Goal: Information Seeking & Learning: Compare options

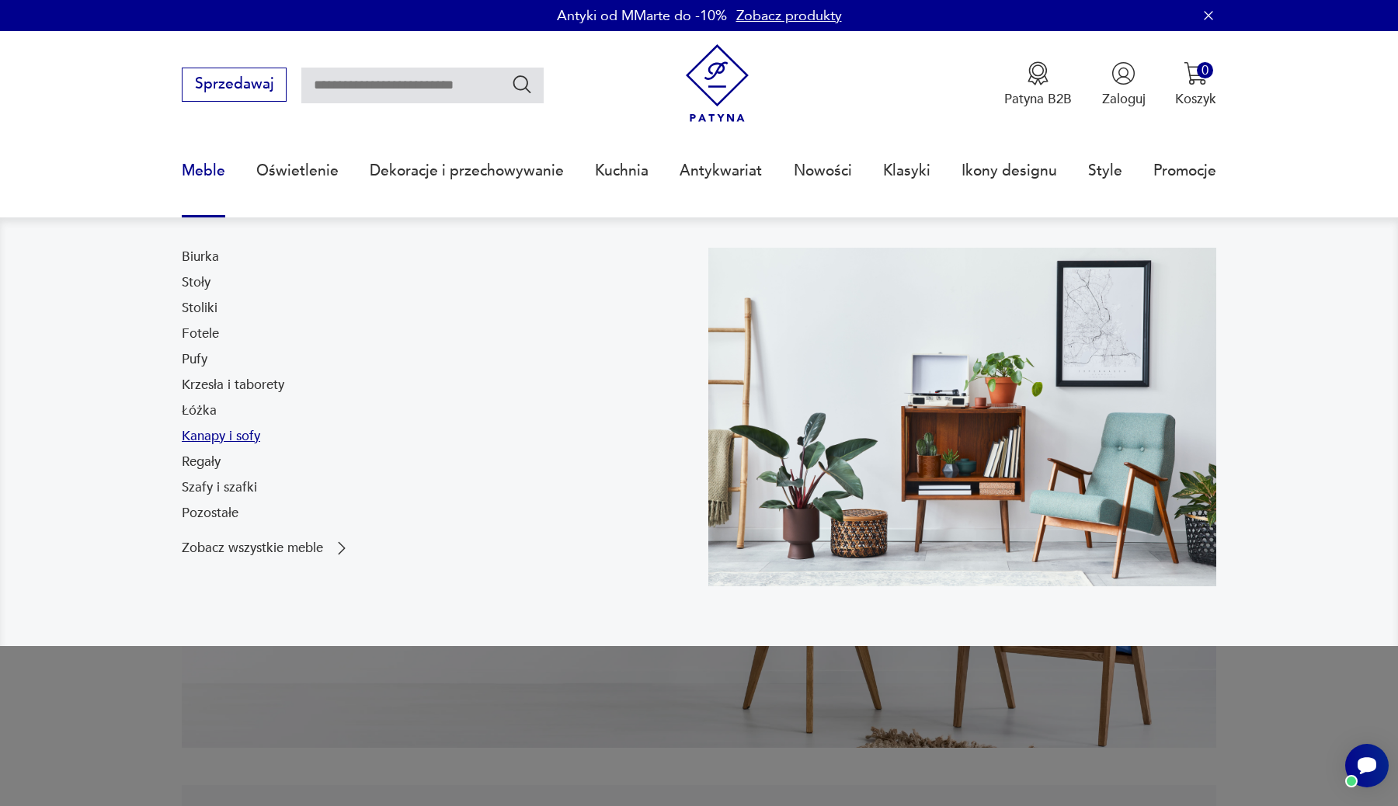
click at [228, 436] on link "Kanapy i sofy" at bounding box center [221, 436] width 78 height 19
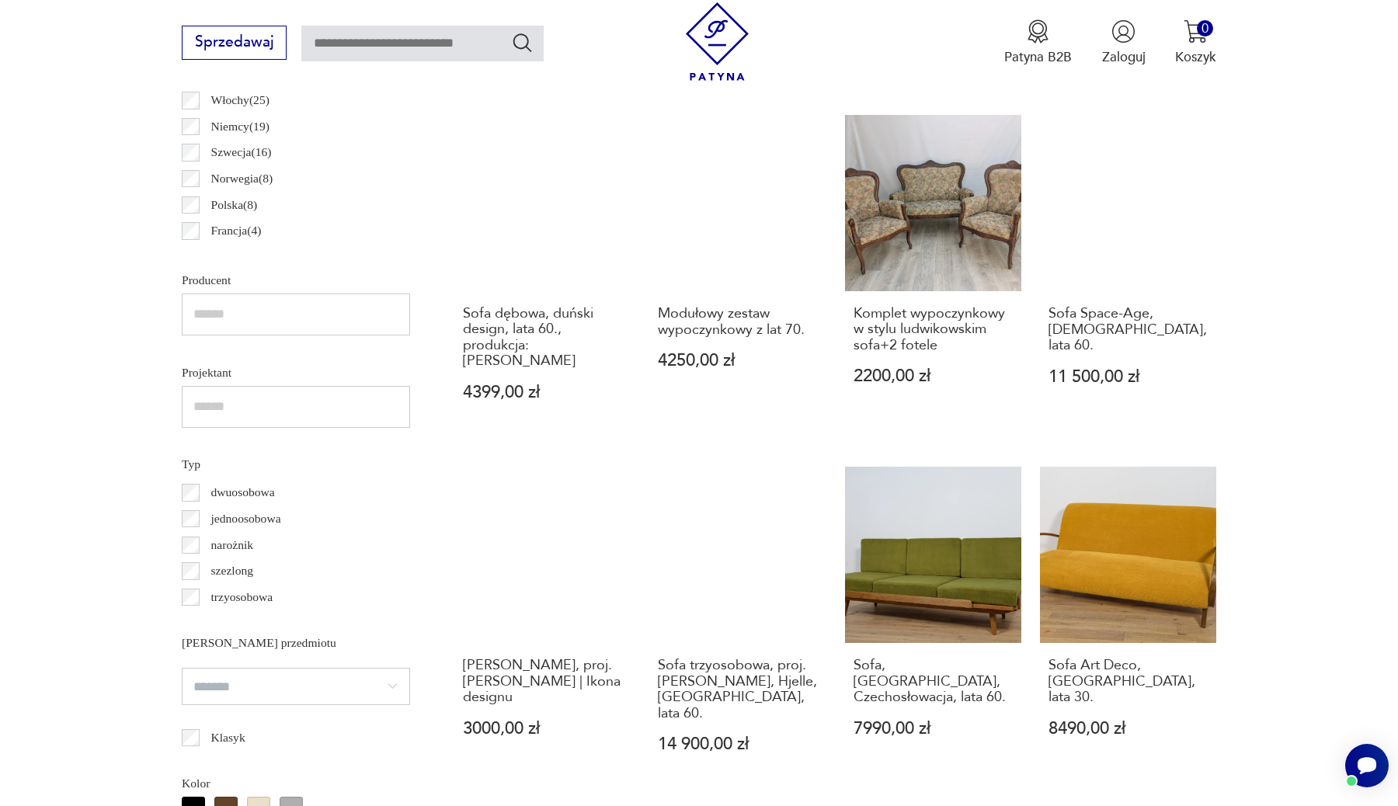
scroll to position [1068, 0]
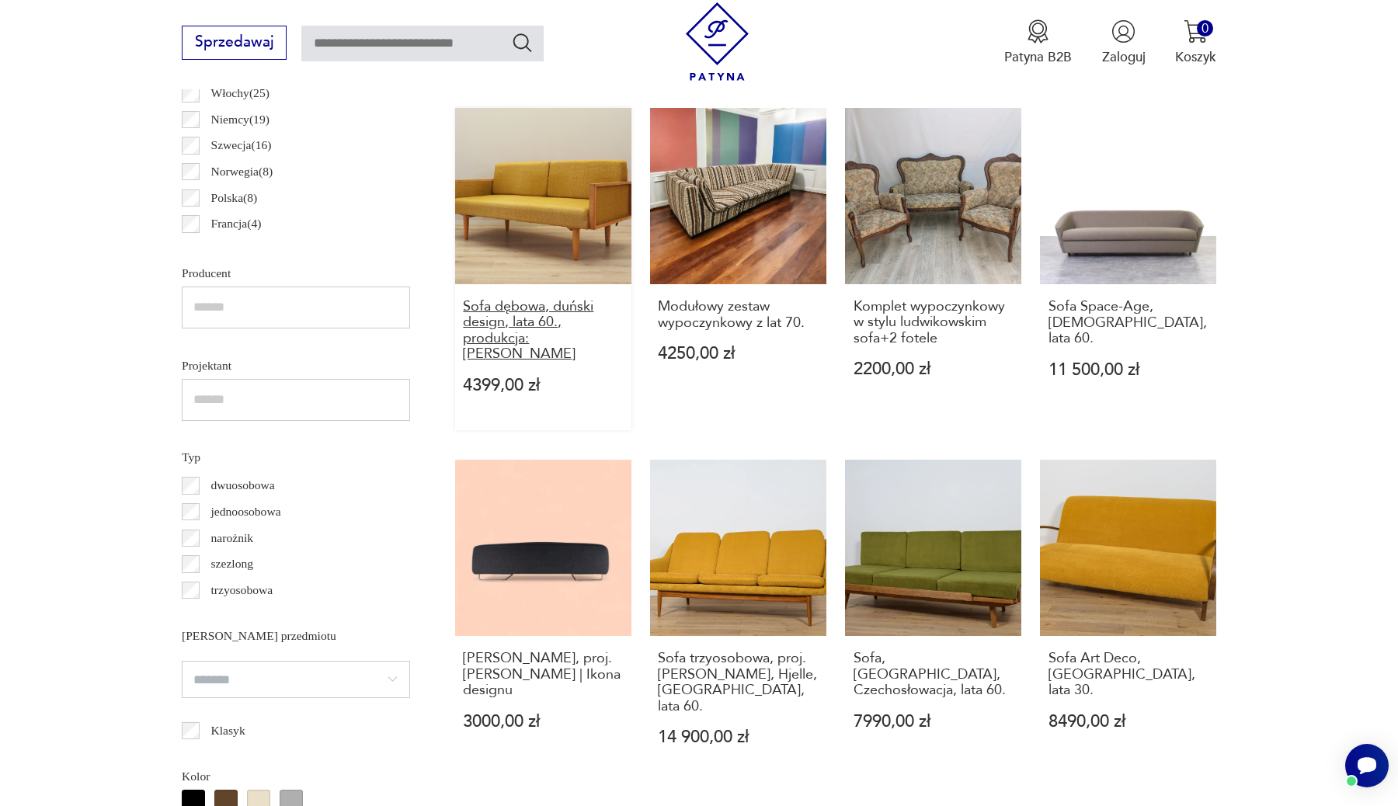
click at [545, 322] on h3 "Sofa dębowa, duński design, lata 60., produkcja: [PERSON_NAME]" at bounding box center [543, 331] width 160 height 64
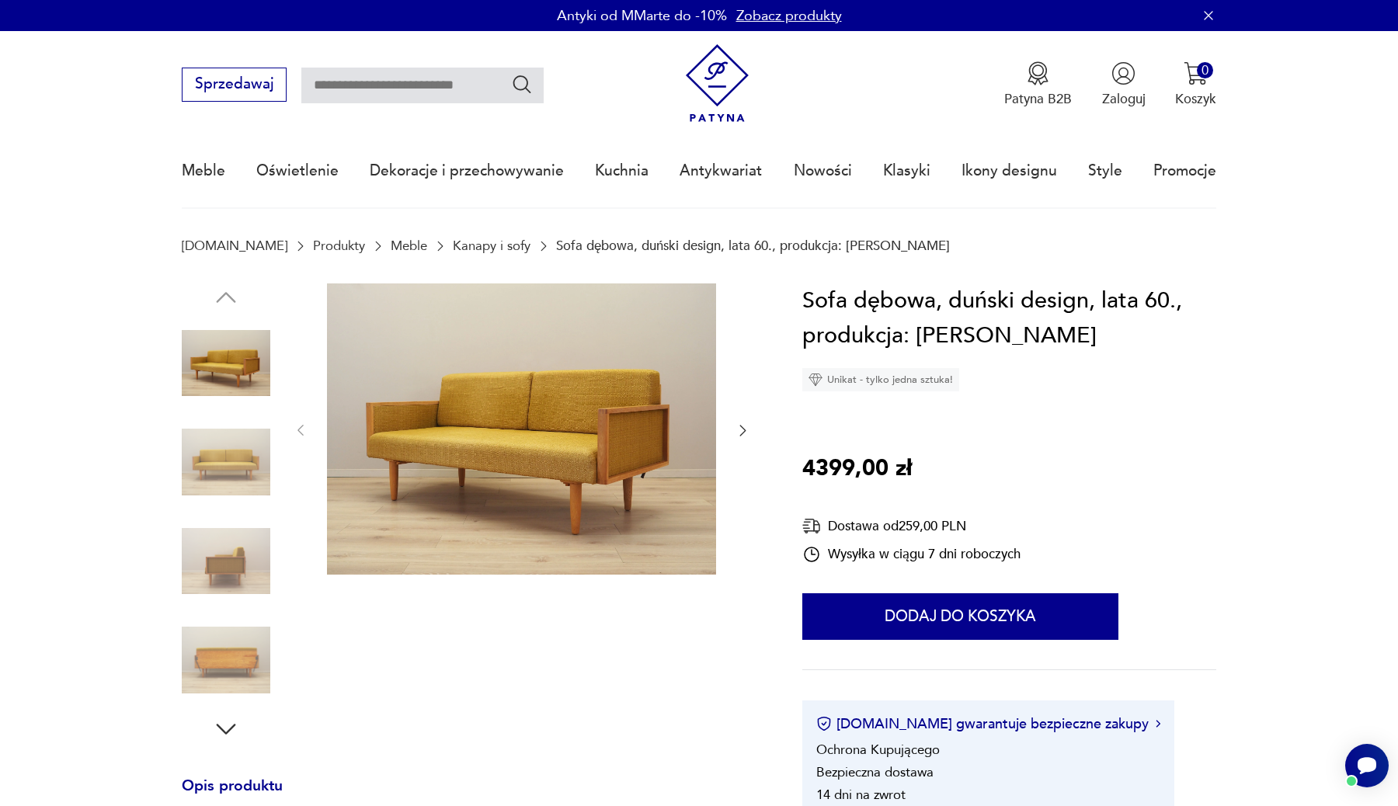
click at [742, 430] on icon "button" at bounding box center [743, 430] width 16 height 16
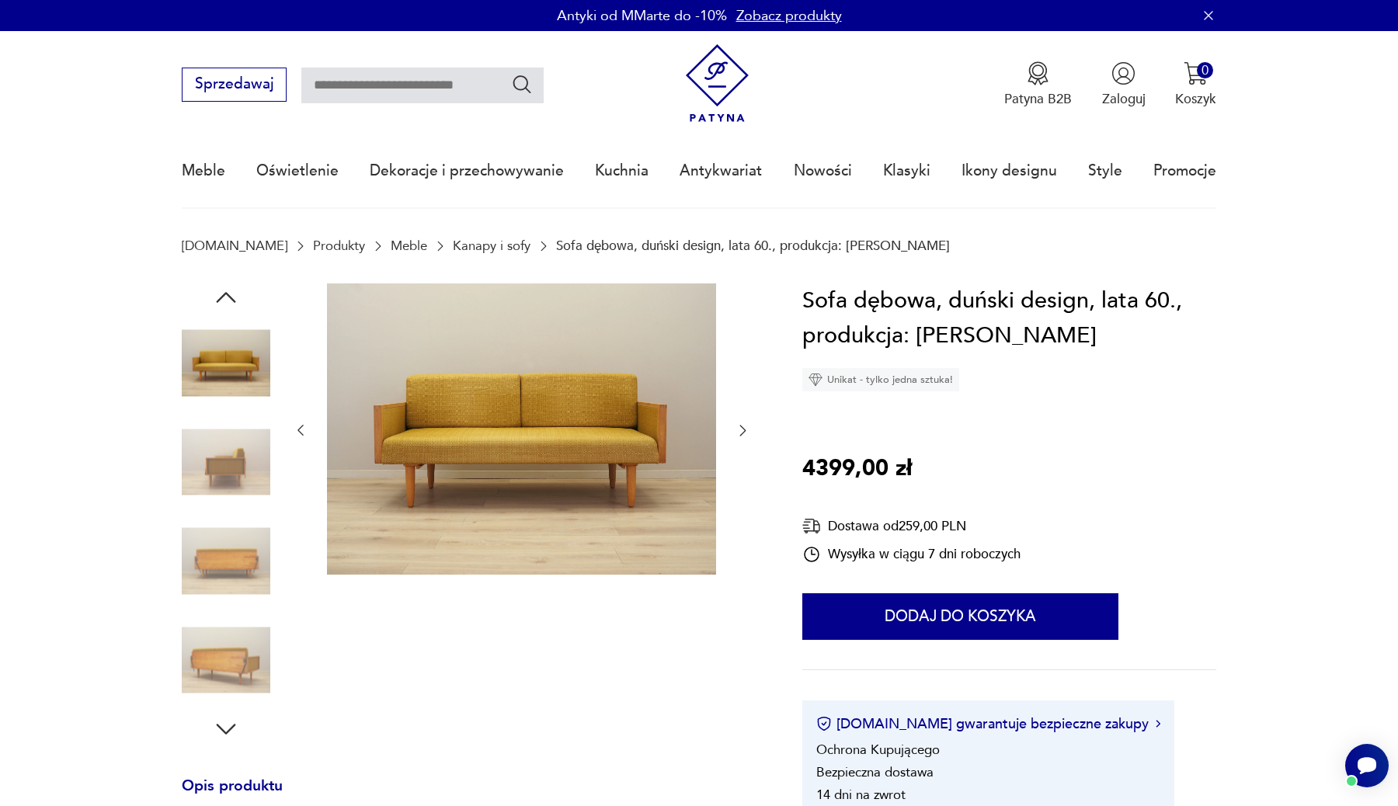
click at [742, 430] on icon "button" at bounding box center [743, 430] width 16 height 16
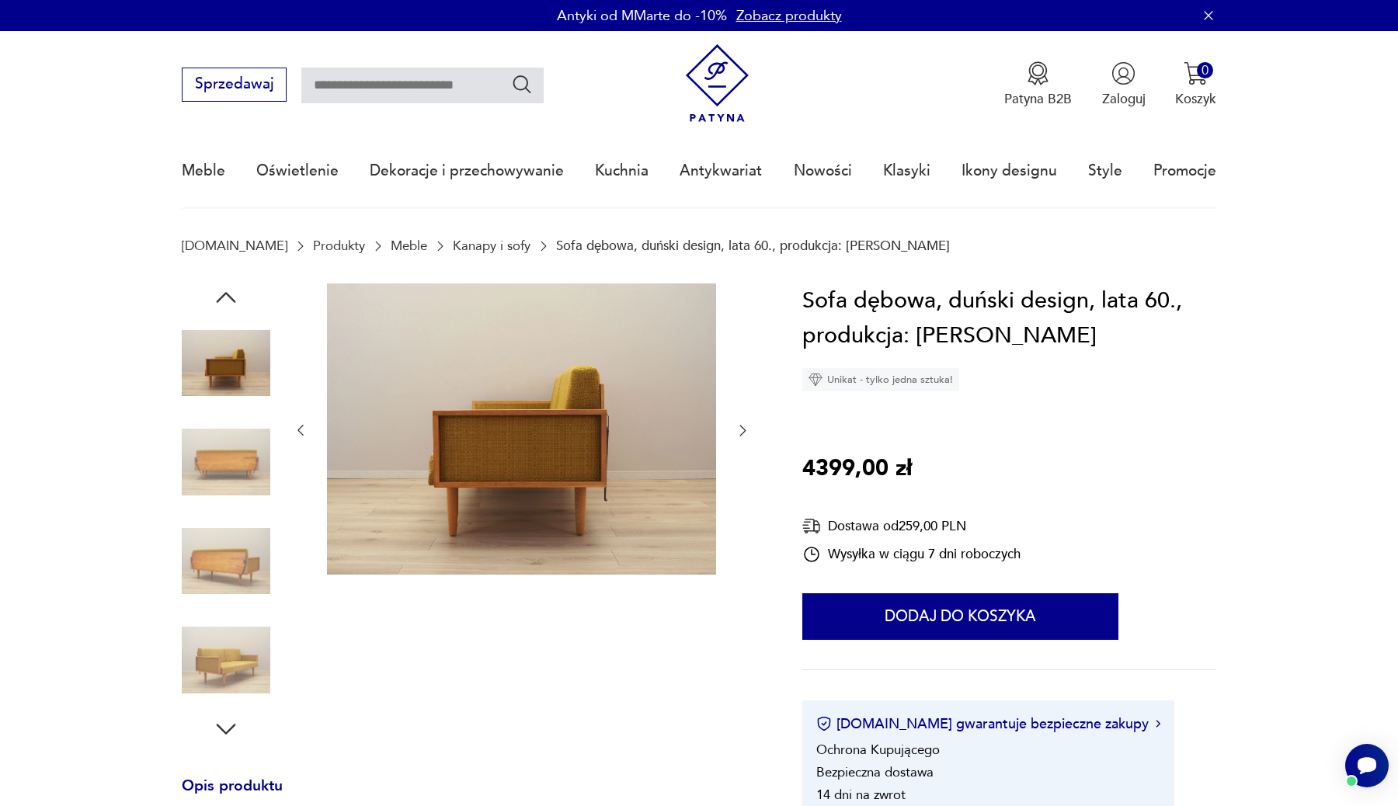
click at [742, 430] on icon "button" at bounding box center [743, 430] width 16 height 16
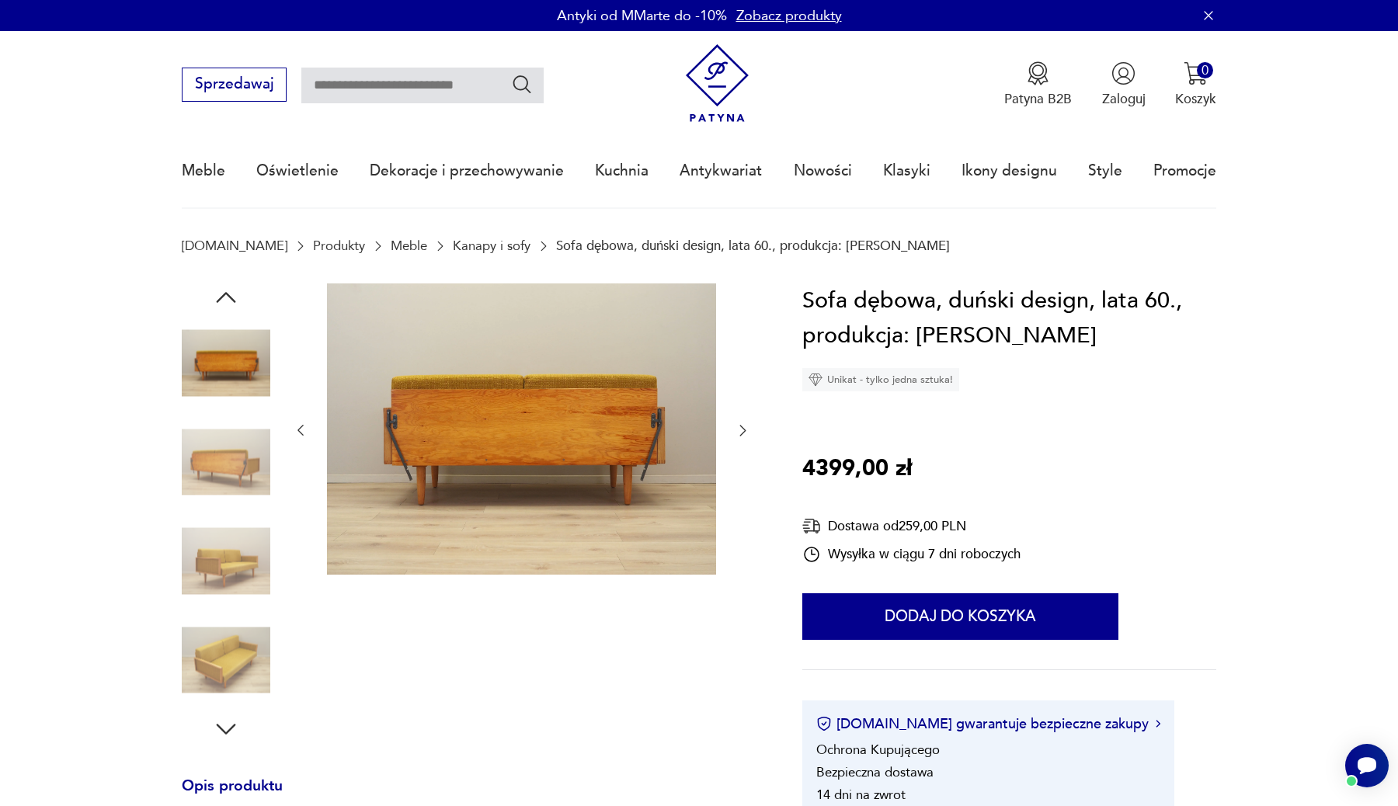
click at [742, 430] on icon "button" at bounding box center [743, 430] width 16 height 16
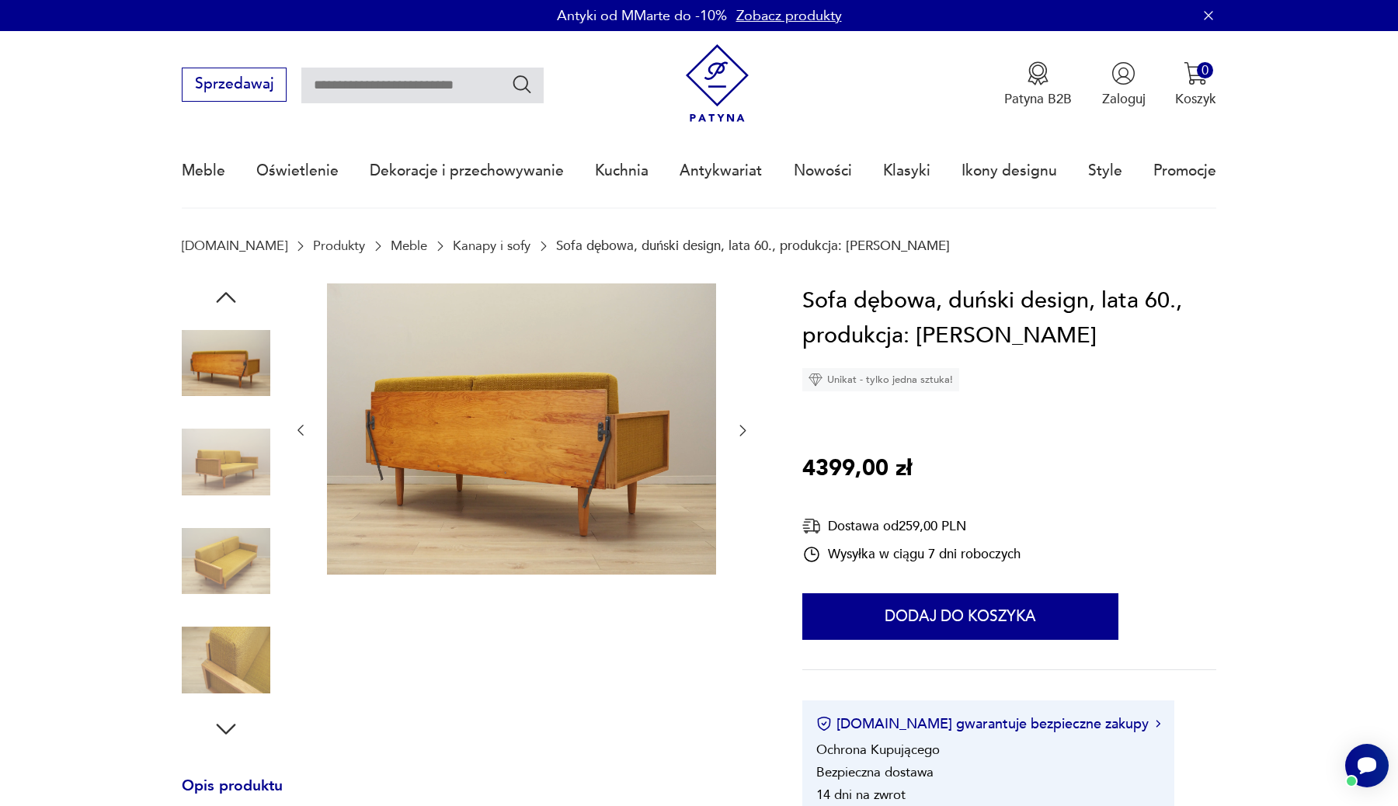
click at [742, 430] on icon "button" at bounding box center [743, 430] width 16 height 16
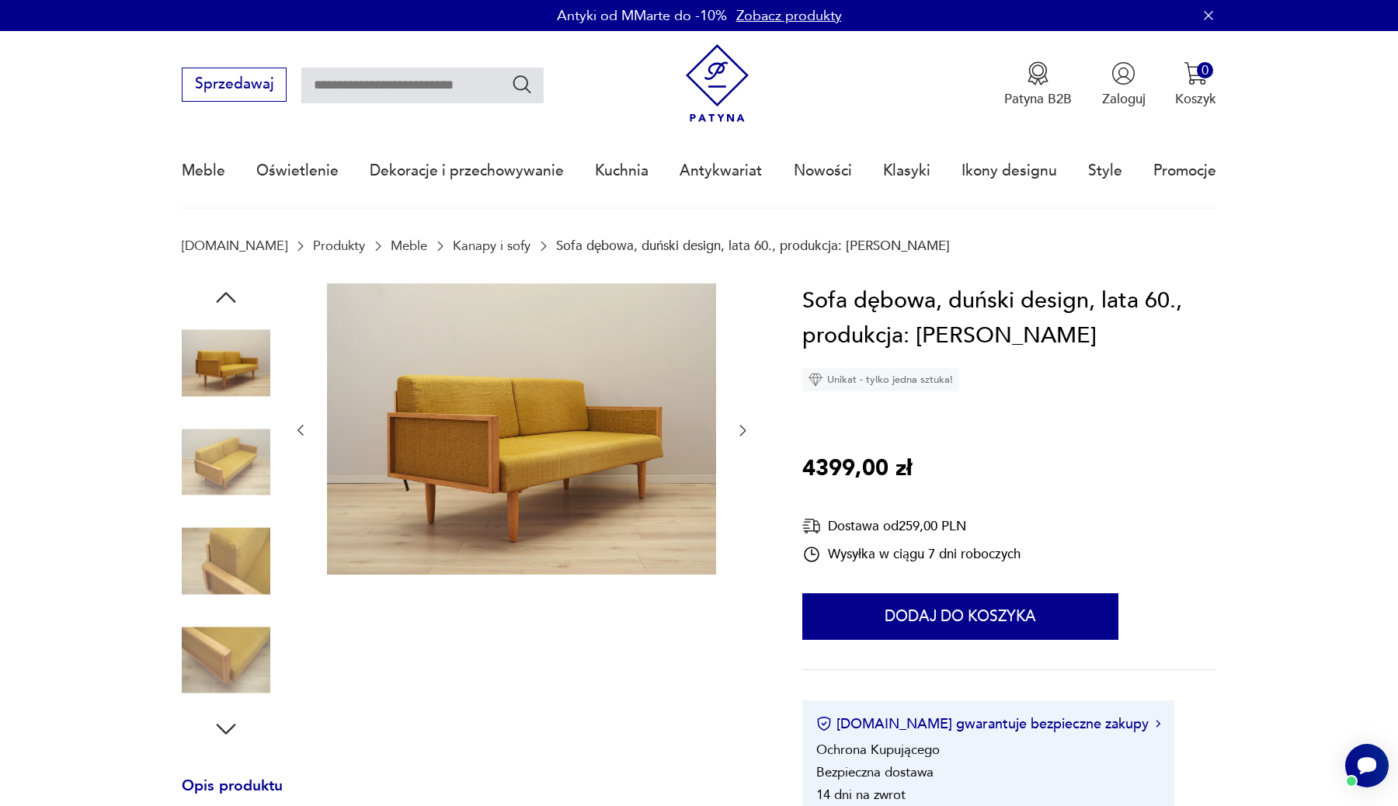
click at [742, 430] on icon "button" at bounding box center [743, 430] width 16 height 16
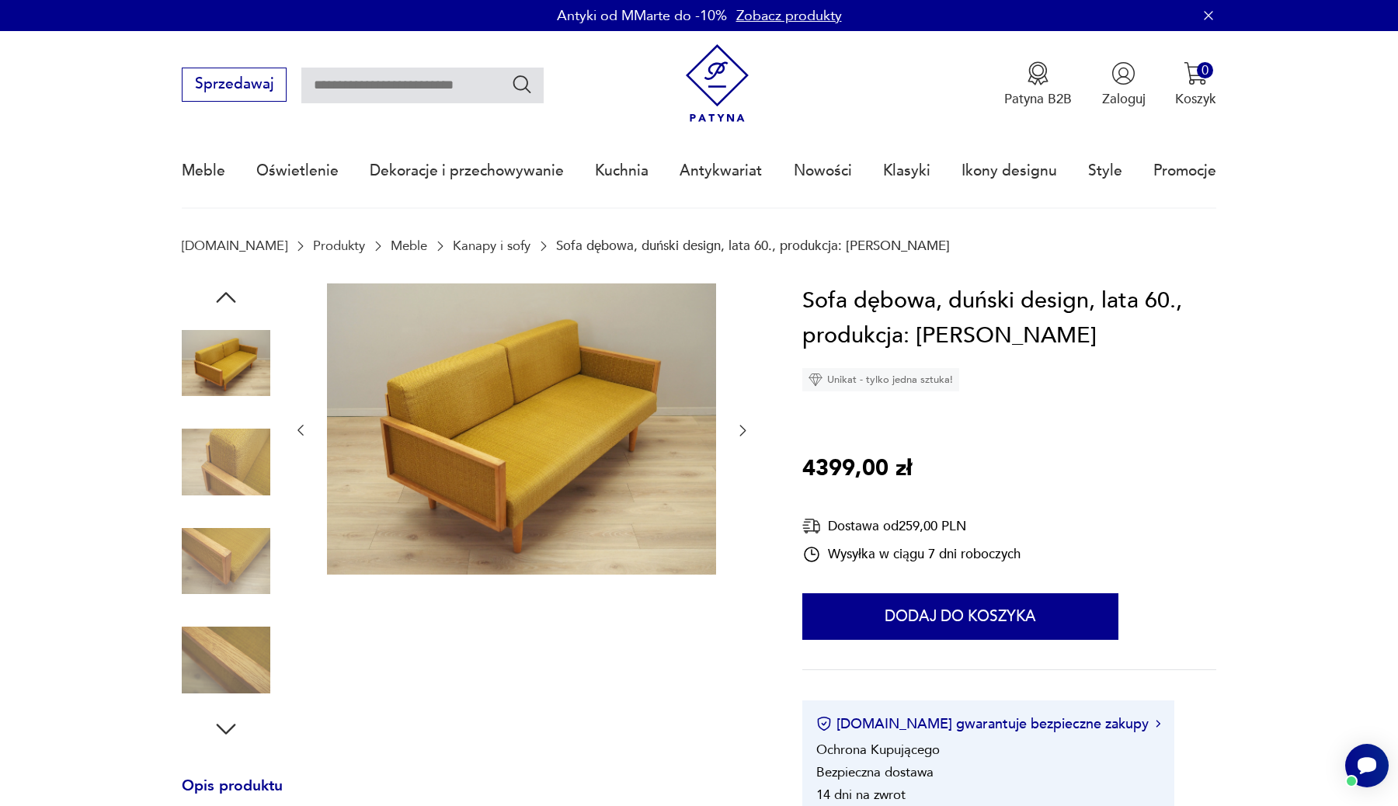
click at [742, 430] on icon "button" at bounding box center [743, 430] width 16 height 16
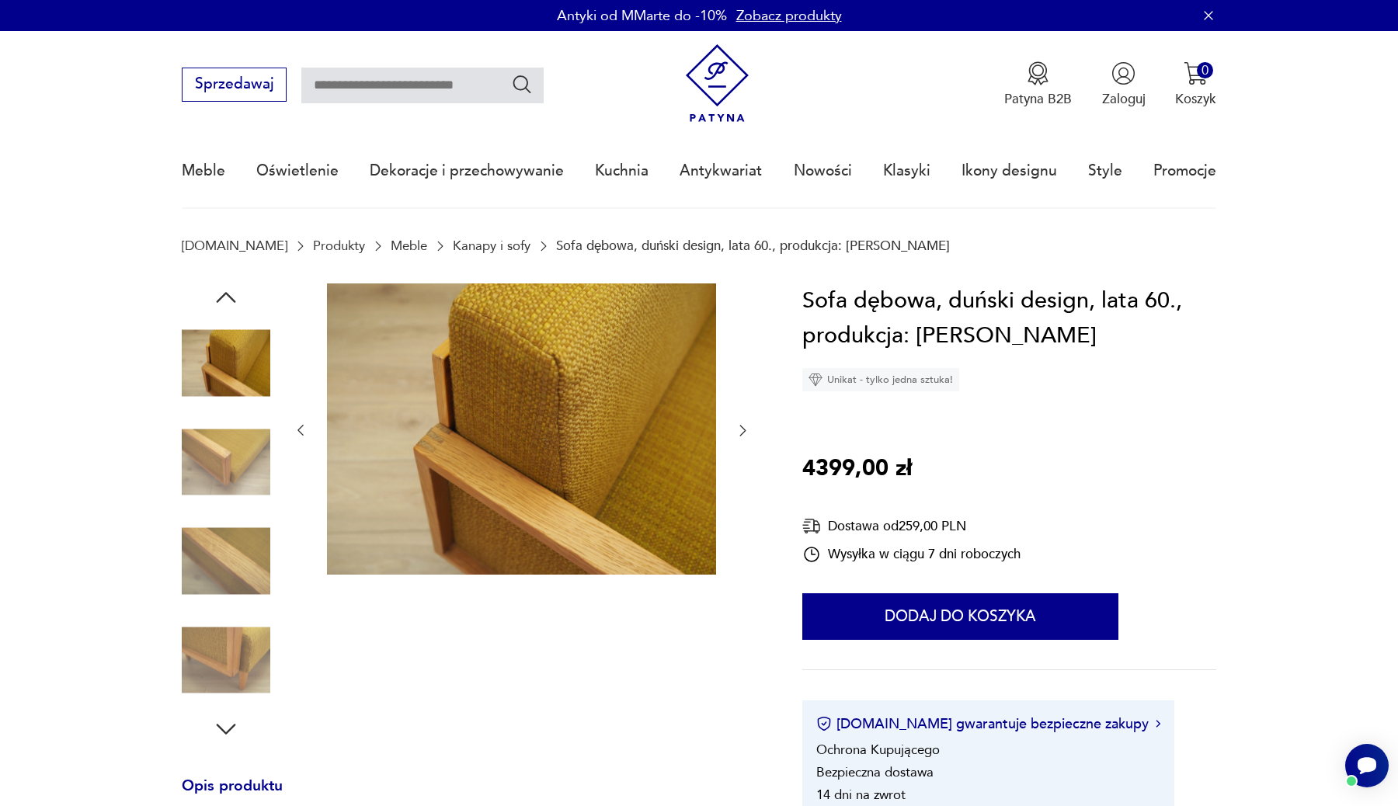
click at [742, 430] on icon "button" at bounding box center [743, 430] width 16 height 16
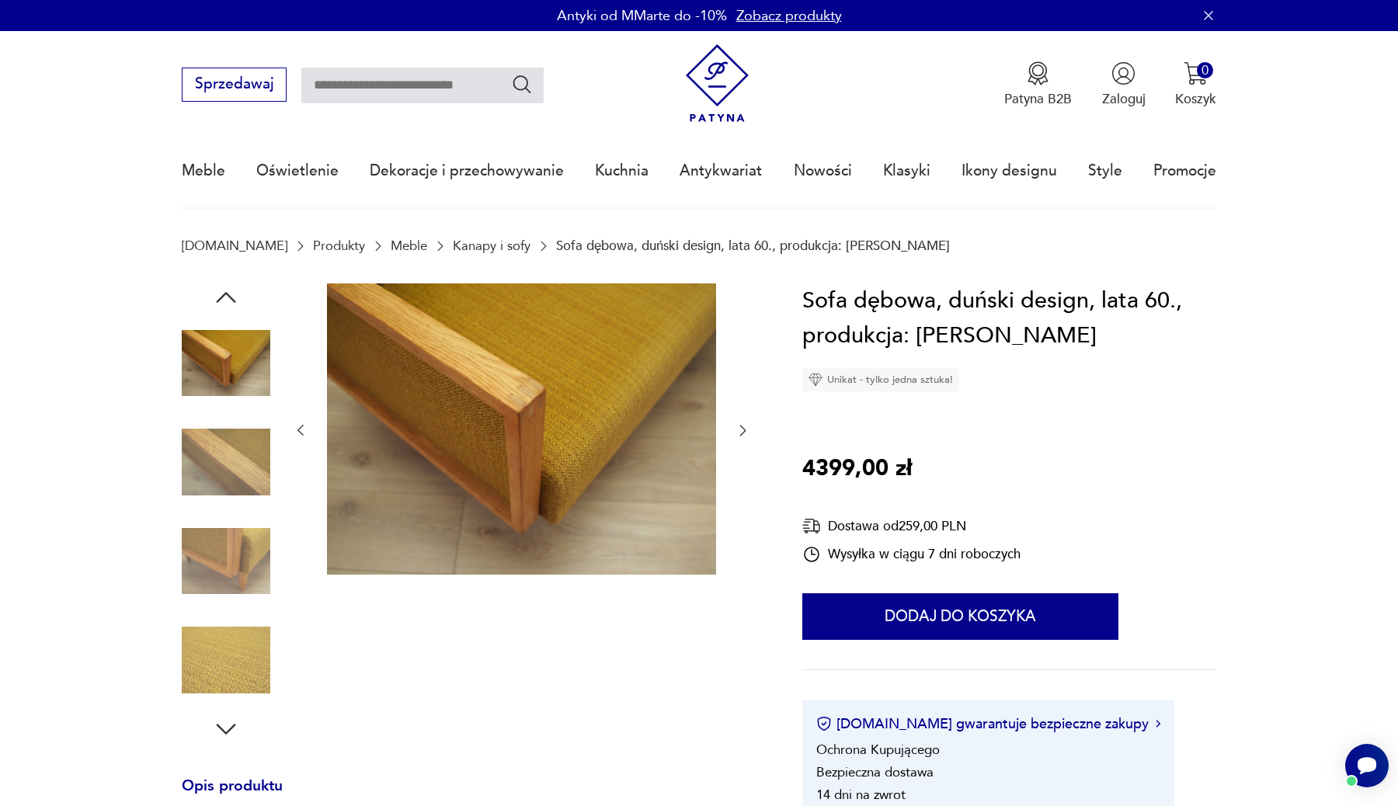
click at [742, 430] on icon "button" at bounding box center [743, 430] width 16 height 16
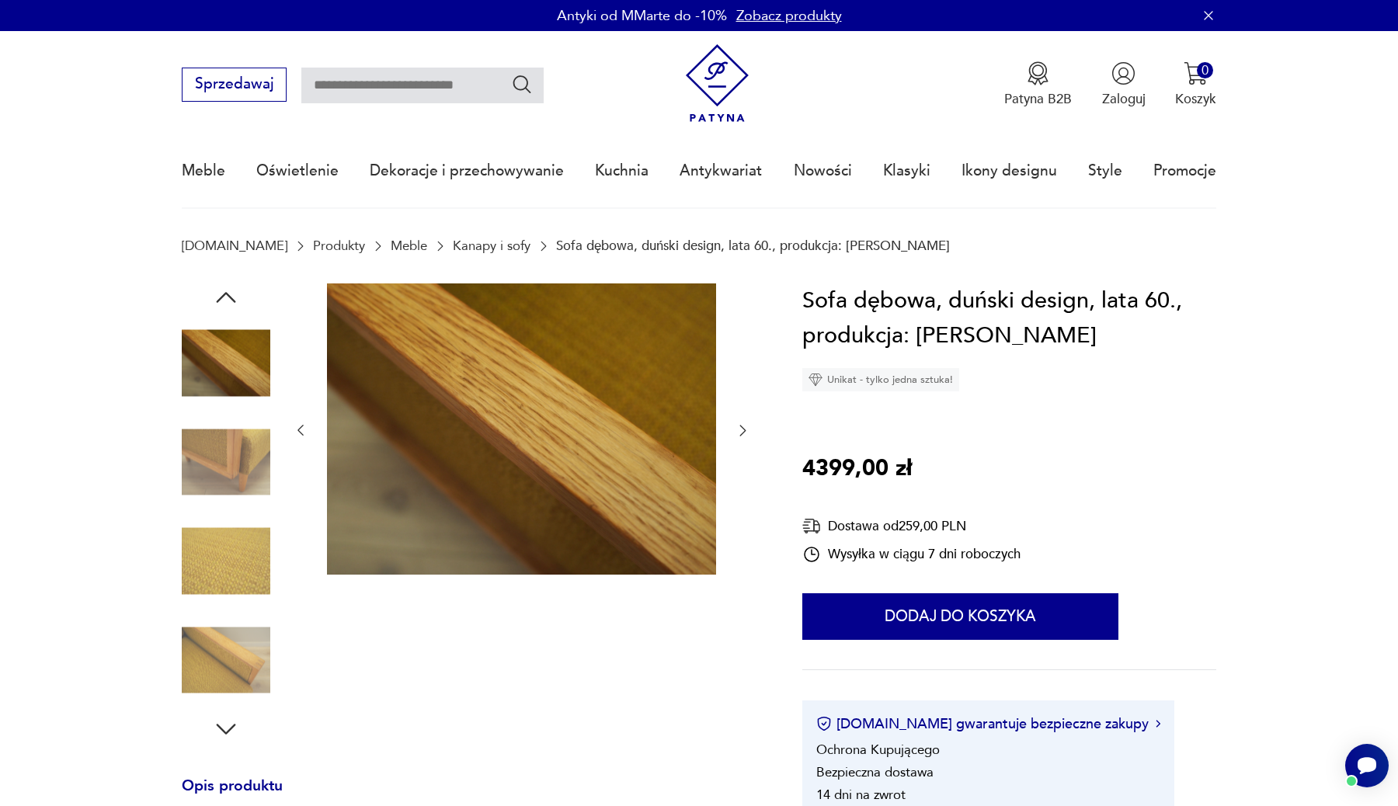
click at [742, 430] on icon "button" at bounding box center [743, 430] width 16 height 16
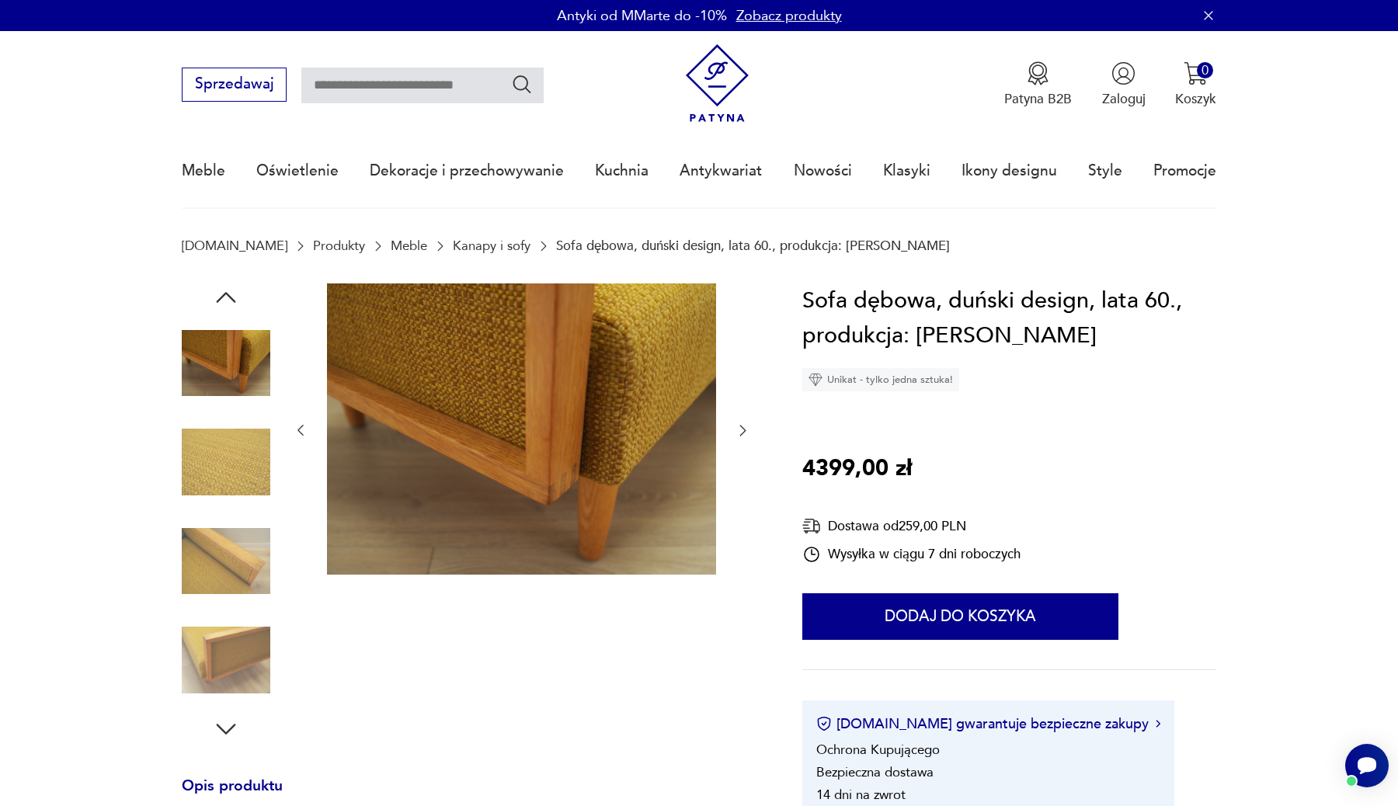
click at [742, 430] on icon "button" at bounding box center [743, 430] width 16 height 16
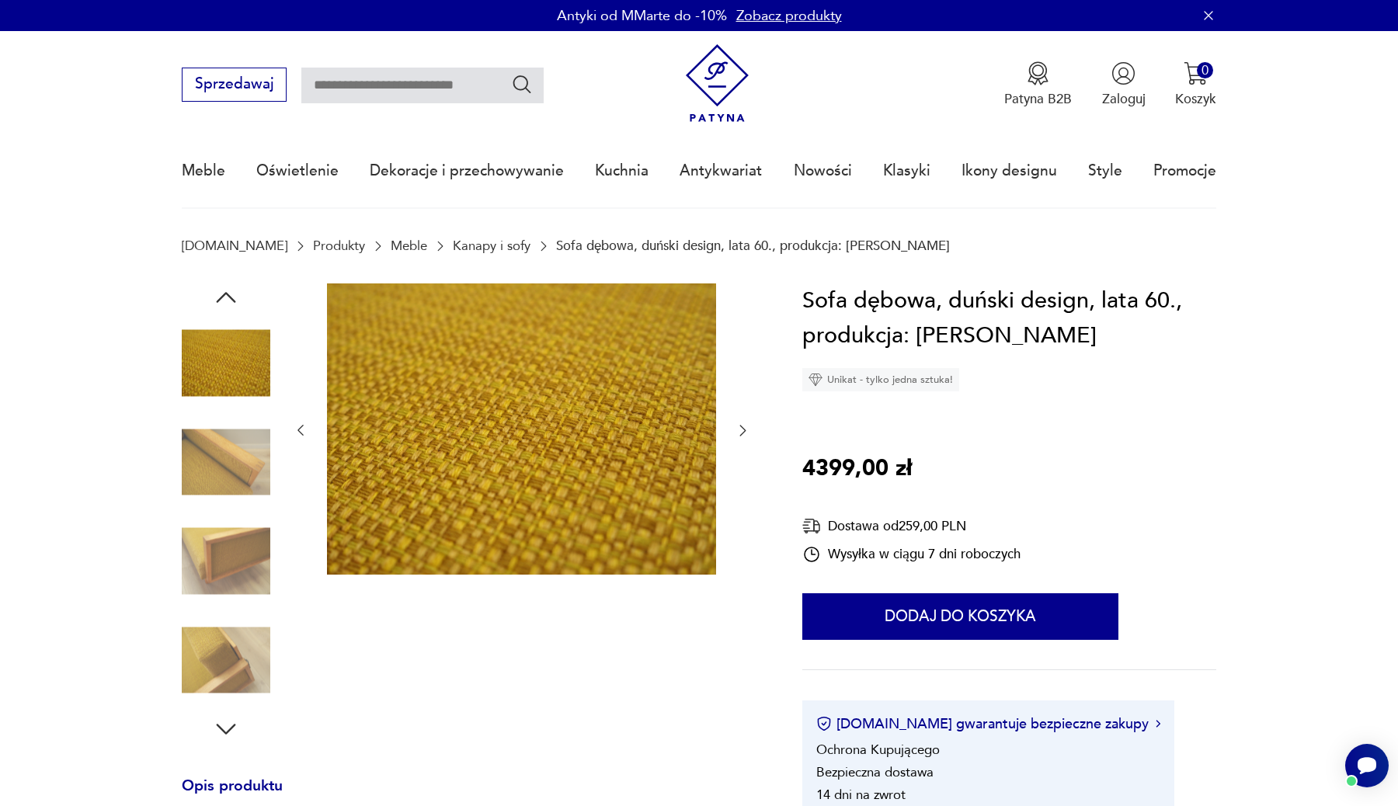
click at [742, 430] on icon "button" at bounding box center [743, 430] width 16 height 16
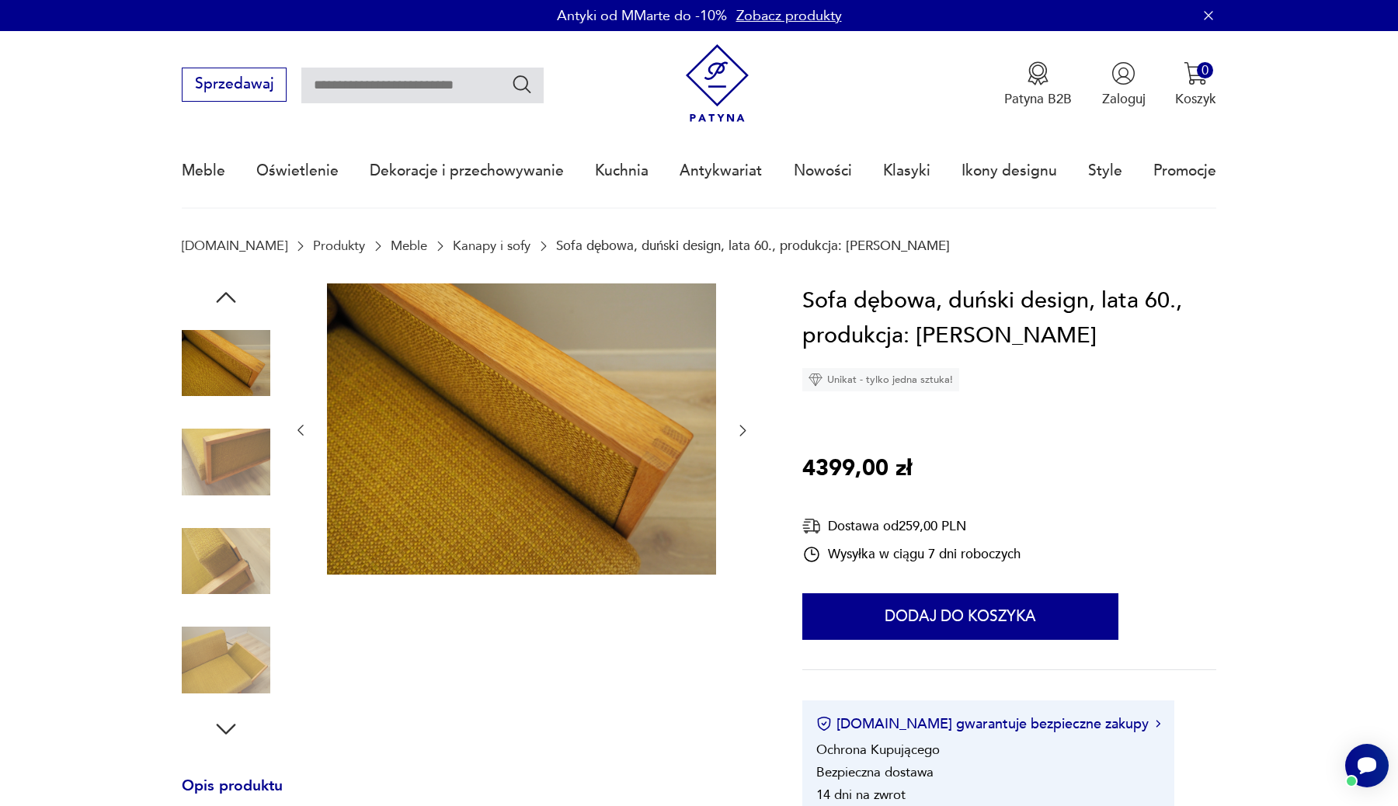
click at [742, 430] on icon "button" at bounding box center [743, 430] width 16 height 16
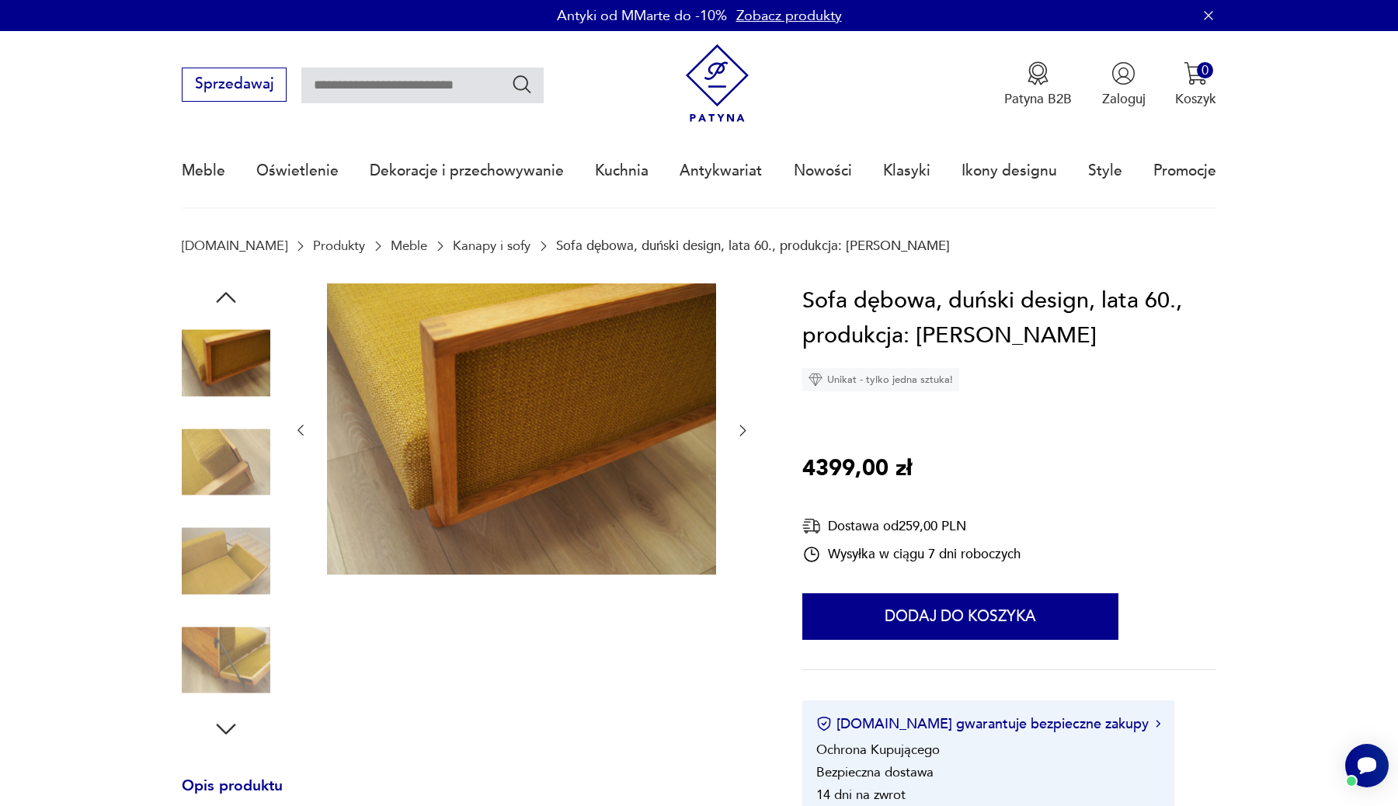
click at [742, 430] on icon "button" at bounding box center [743, 430] width 16 height 16
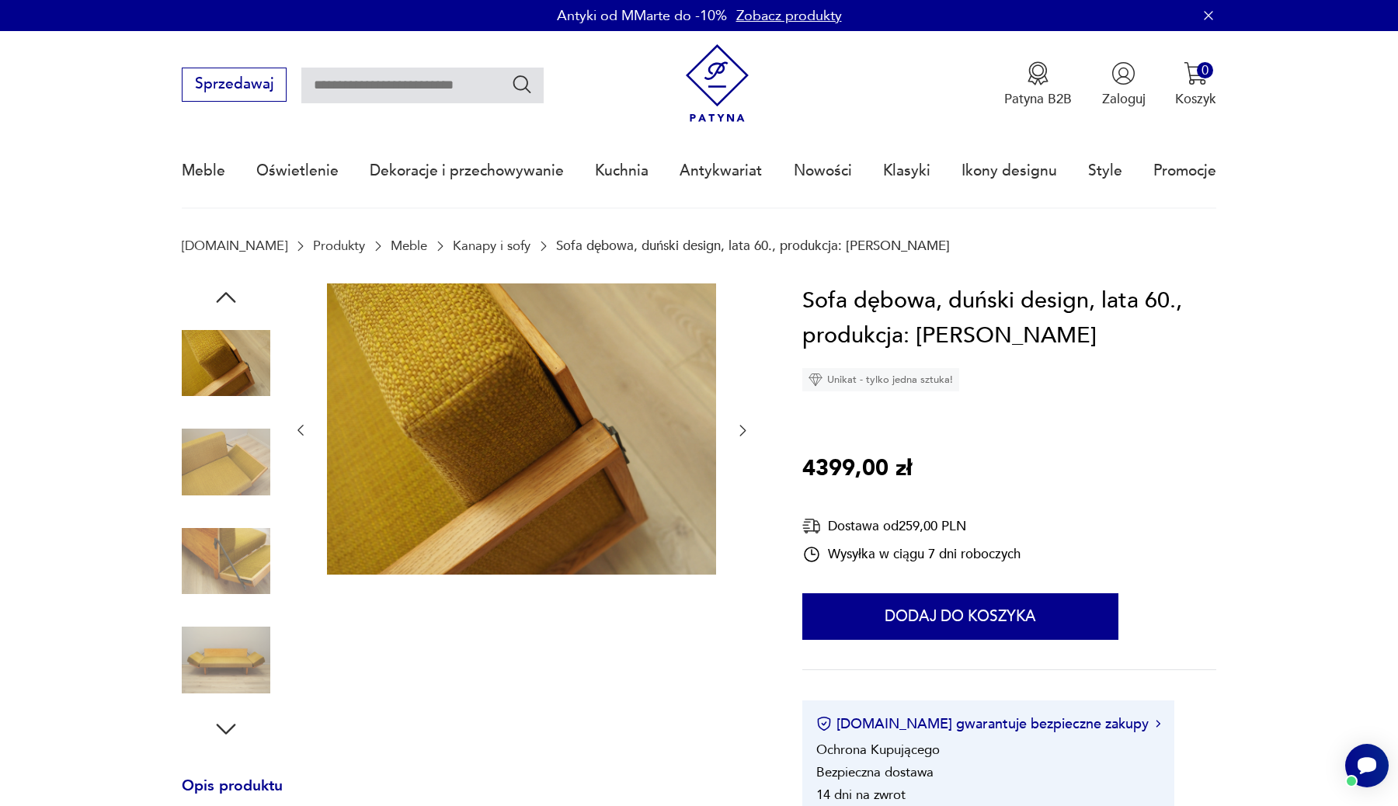
click at [742, 430] on icon "button" at bounding box center [743, 430] width 16 height 16
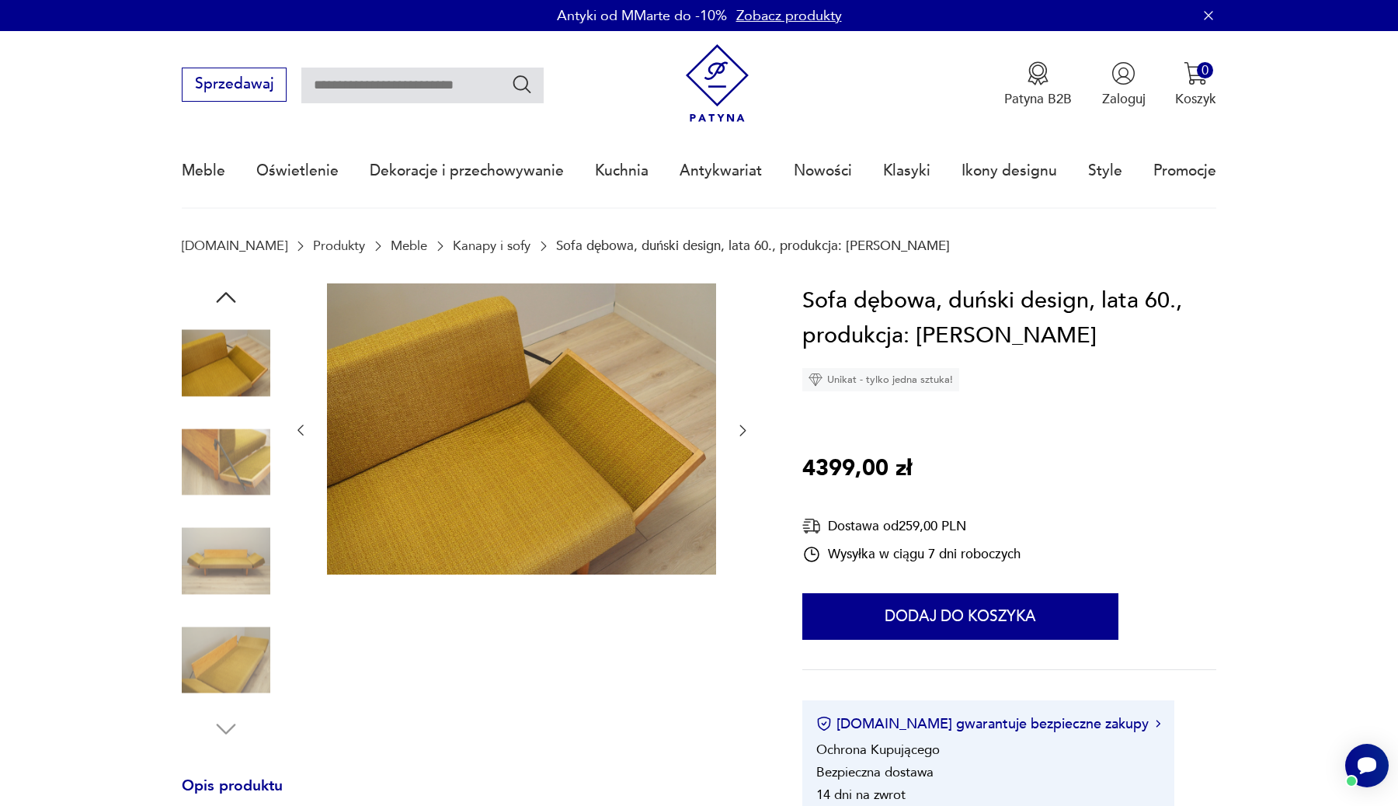
click at [742, 430] on icon "button" at bounding box center [743, 430] width 16 height 16
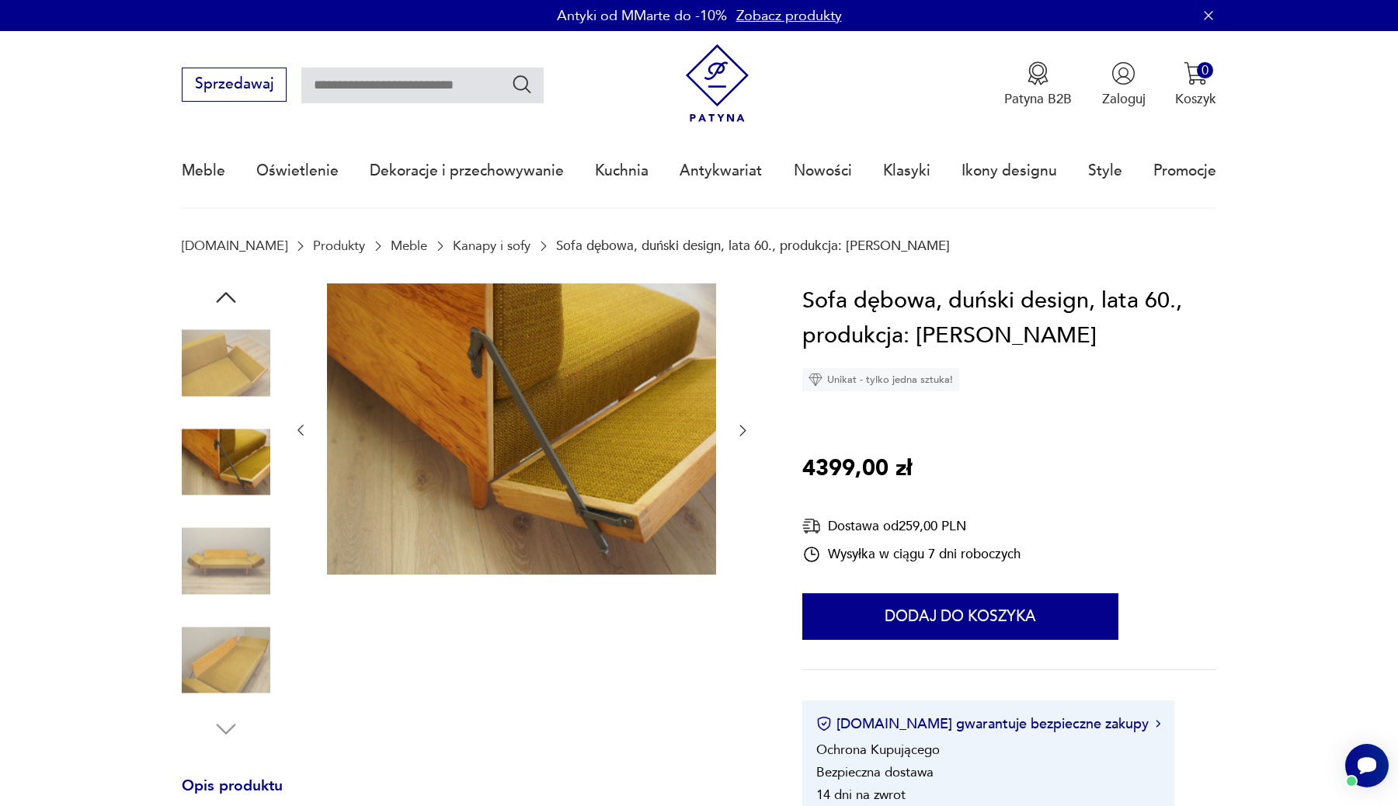
click at [742, 430] on icon "button" at bounding box center [743, 430] width 16 height 16
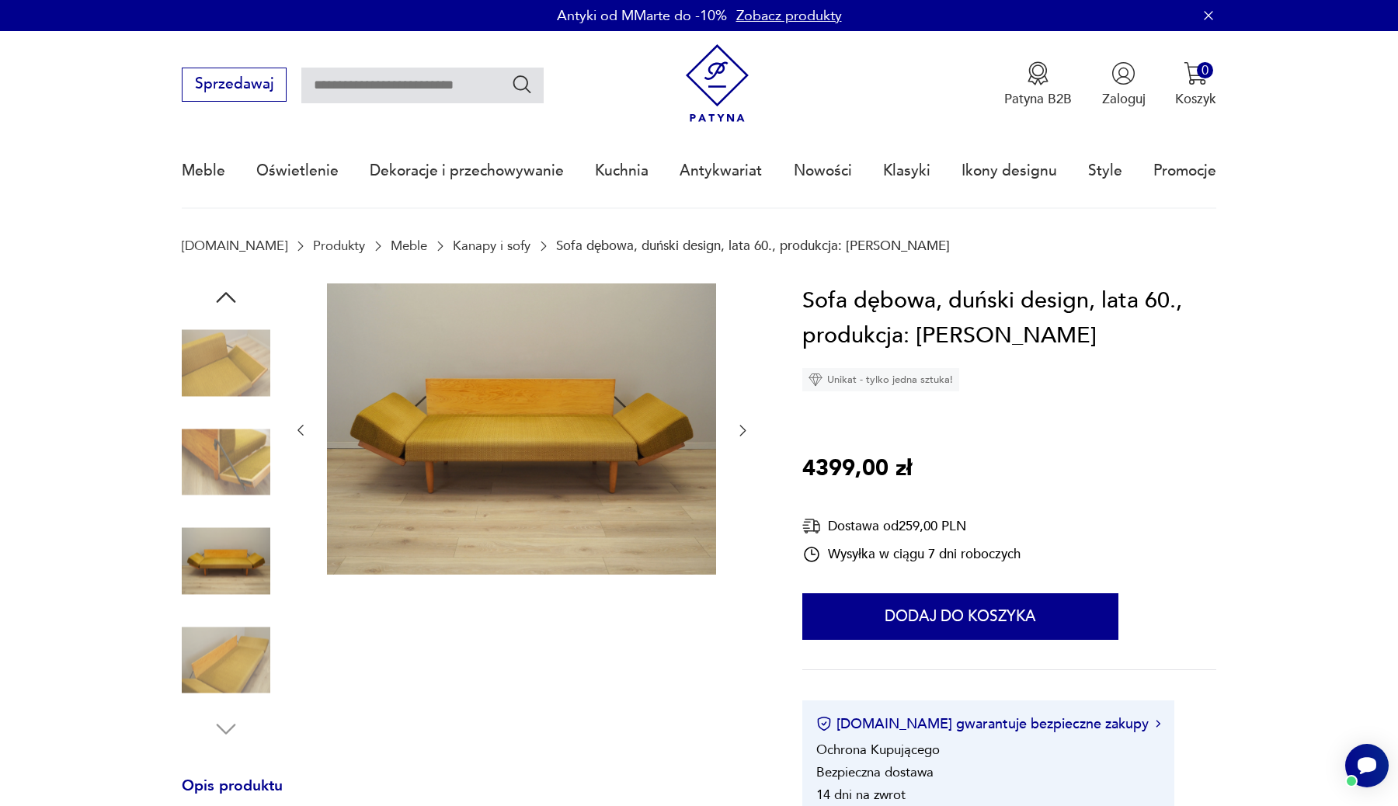
click at [742, 430] on icon "button" at bounding box center [743, 430] width 16 height 16
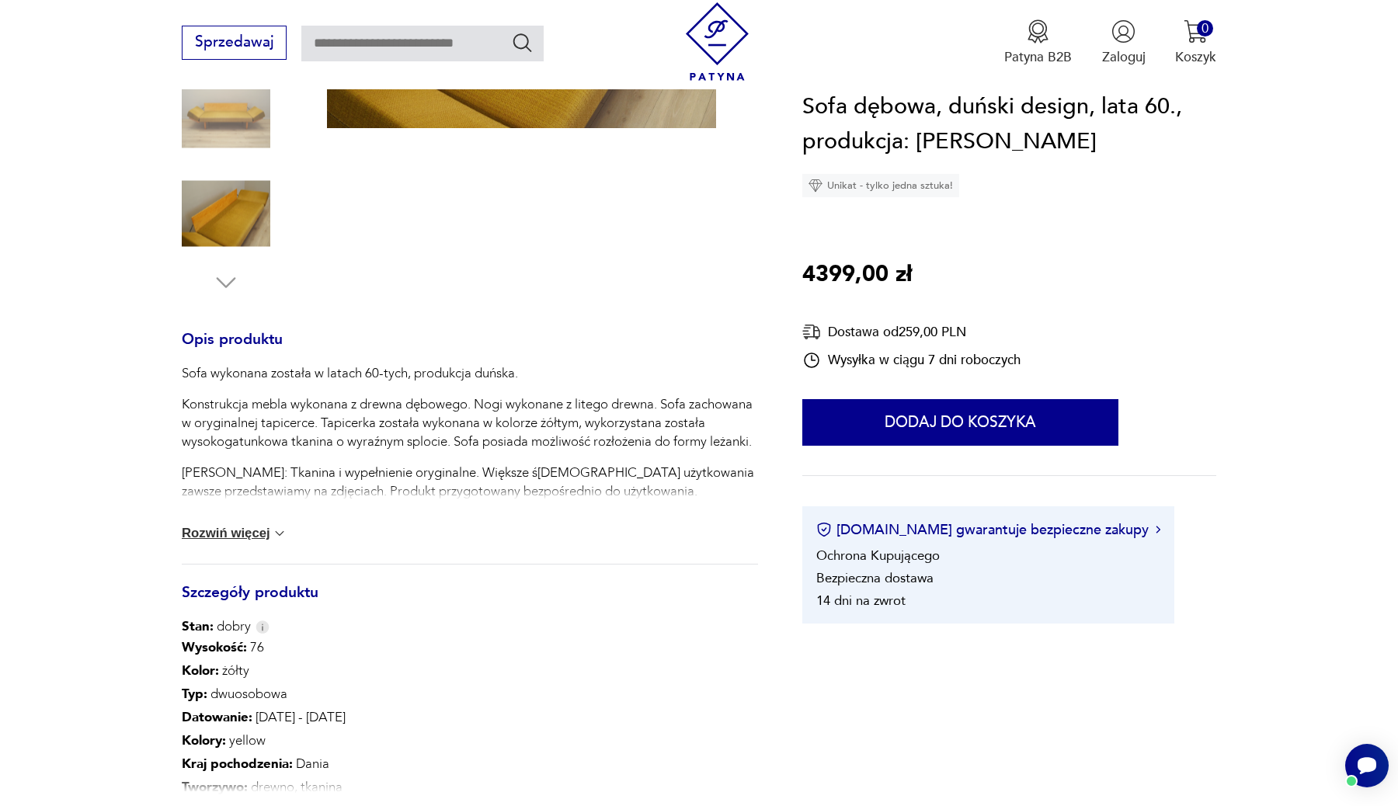
scroll to position [561, 0]
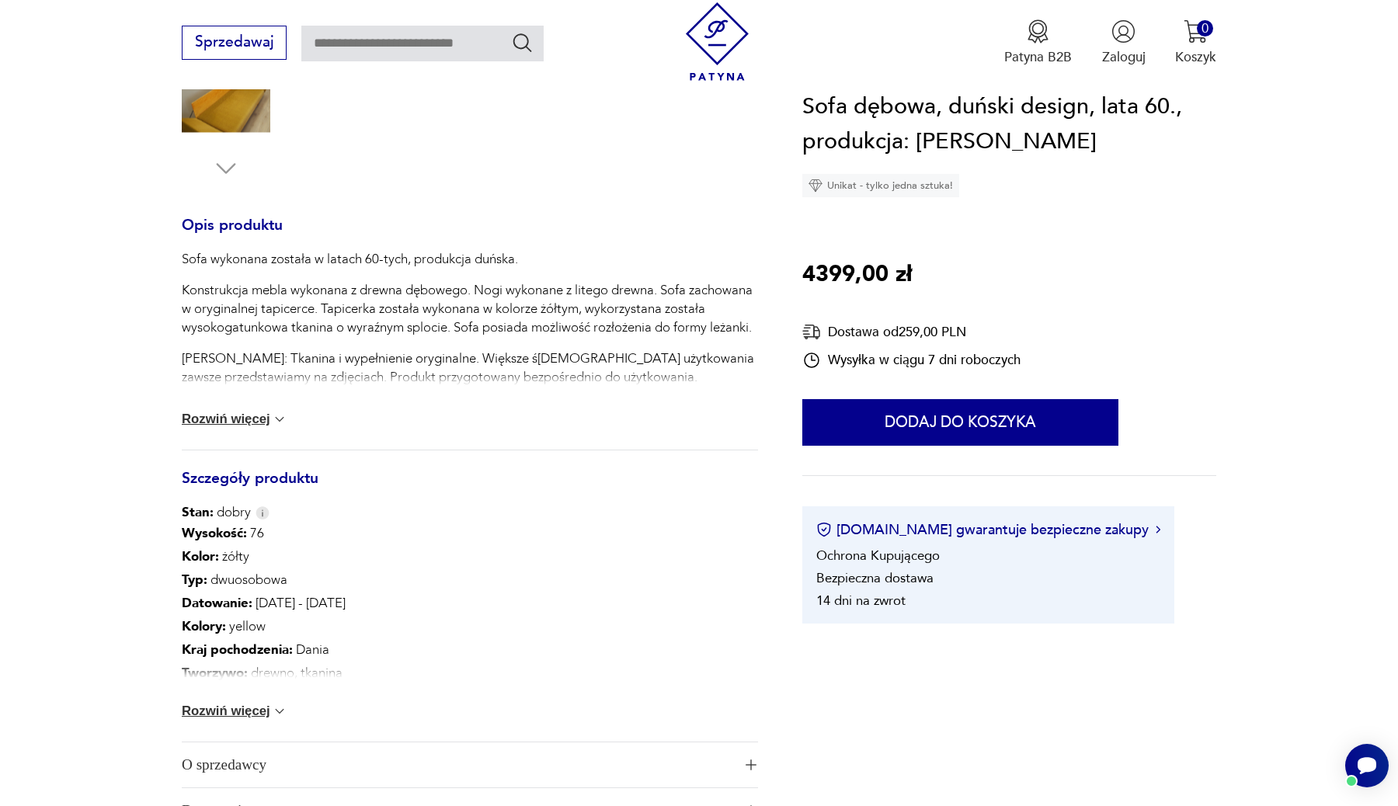
click at [267, 426] on button "Rozwiń więcej" at bounding box center [235, 420] width 106 height 16
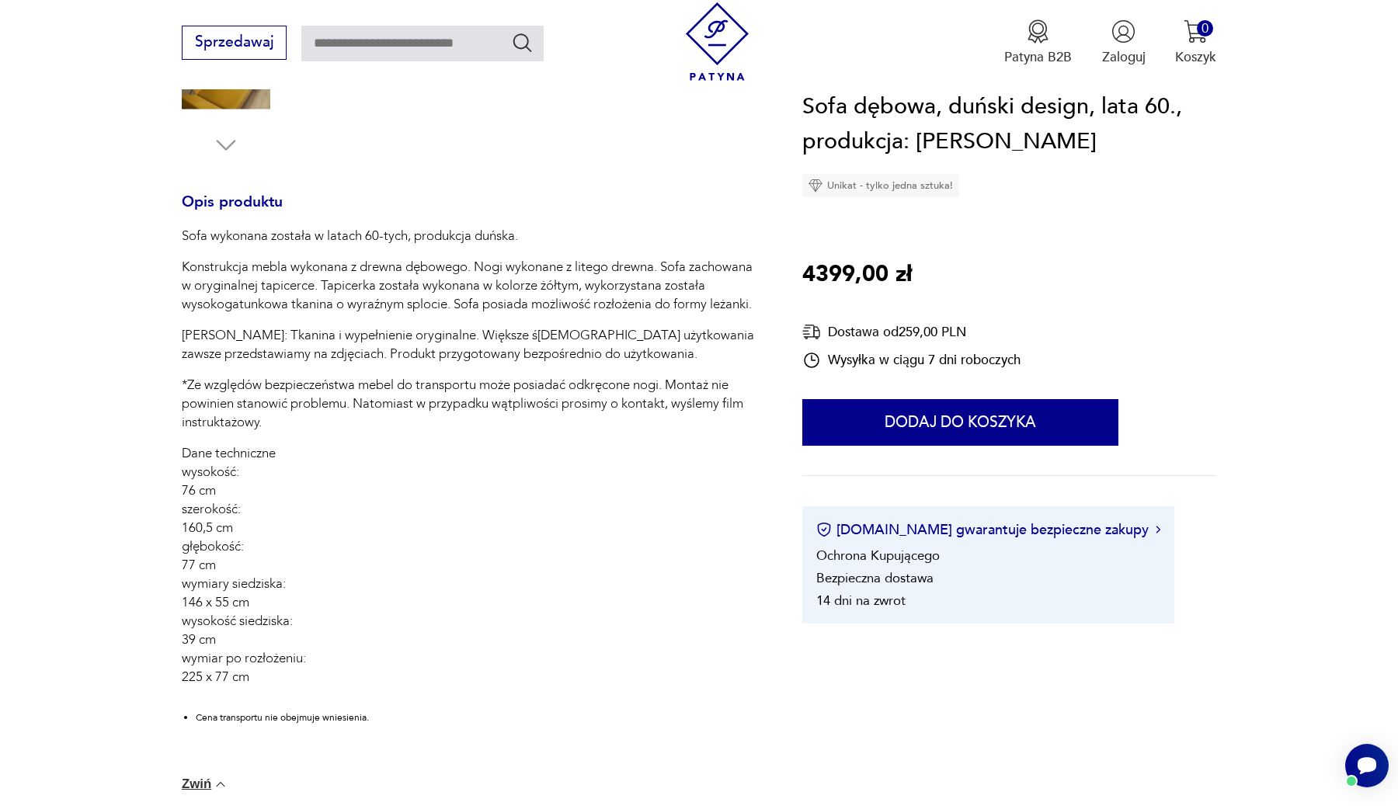
scroll to position [586, 0]
drag, startPoint x: 389, startPoint y: 371, endPoint x: 368, endPoint y: 366, distance: 21.7
click at [368, 362] on p "[PERSON_NAME]: Tkanina i wypełnienie oryginalne. Większe ś[DEMOGRAPHIC_DATA] uż…" at bounding box center [470, 343] width 576 height 37
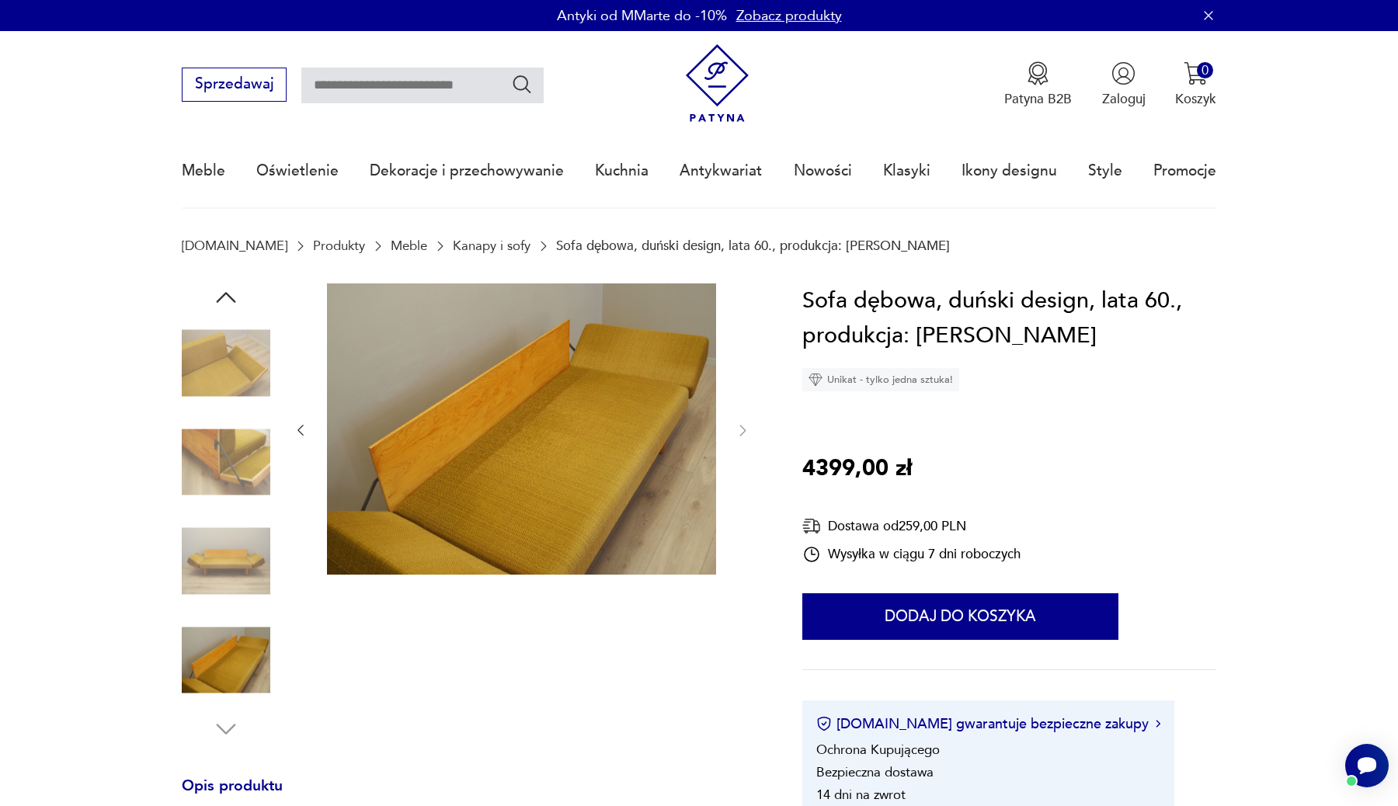
click at [212, 370] on img at bounding box center [226, 363] width 89 height 89
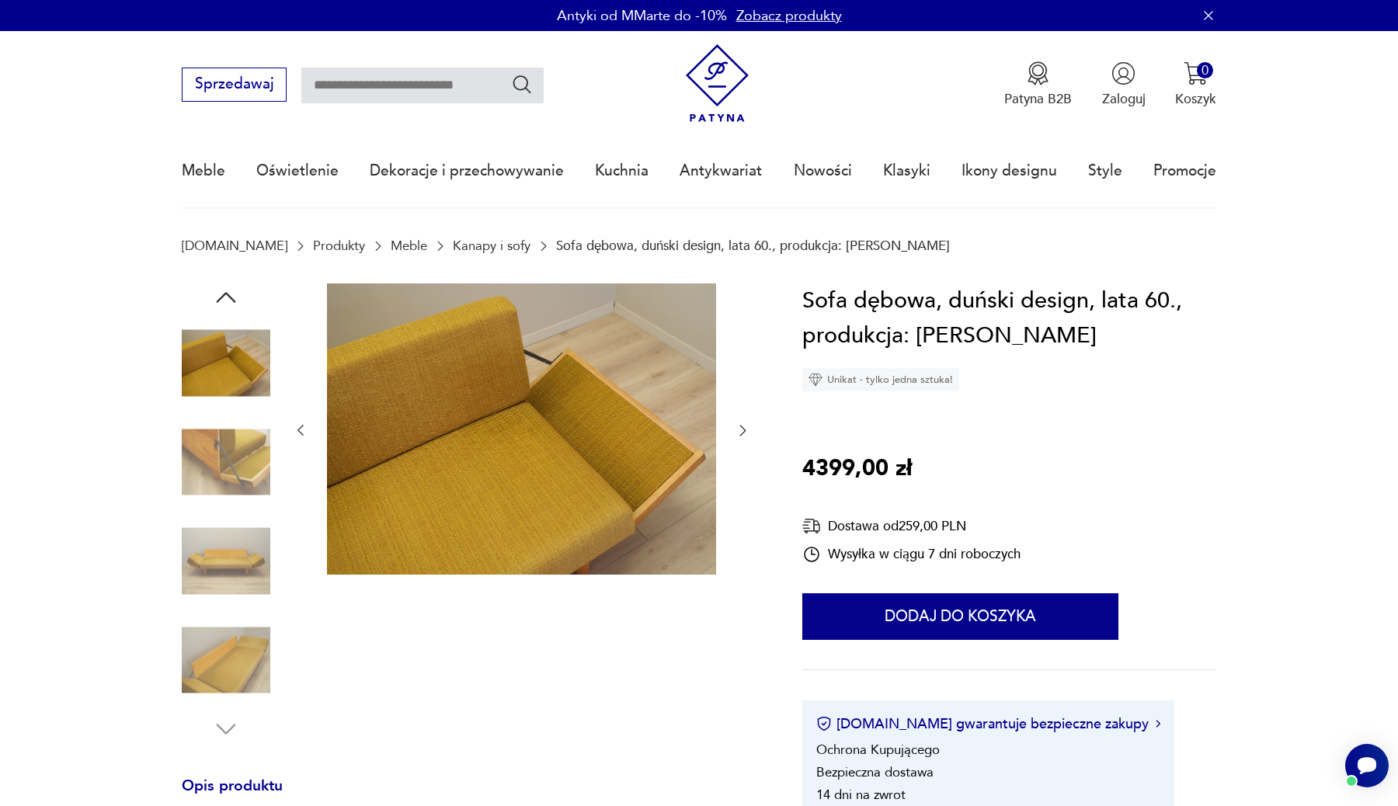
click at [506, 458] on img at bounding box center [521, 429] width 389 height 292
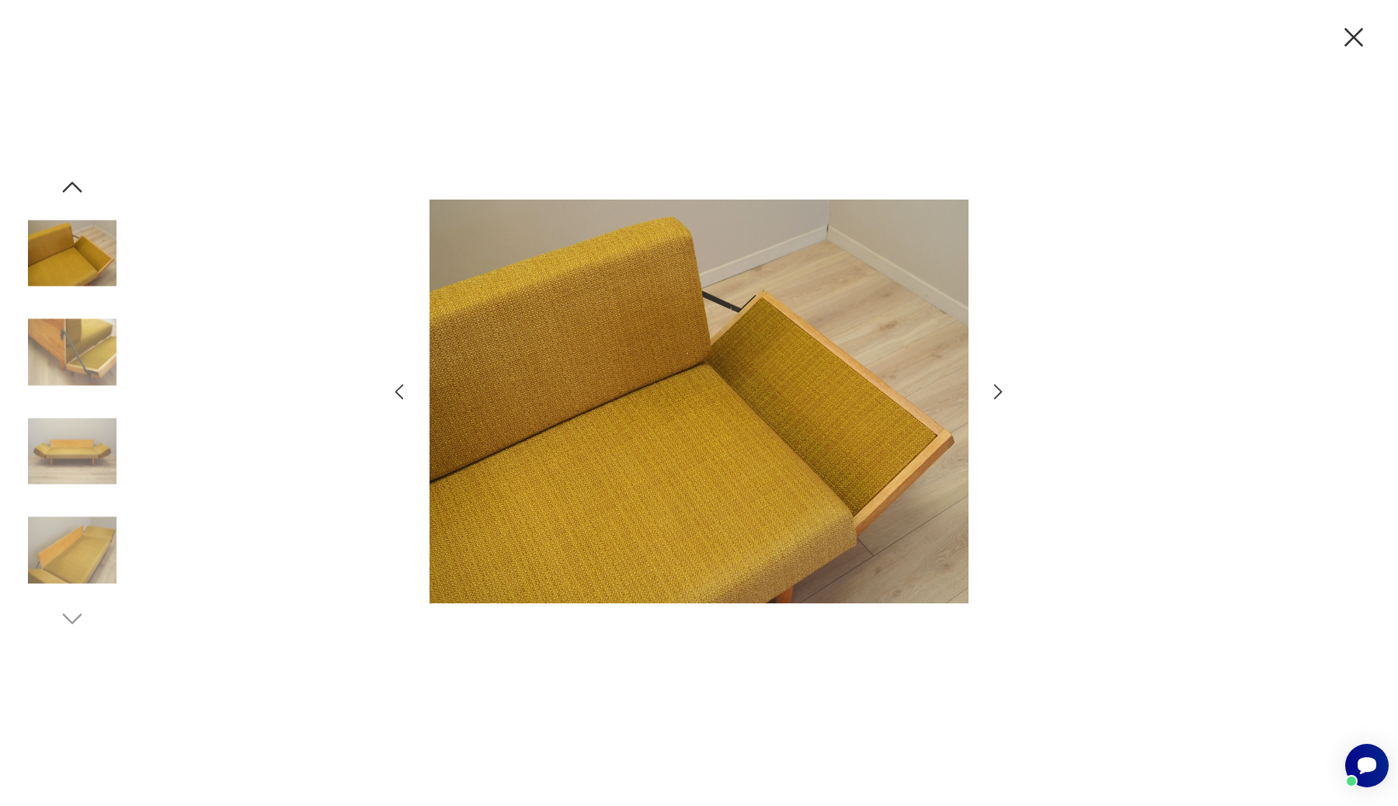
click at [404, 394] on icon "button" at bounding box center [399, 392] width 23 height 23
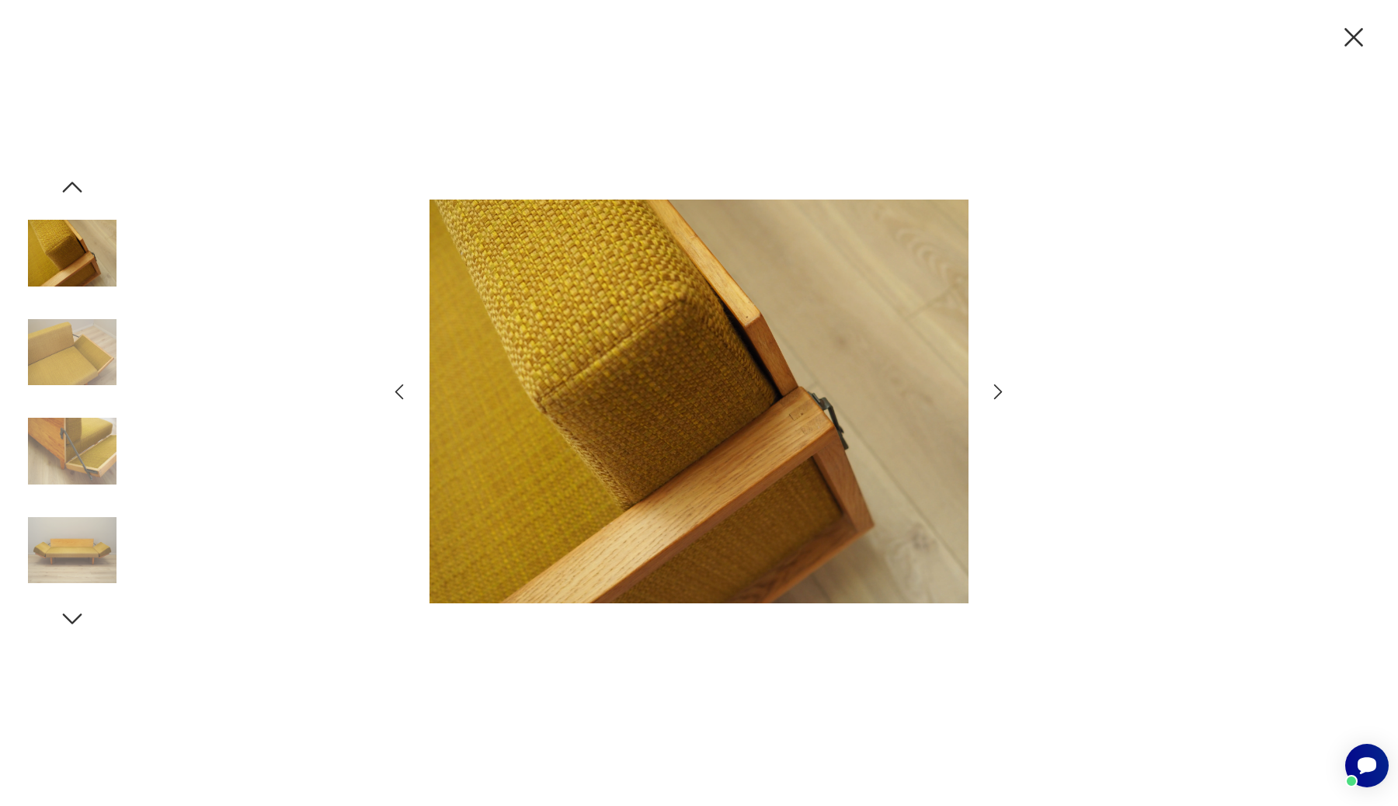
click at [404, 394] on icon "button" at bounding box center [399, 392] width 23 height 23
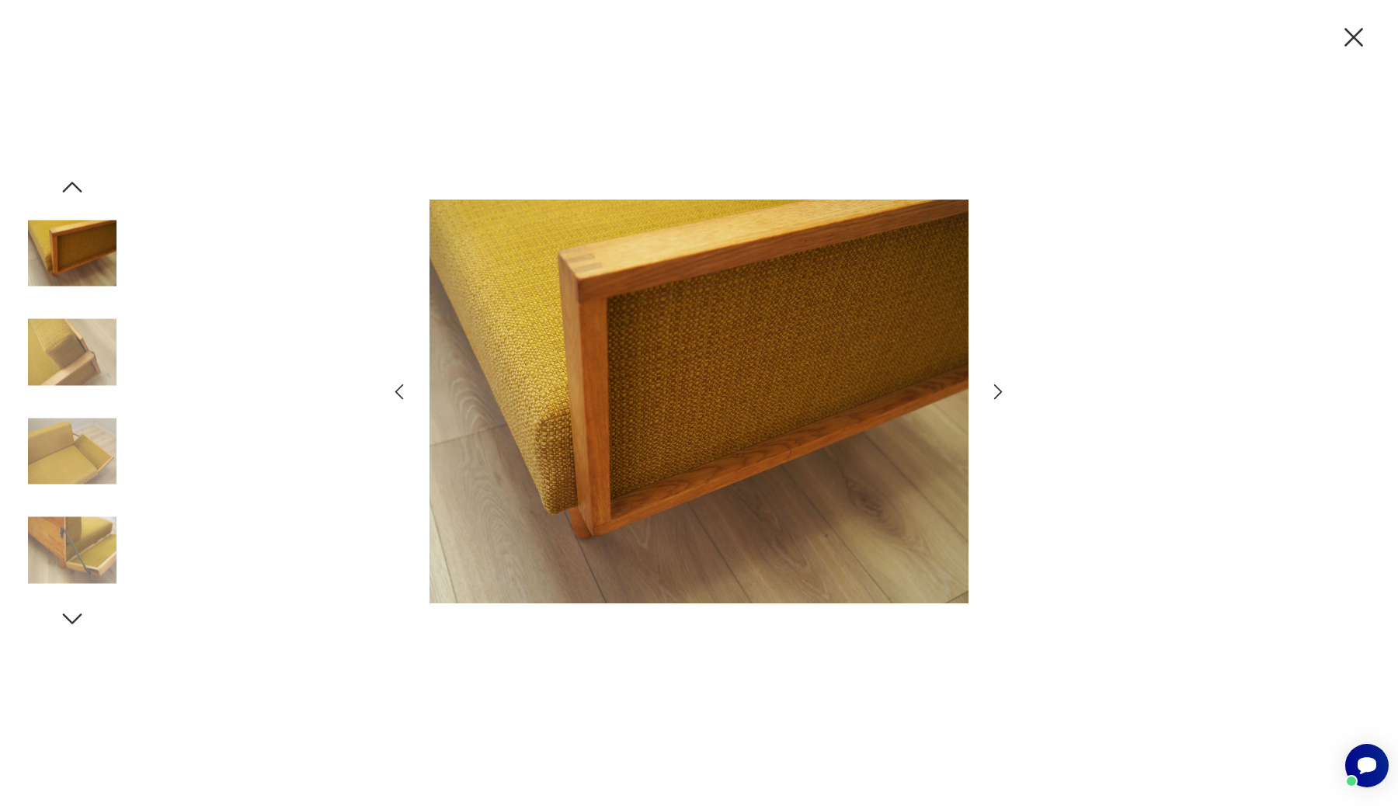
click at [404, 394] on icon "button" at bounding box center [399, 392] width 23 height 23
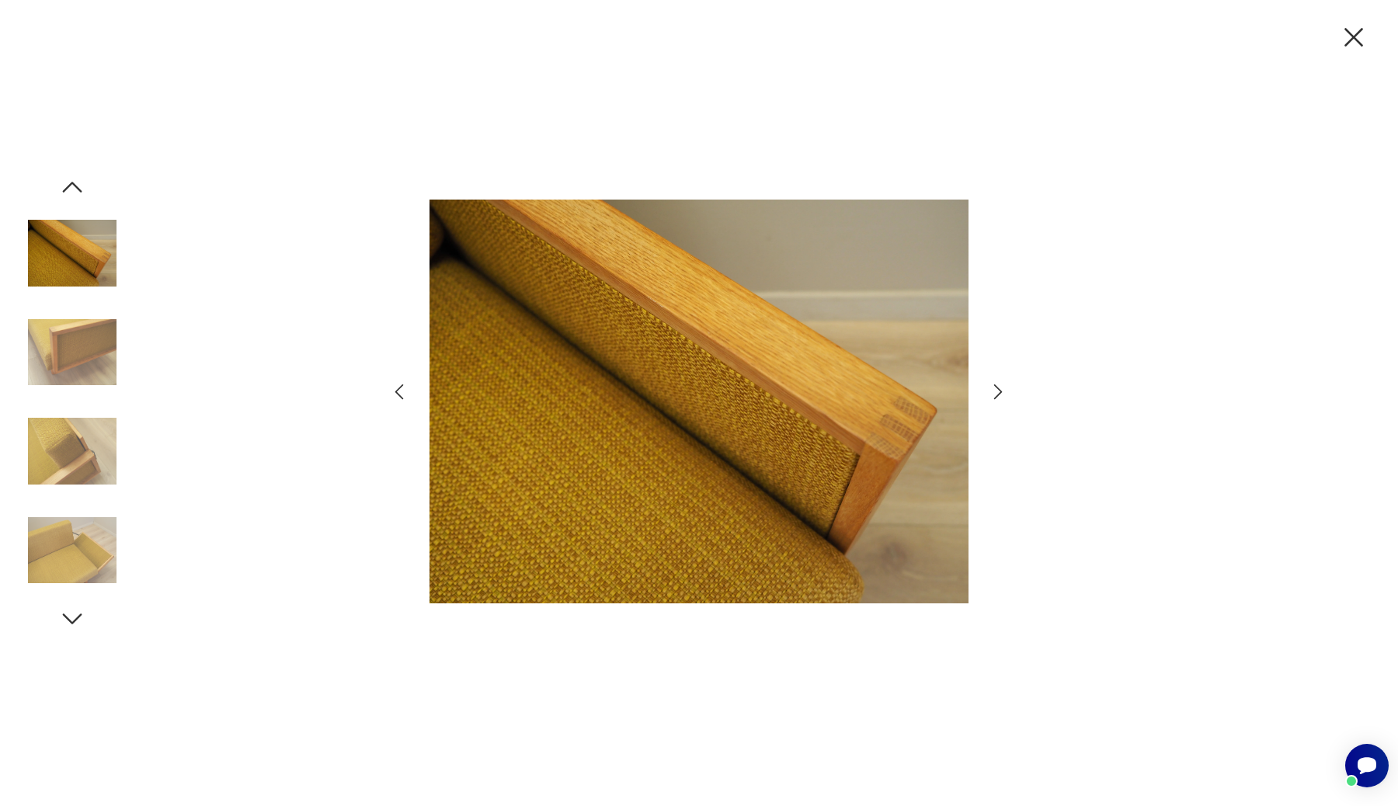
click at [404, 394] on icon "button" at bounding box center [399, 392] width 23 height 23
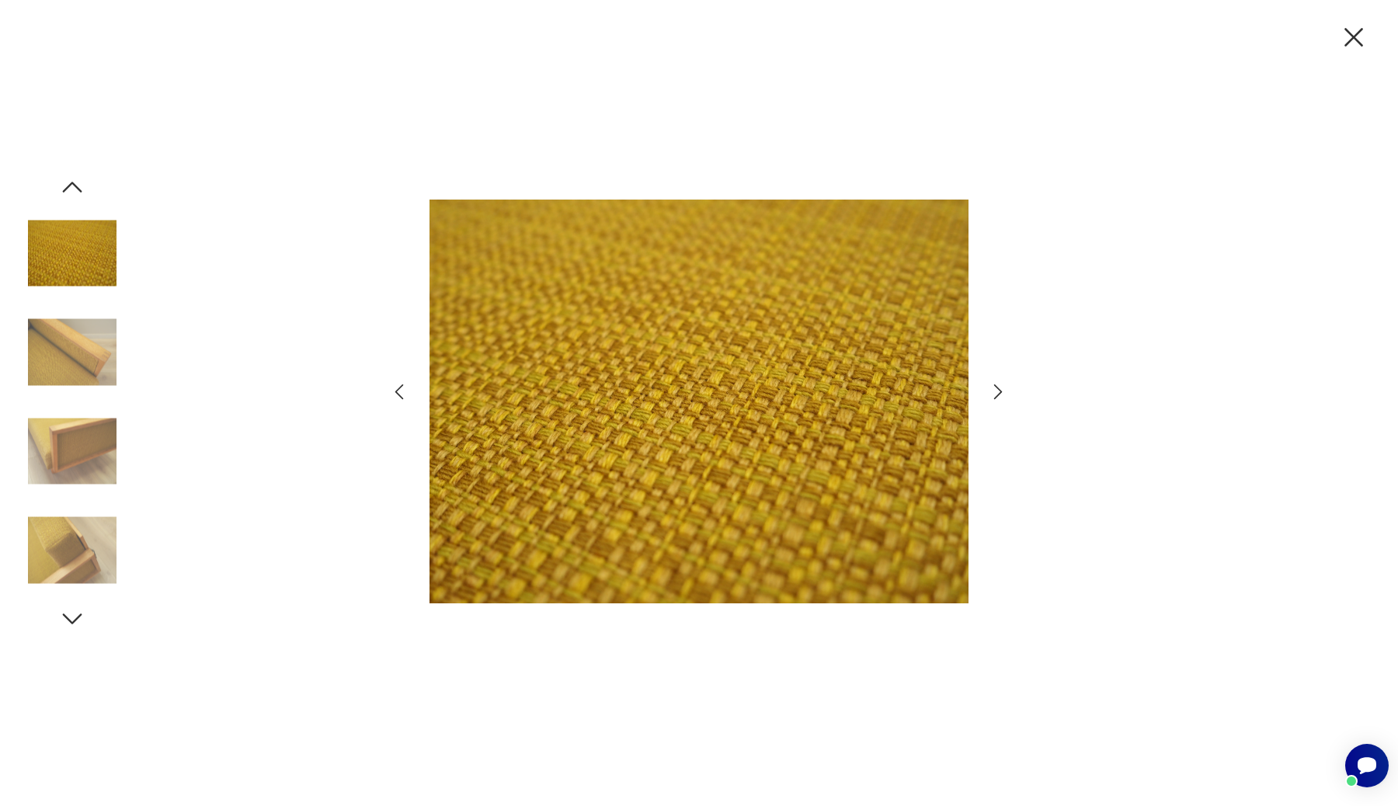
click at [1357, 42] on icon "button" at bounding box center [1353, 37] width 33 height 33
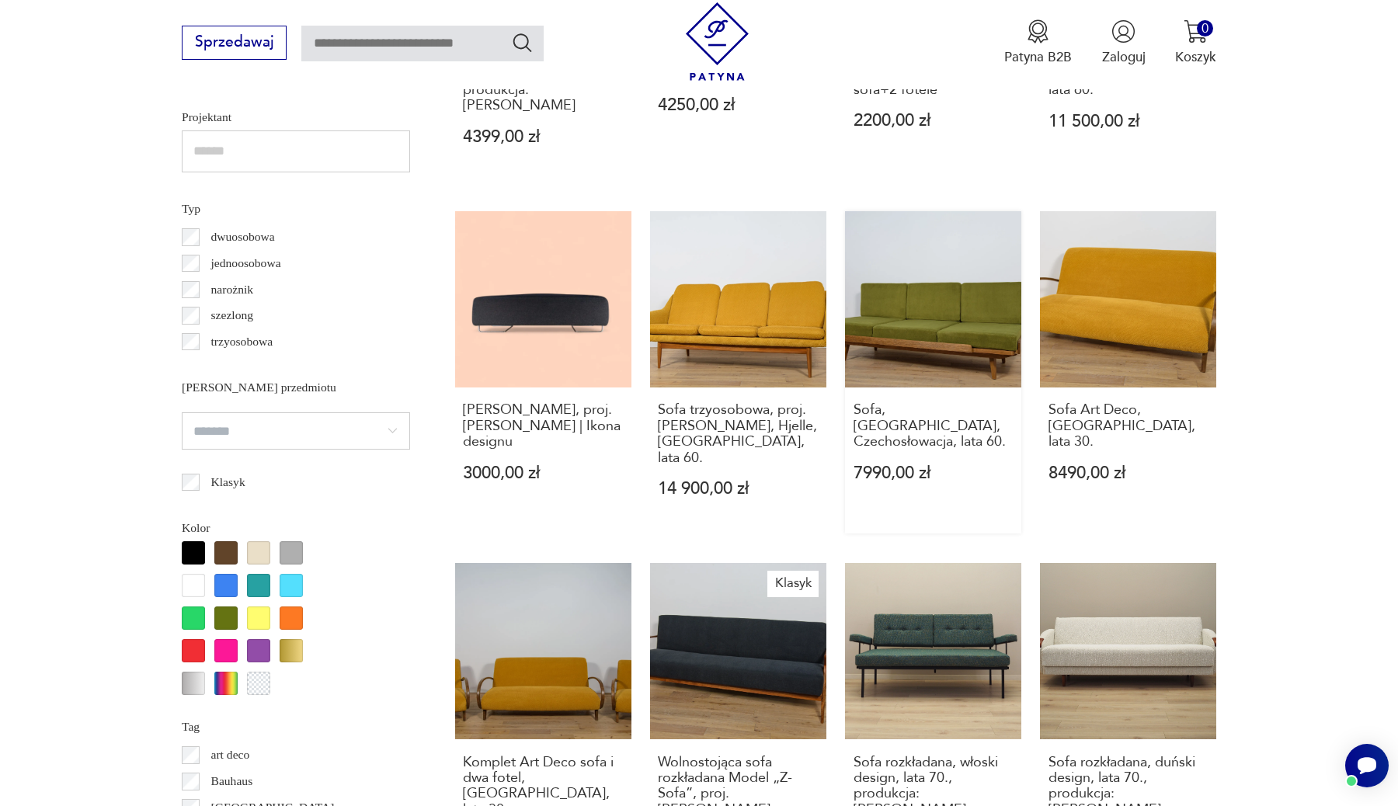
click at [975, 318] on link "Sofa, Jitona, Czechosłowacja, lata 60. 7990,00 zł" at bounding box center [933, 372] width 176 height 322
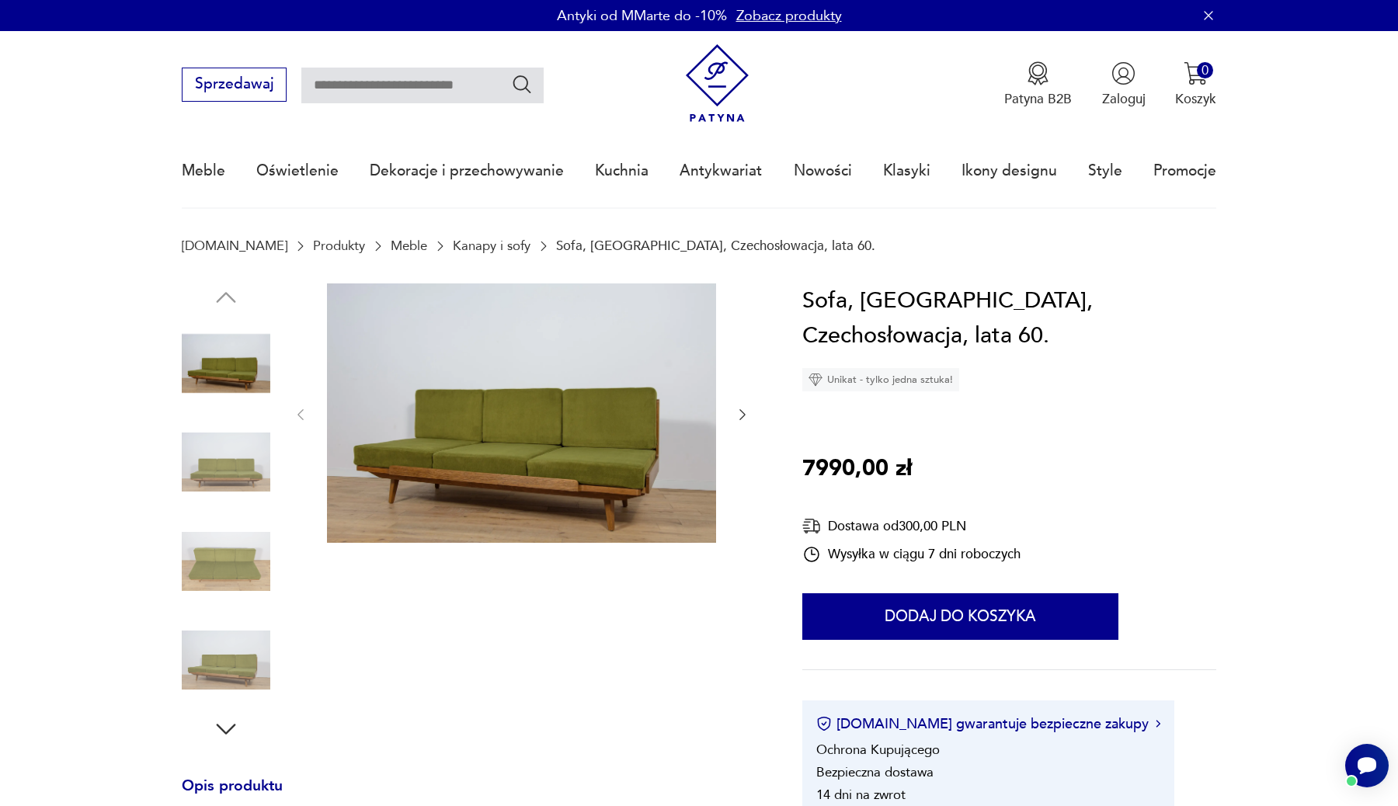
click at [225, 670] on img at bounding box center [226, 660] width 89 height 89
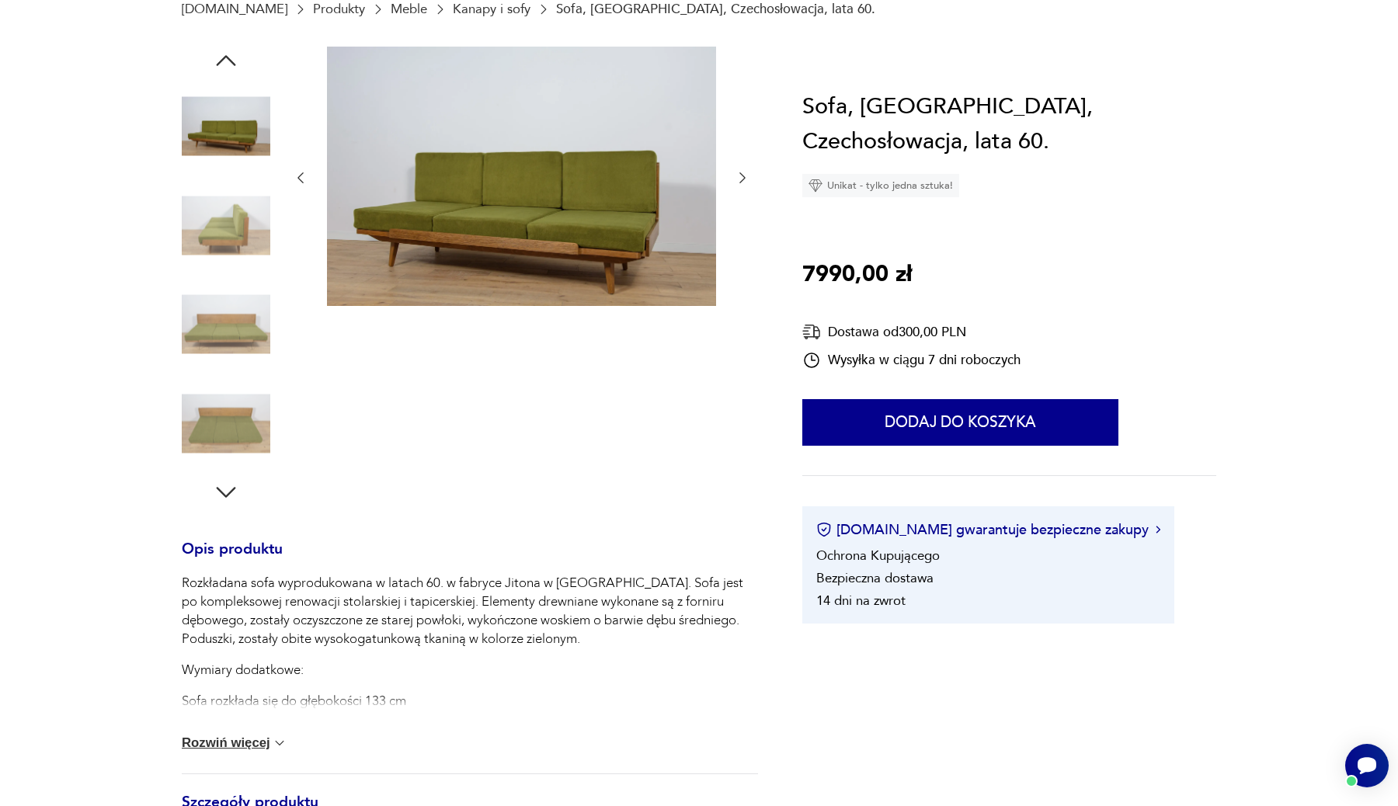
scroll to position [429, 0]
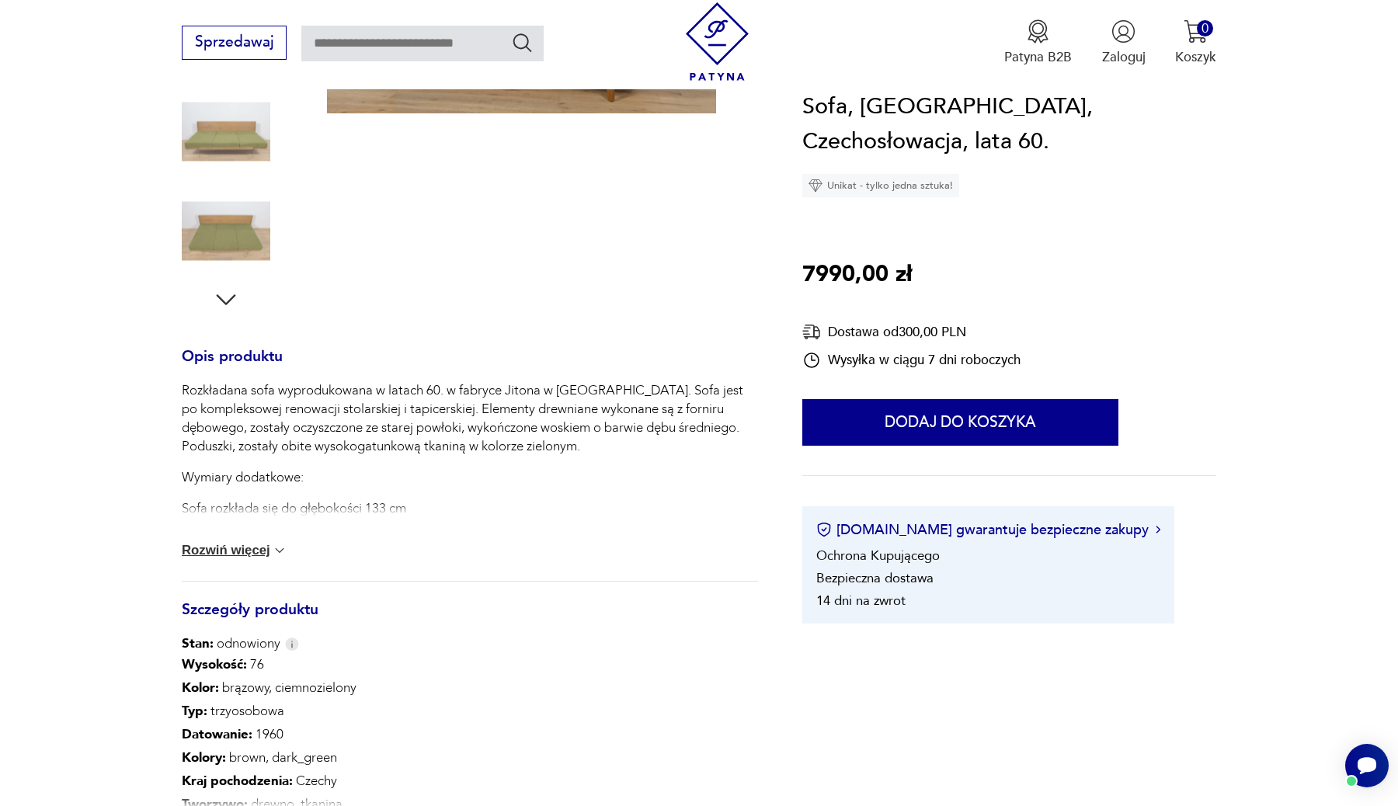
click at [234, 300] on icon "button" at bounding box center [226, 300] width 28 height 28
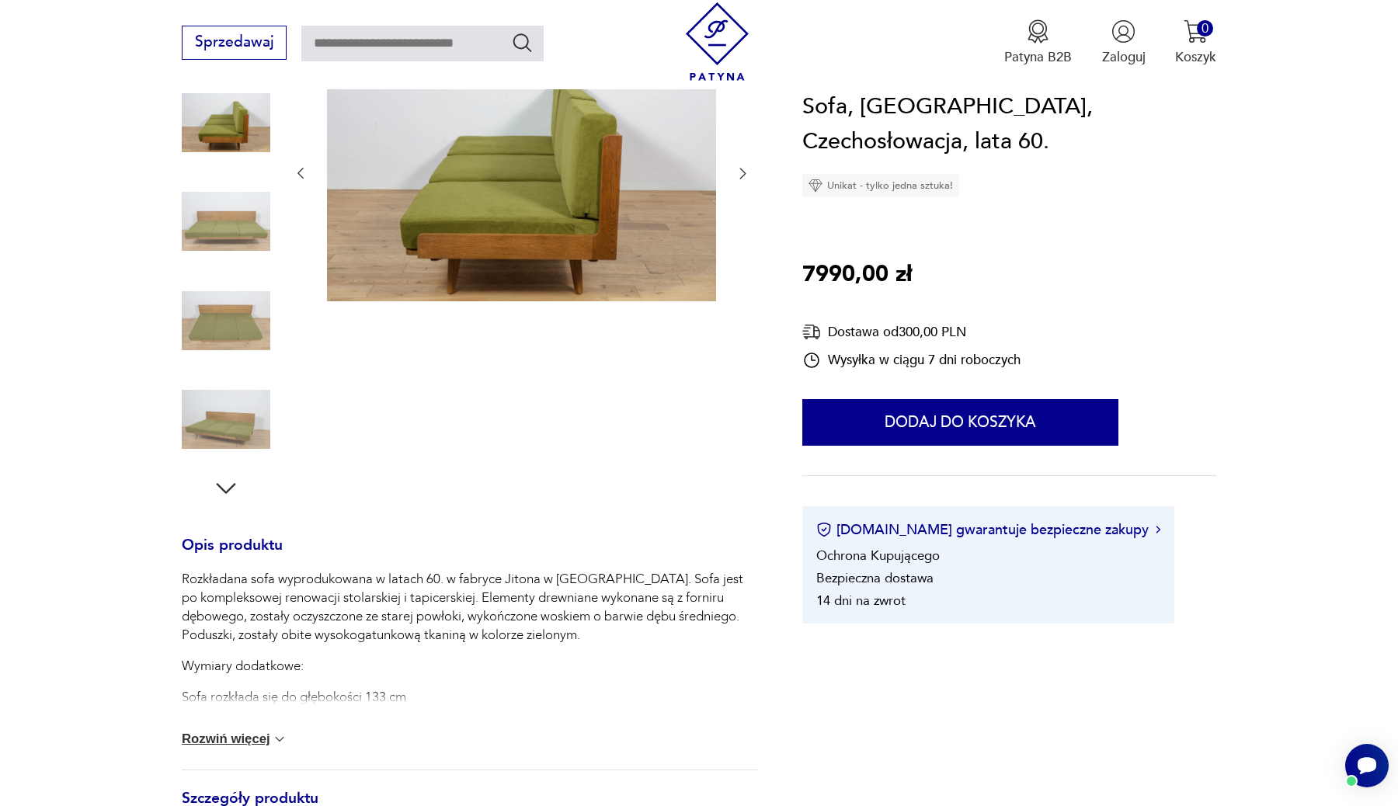
scroll to position [0, 0]
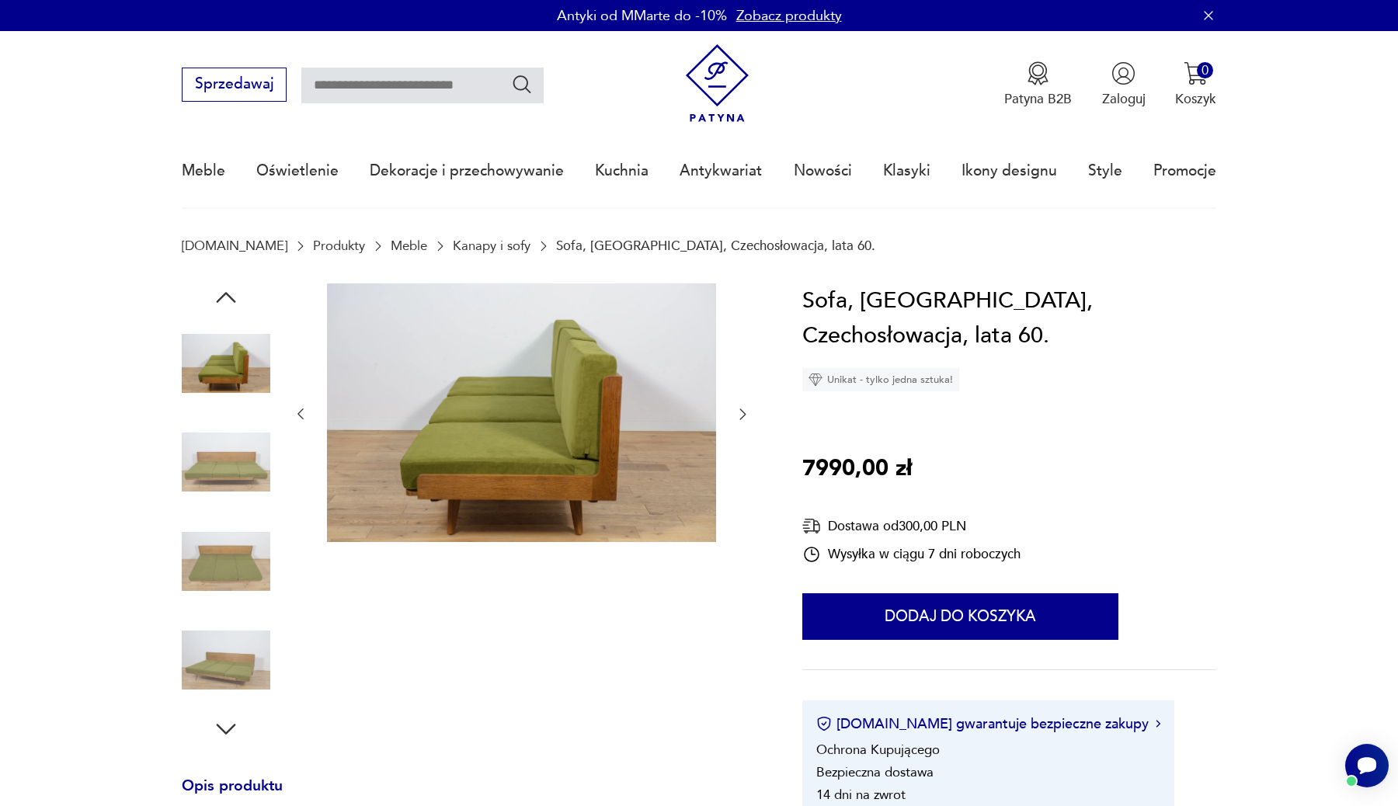
click at [229, 588] on img at bounding box center [226, 561] width 89 height 89
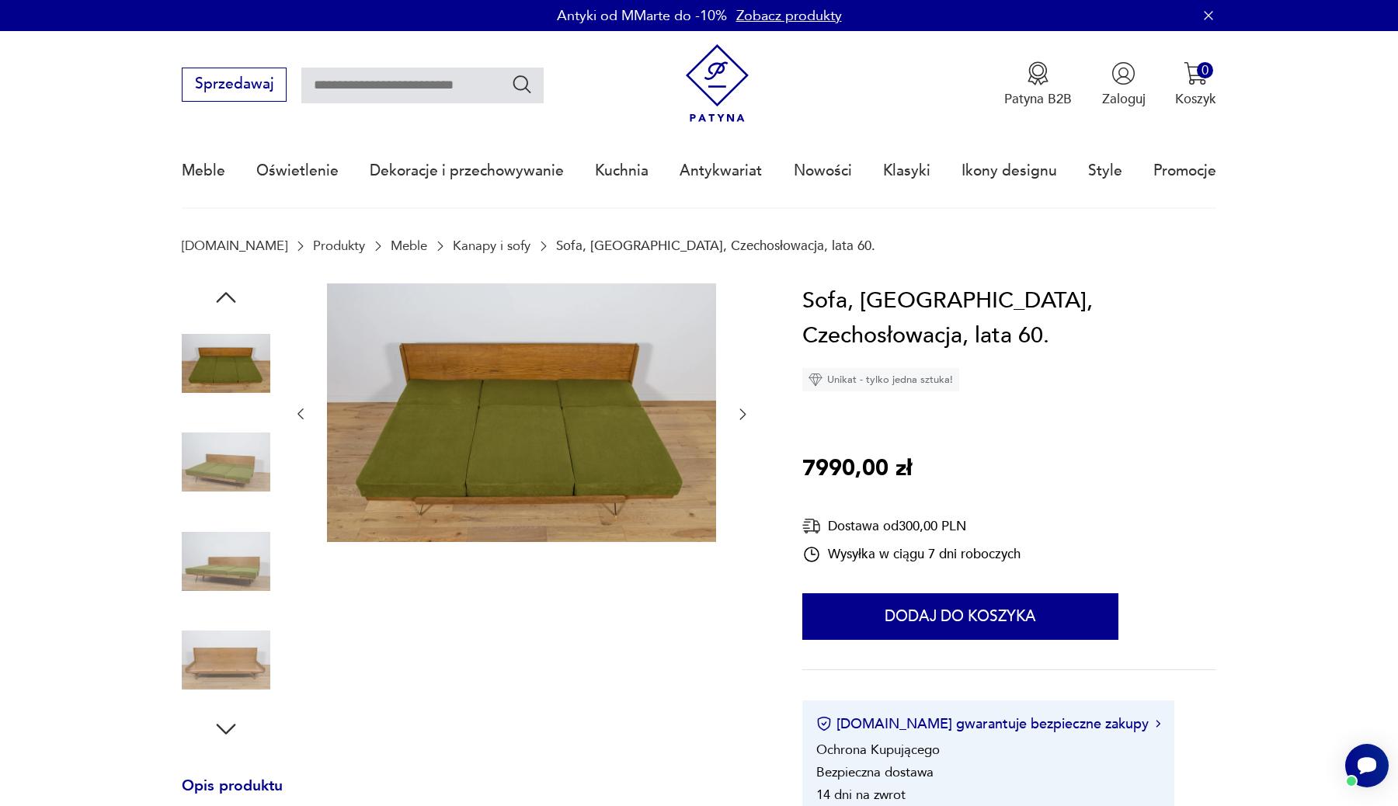
click at [231, 489] on img at bounding box center [226, 462] width 89 height 89
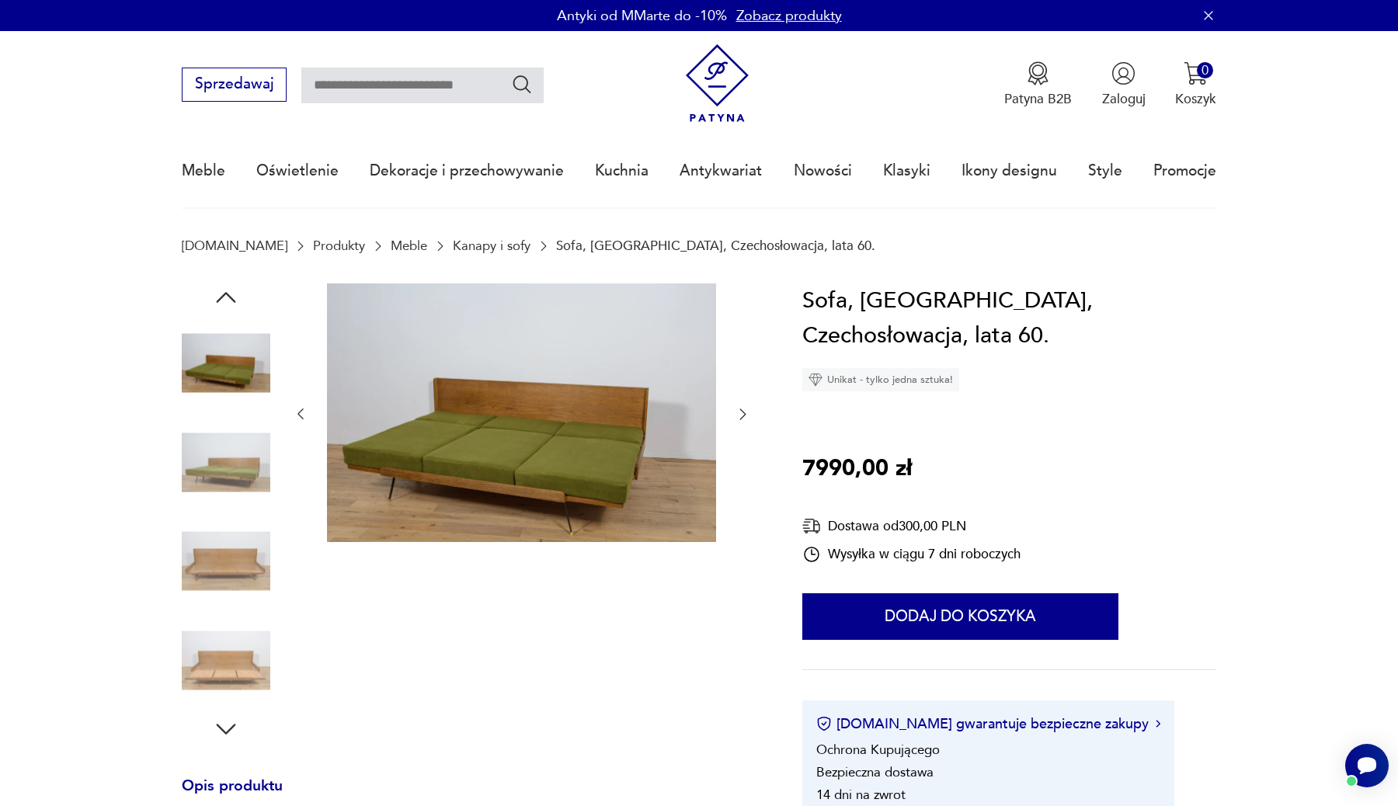
click at [230, 522] on img at bounding box center [226, 561] width 89 height 89
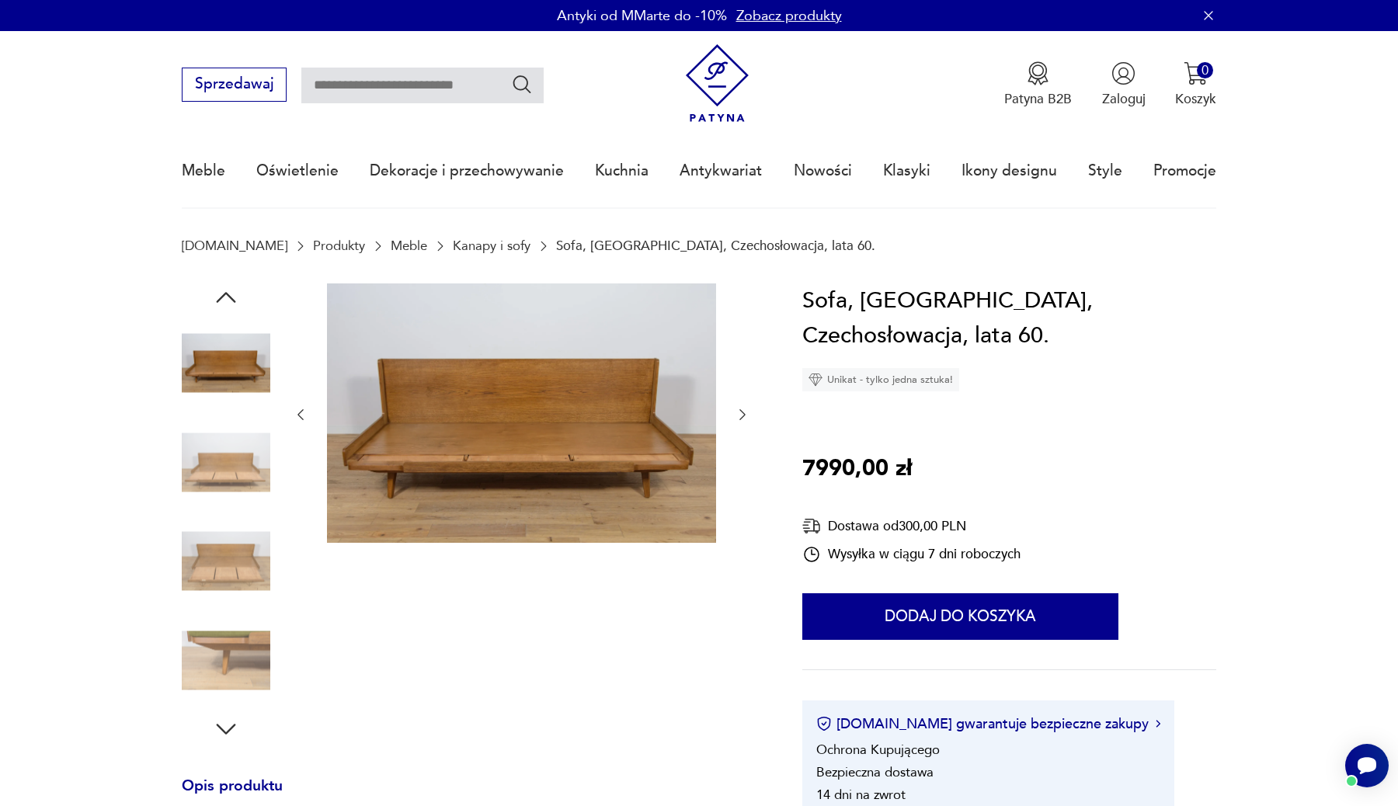
click at [229, 566] on img at bounding box center [226, 561] width 89 height 89
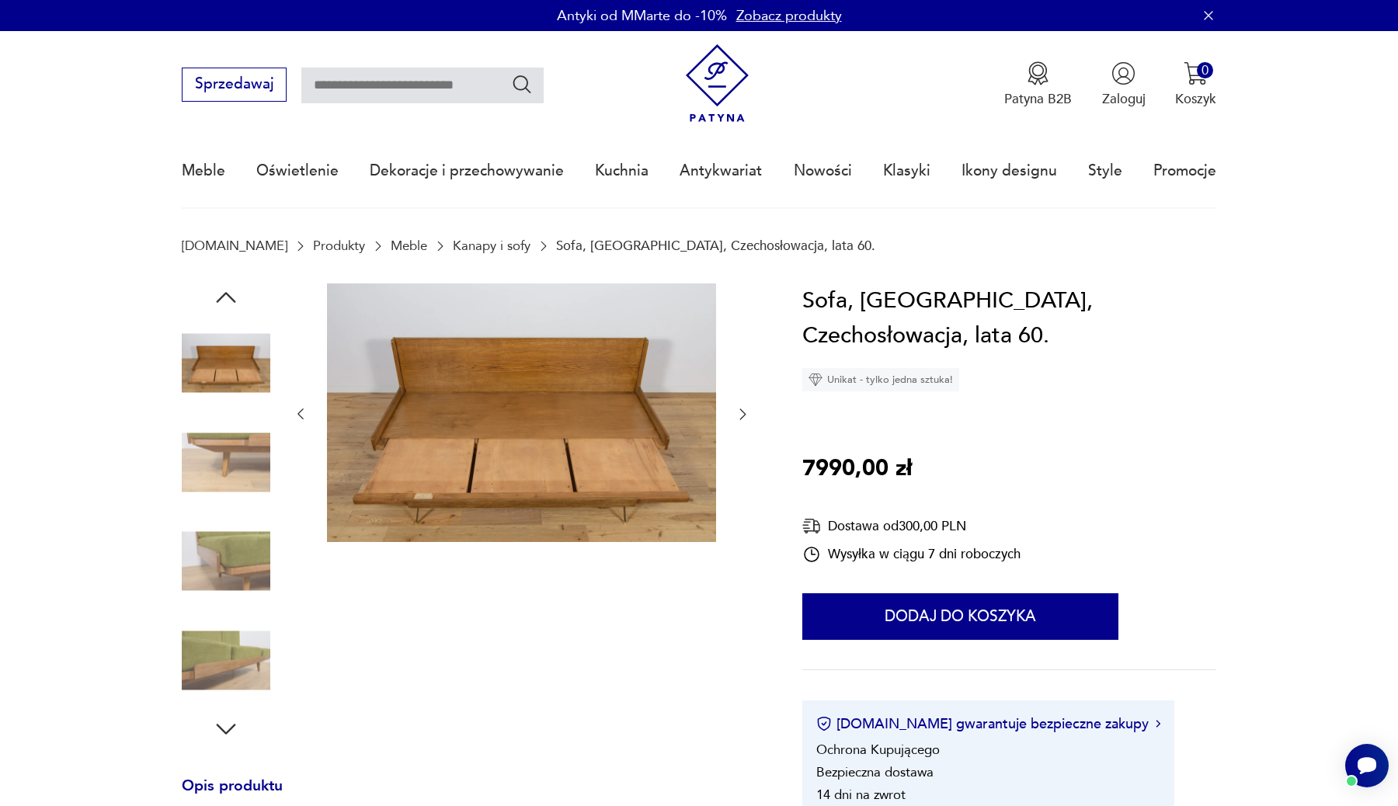
click at [232, 603] on img at bounding box center [226, 561] width 89 height 89
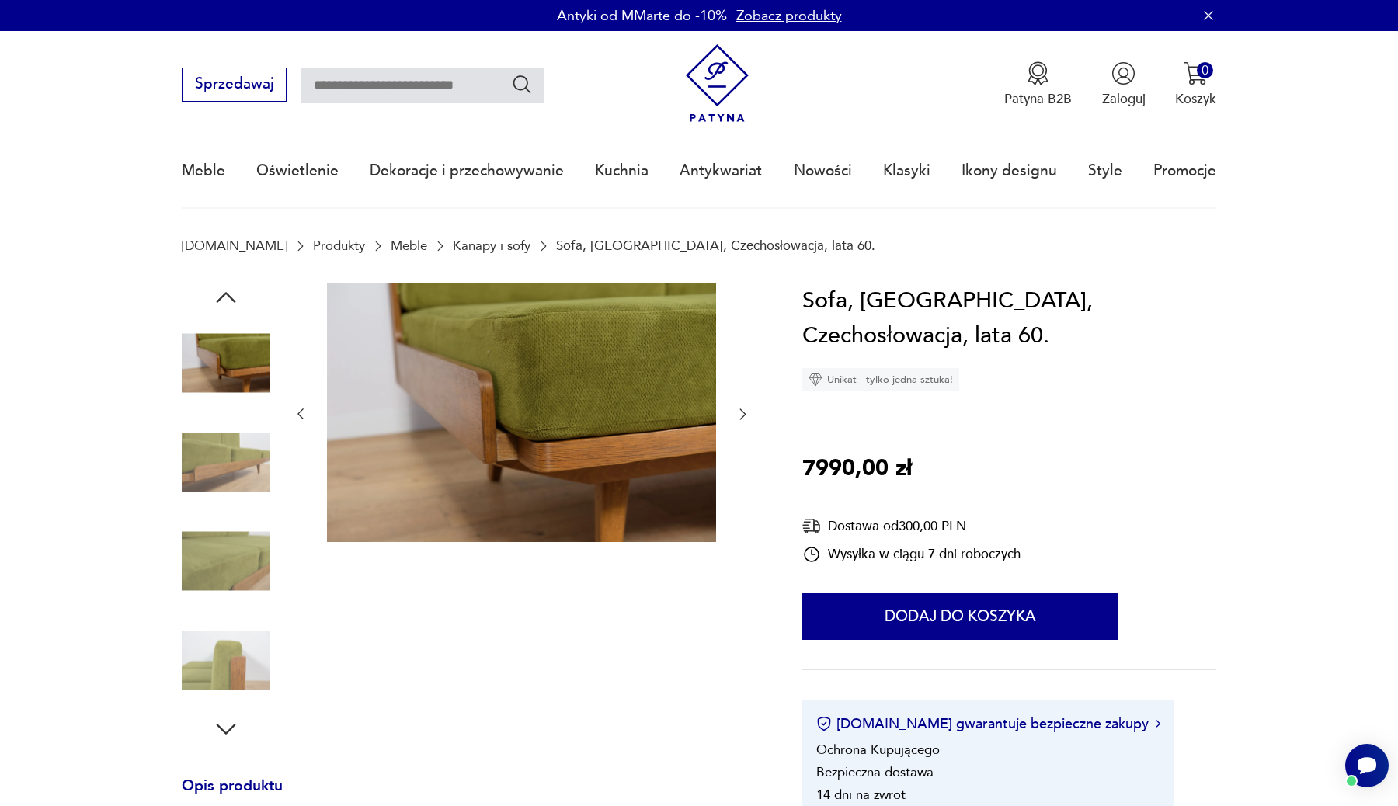
click at [228, 431] on img at bounding box center [226, 462] width 89 height 89
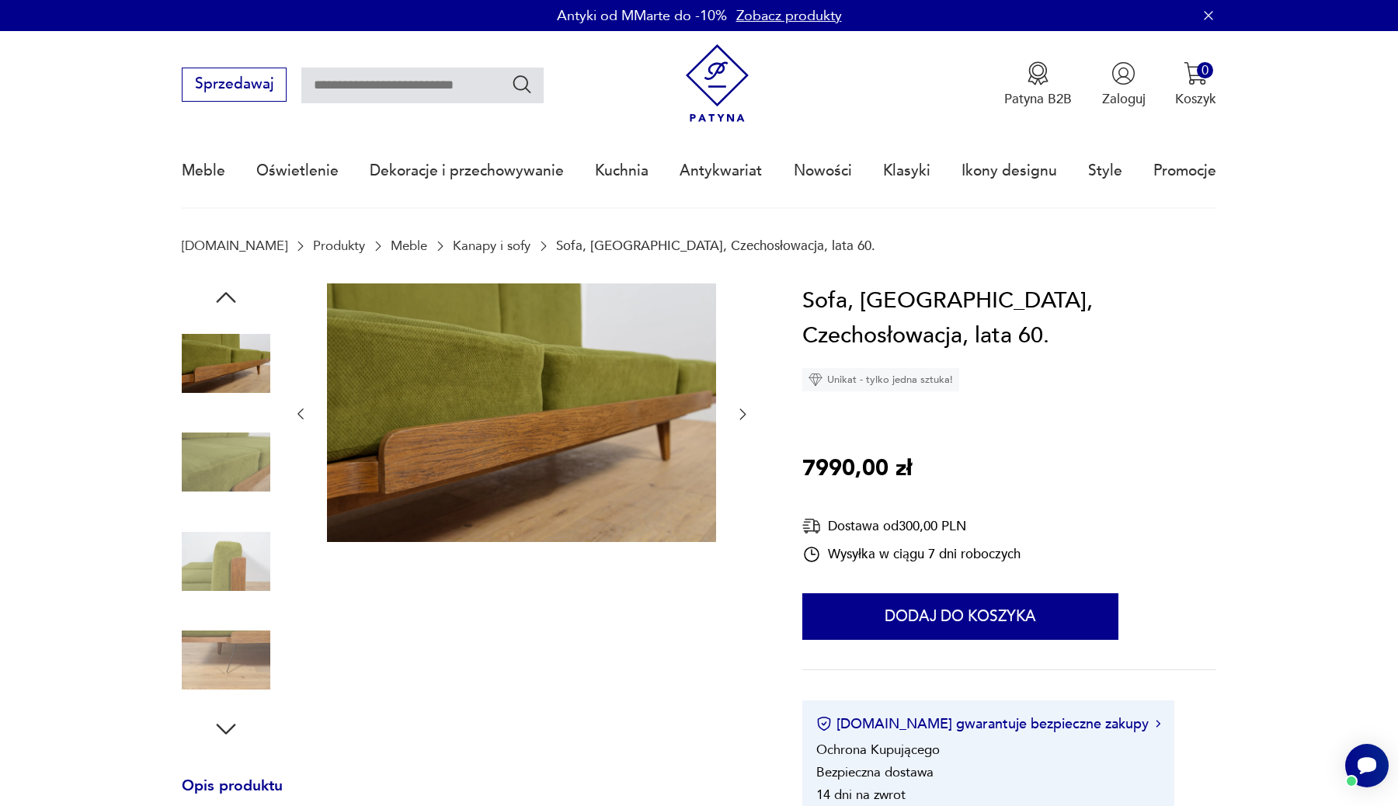
click at [228, 343] on img at bounding box center [226, 363] width 89 height 89
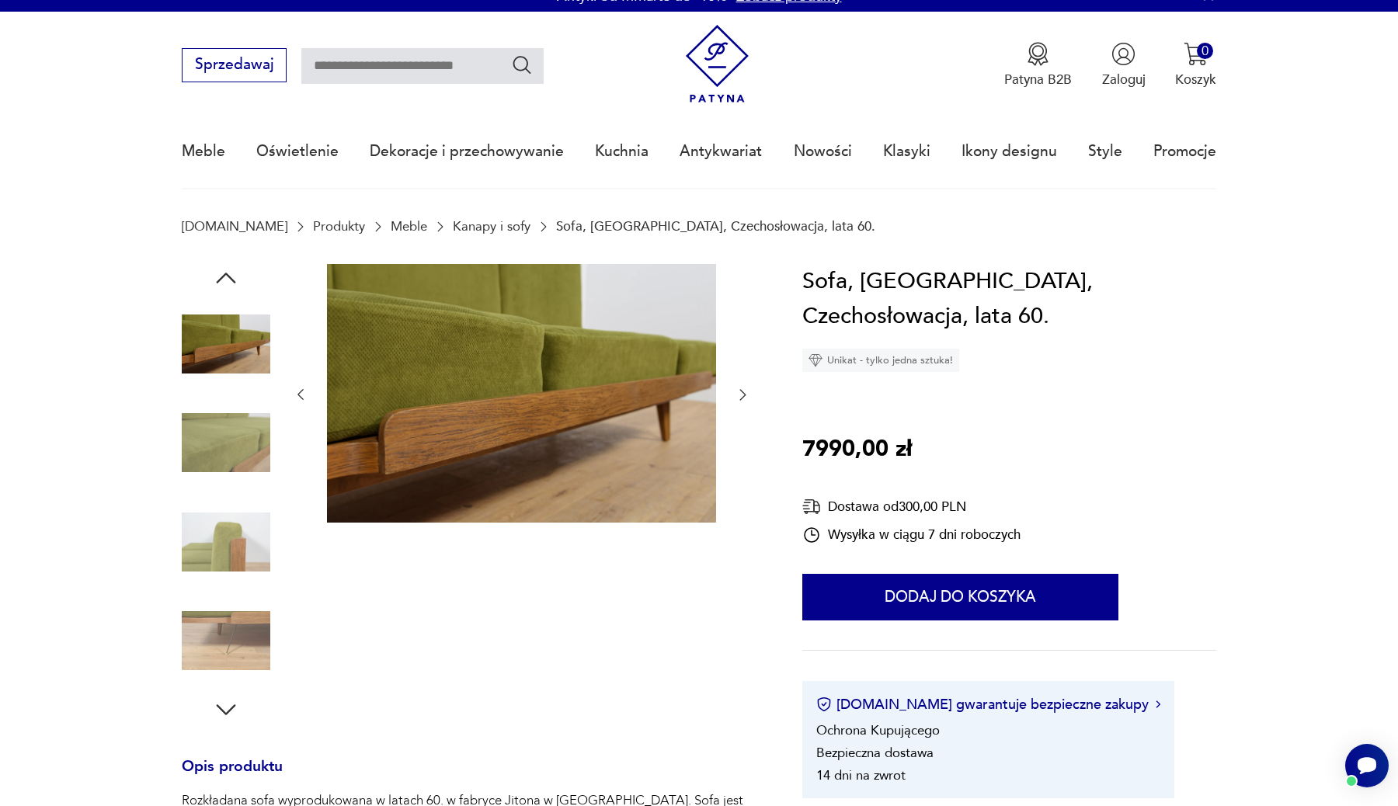
scroll to position [30, 0]
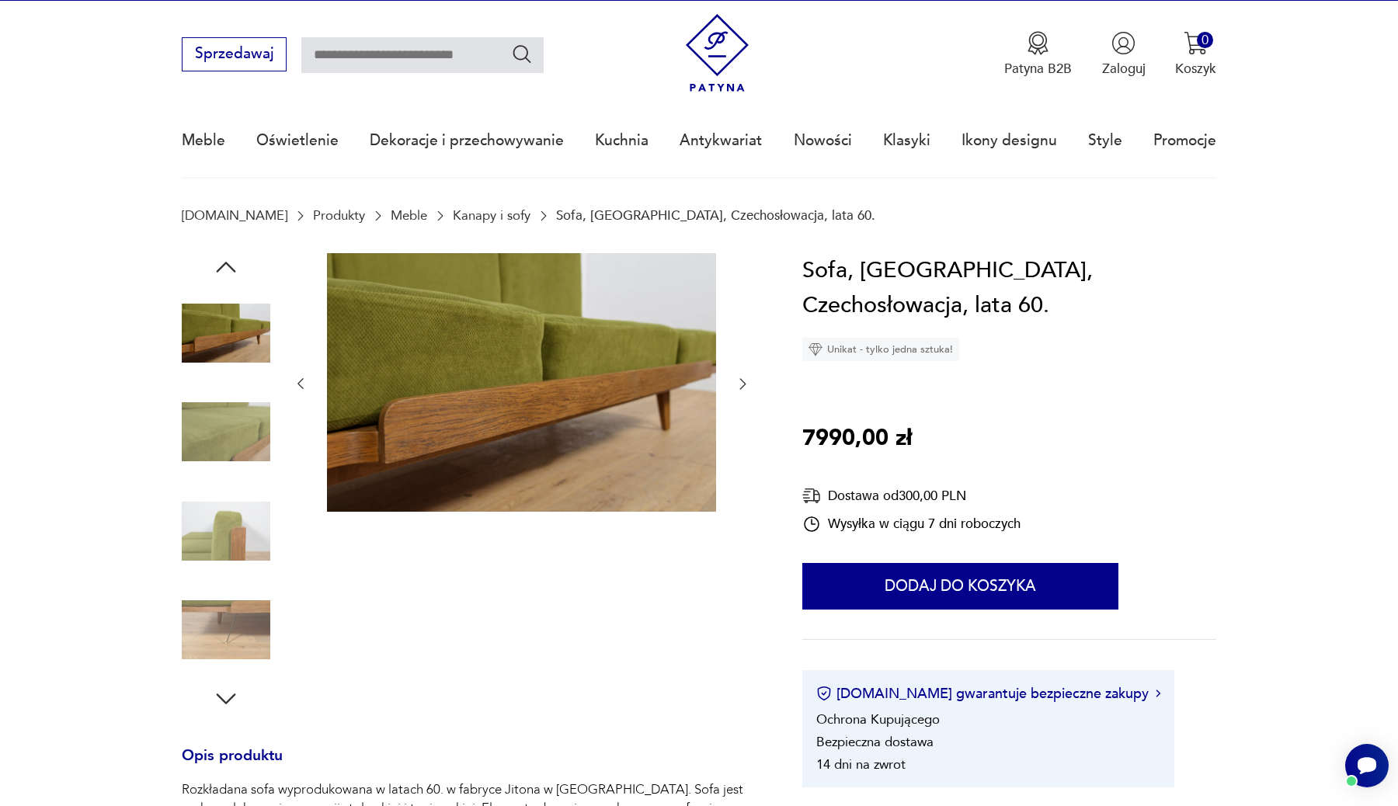
click at [213, 436] on img at bounding box center [226, 432] width 89 height 89
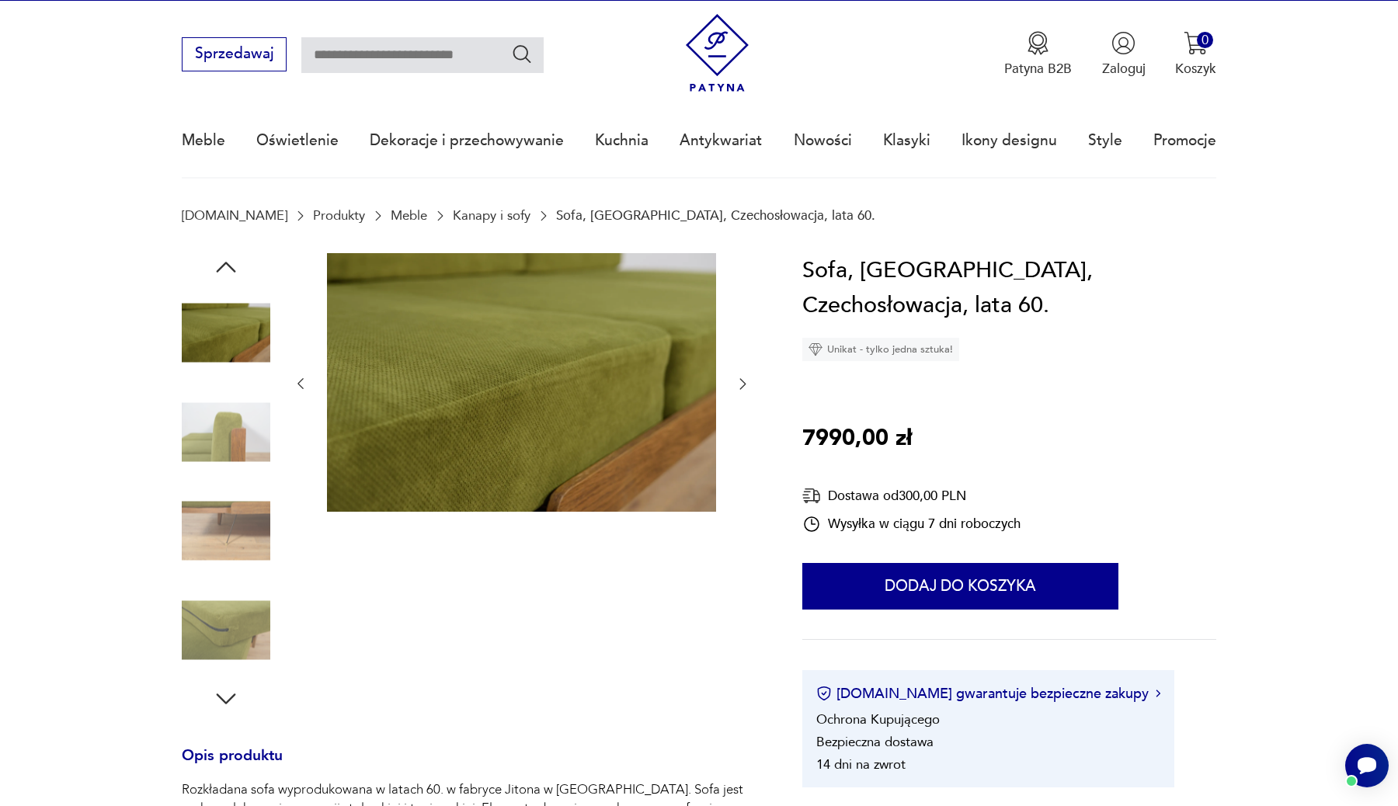
click at [217, 516] on img at bounding box center [226, 531] width 89 height 89
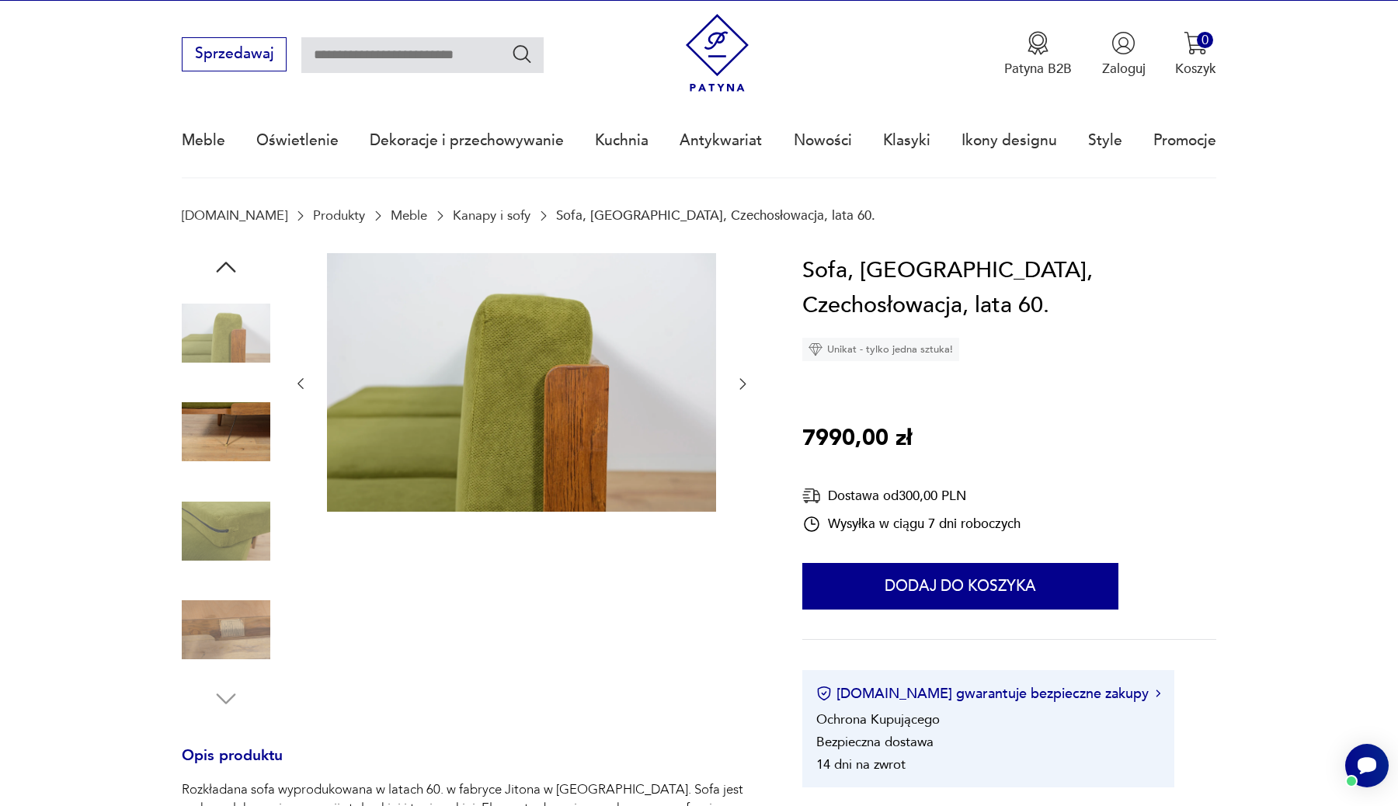
scroll to position [0, 0]
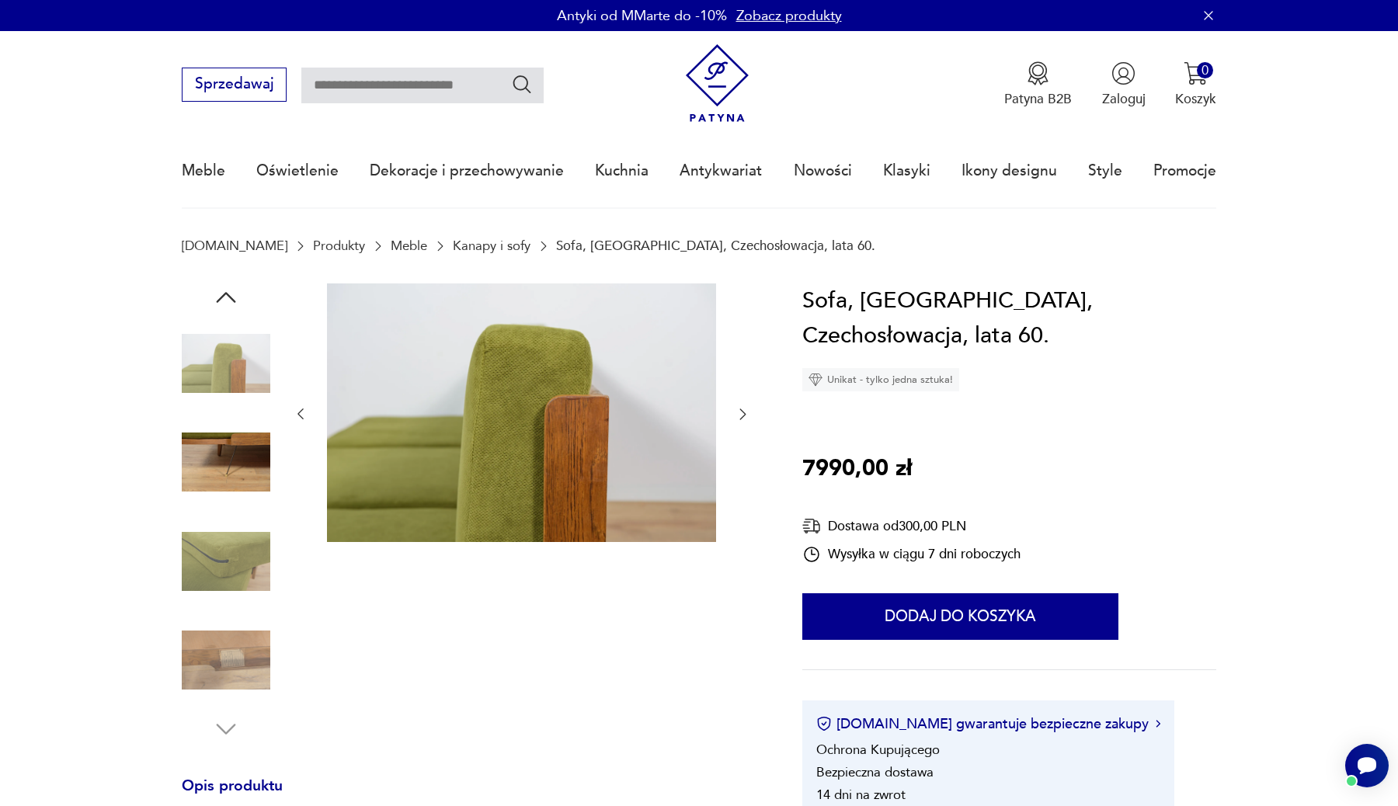
click at [233, 303] on icon "button" at bounding box center [226, 297] width 28 height 28
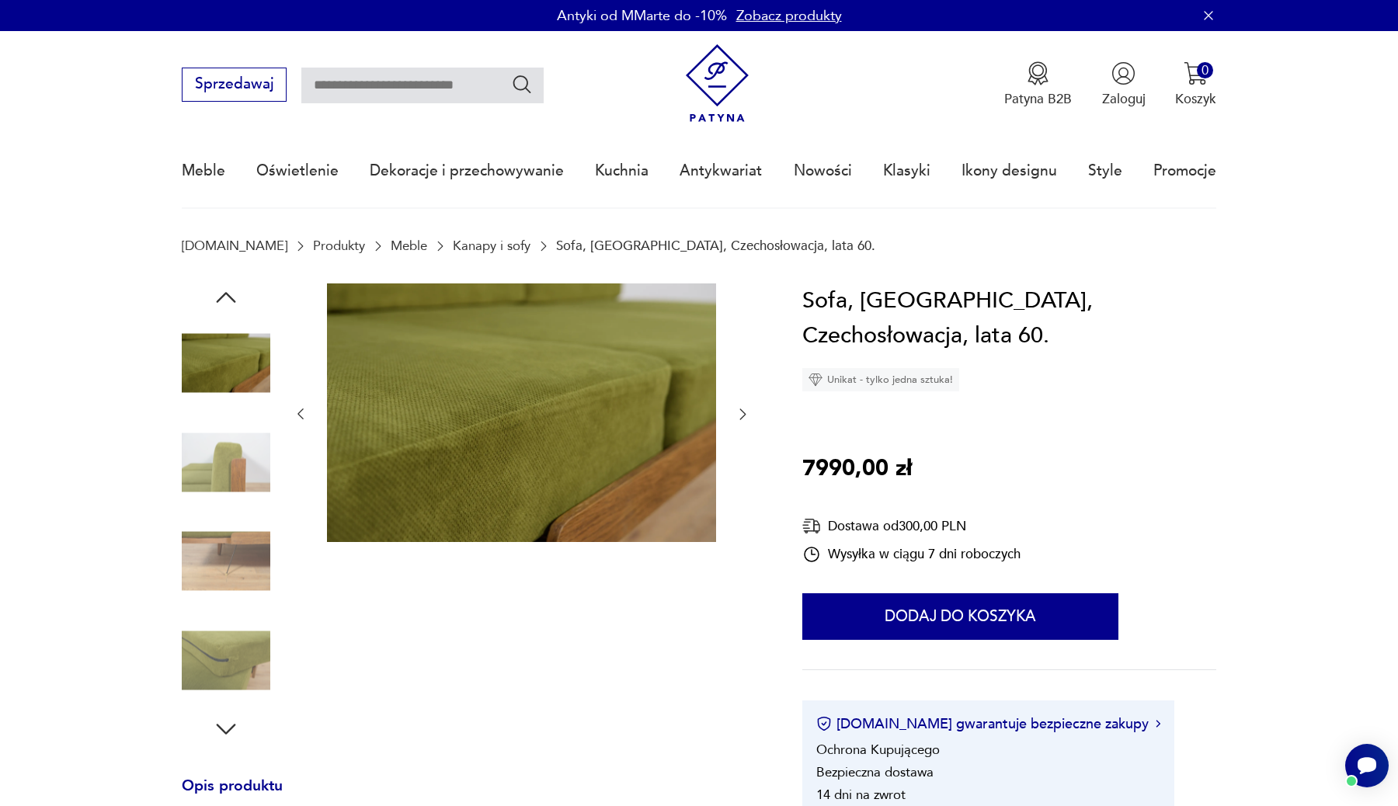
click at [233, 303] on icon "button" at bounding box center [226, 297] width 28 height 28
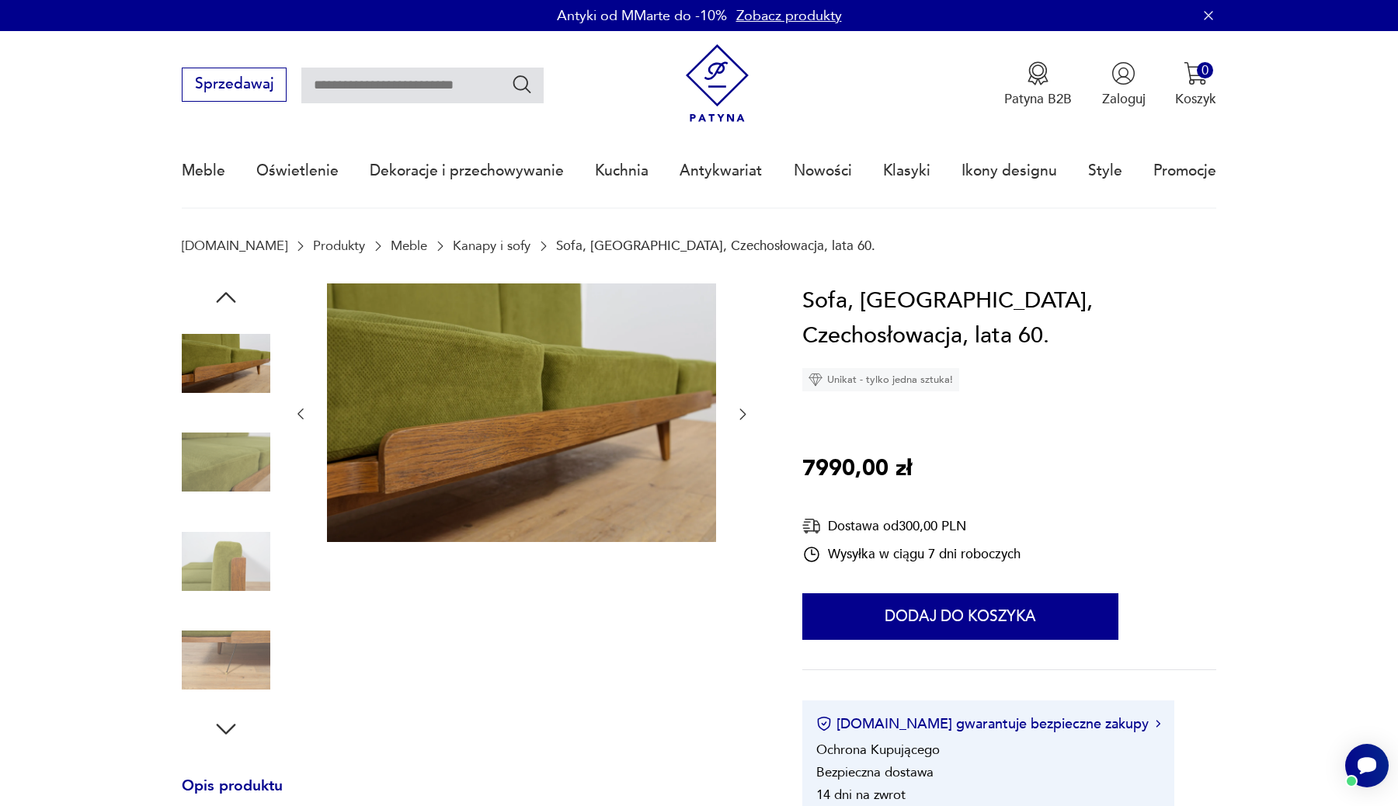
click at [231, 380] on img at bounding box center [226, 363] width 89 height 89
click at [224, 292] on icon "button" at bounding box center [226, 297] width 28 height 28
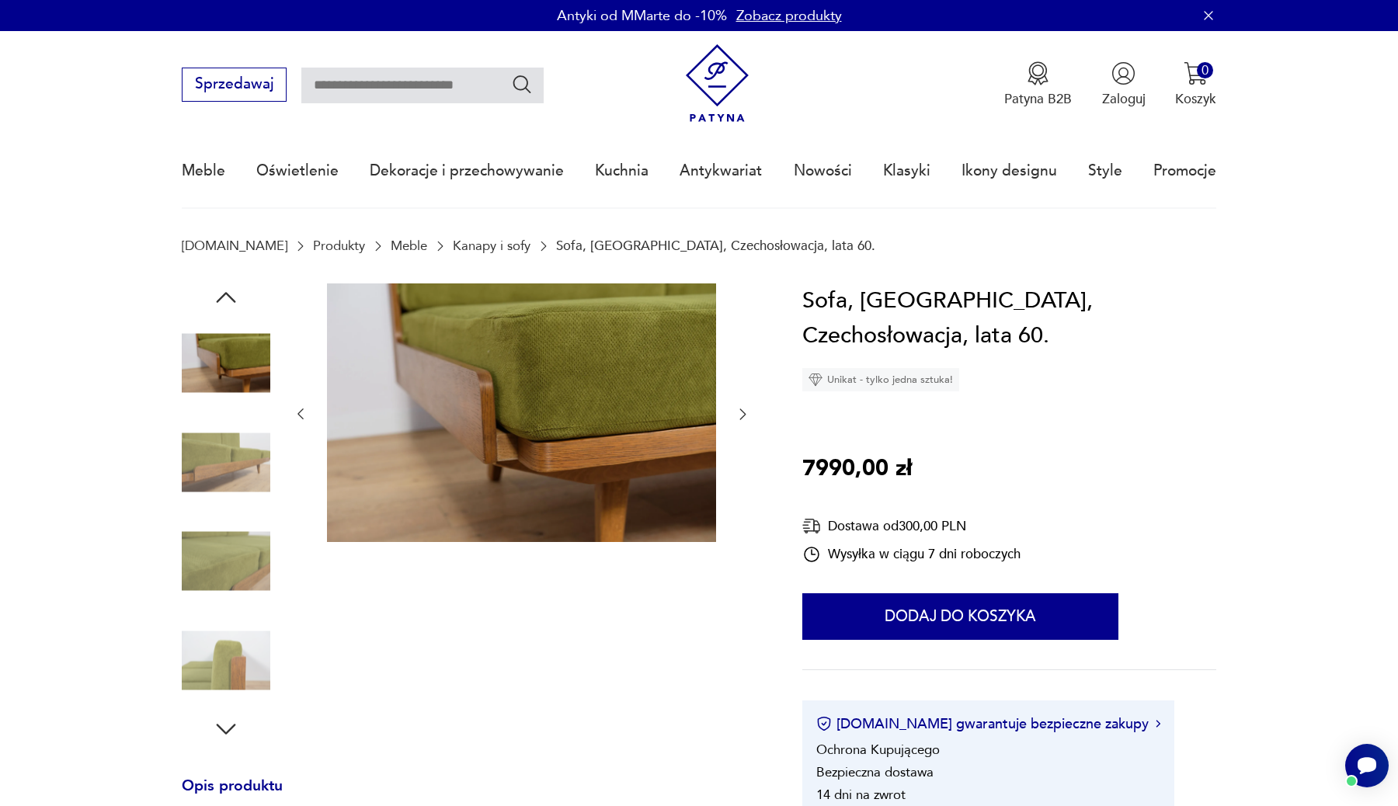
click at [224, 292] on icon "button" at bounding box center [226, 297] width 28 height 28
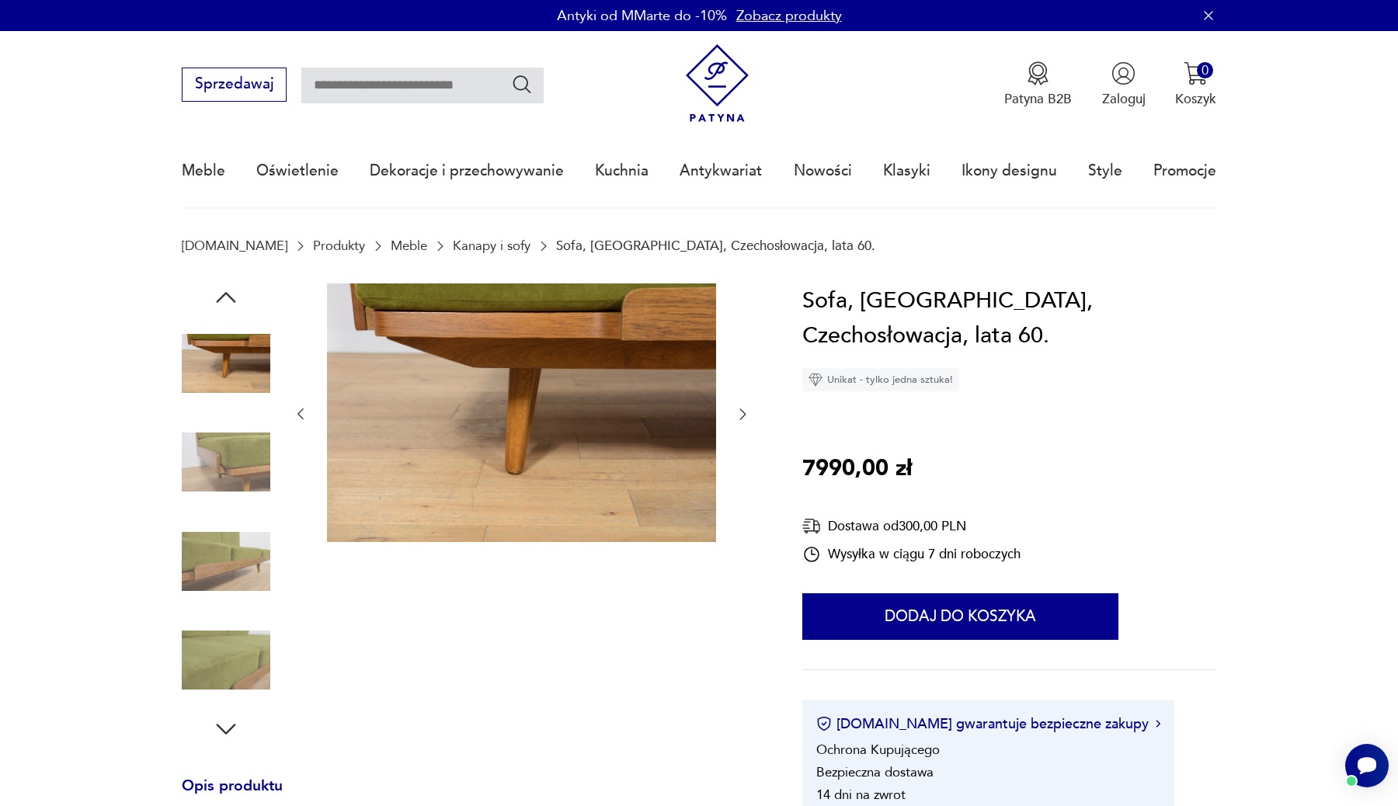
click at [224, 292] on icon "button" at bounding box center [226, 297] width 28 height 28
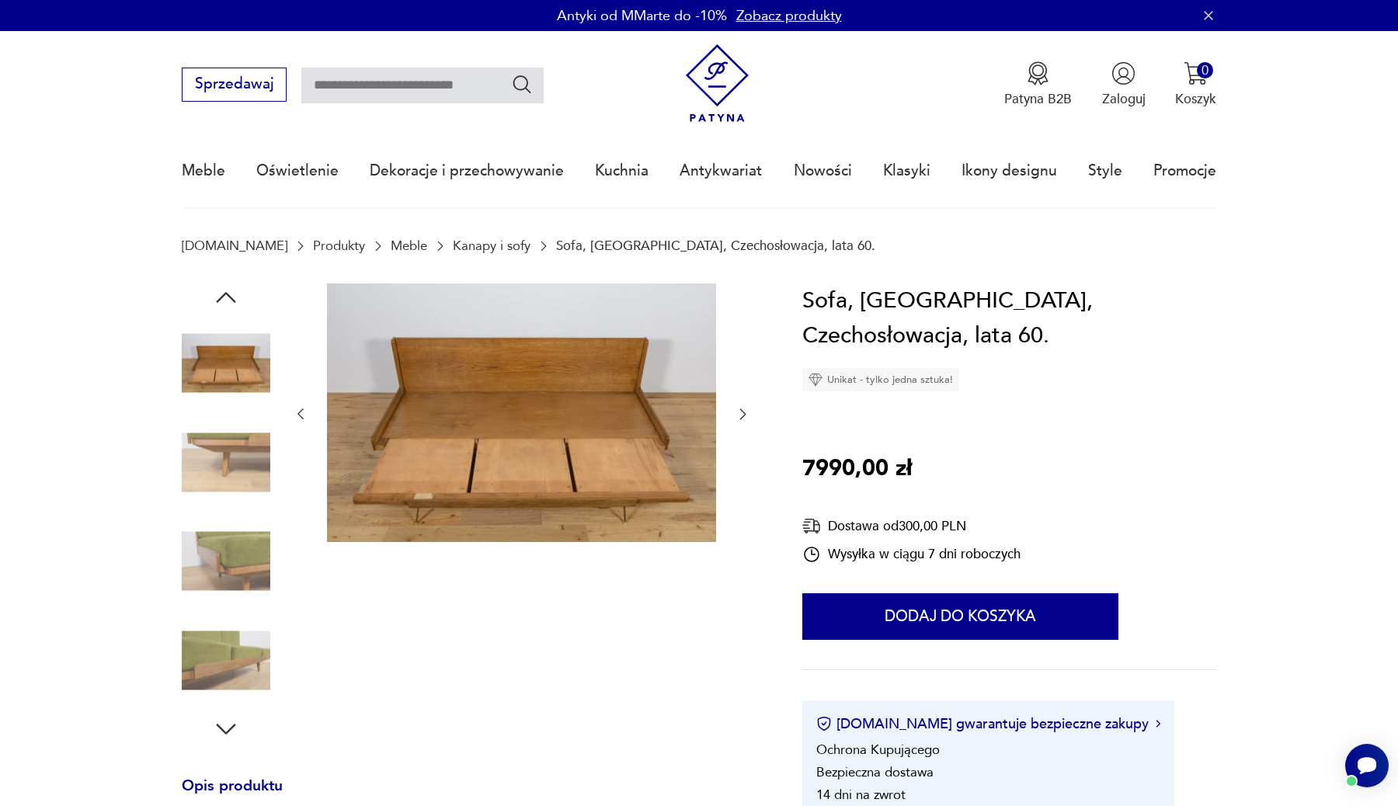
click at [224, 292] on icon "button" at bounding box center [226, 297] width 28 height 28
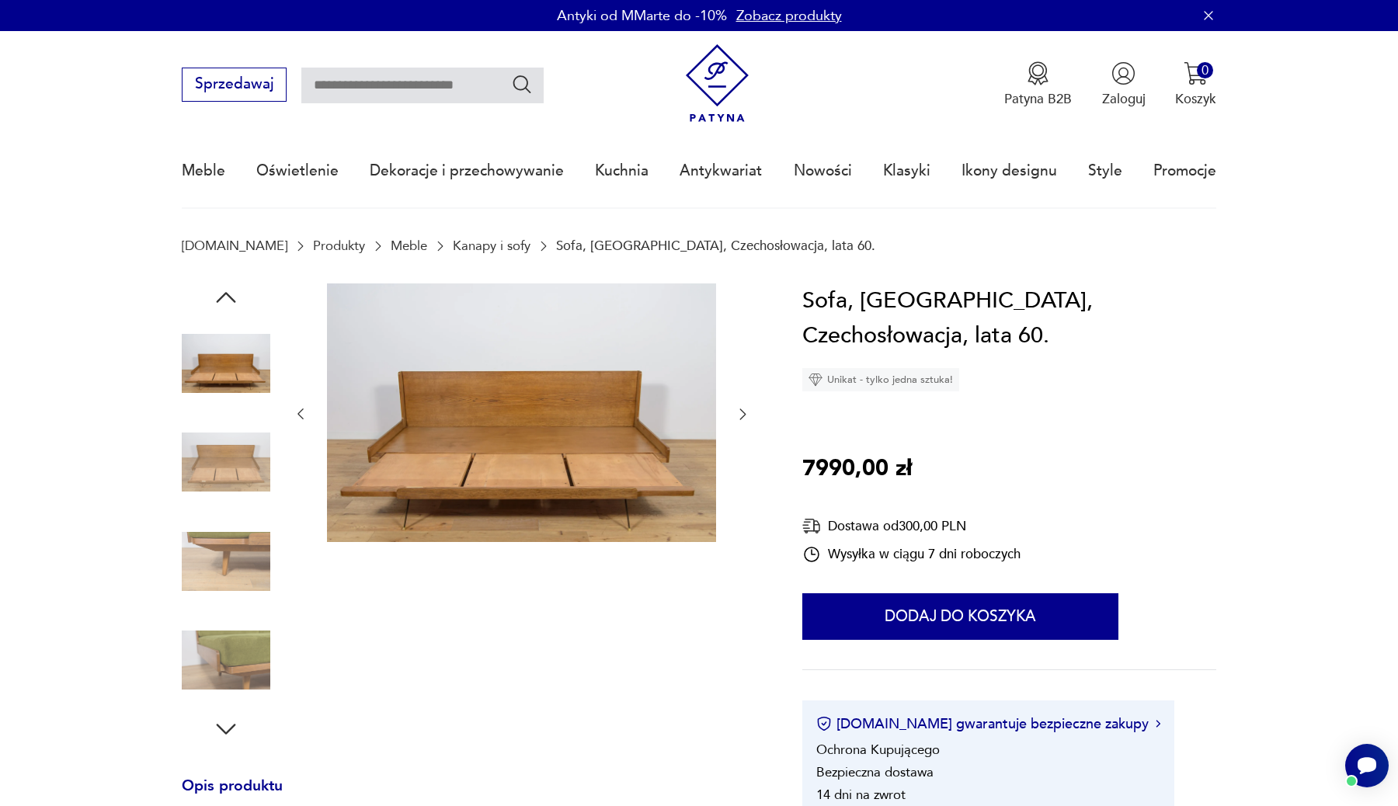
click at [222, 355] on img at bounding box center [226, 363] width 89 height 89
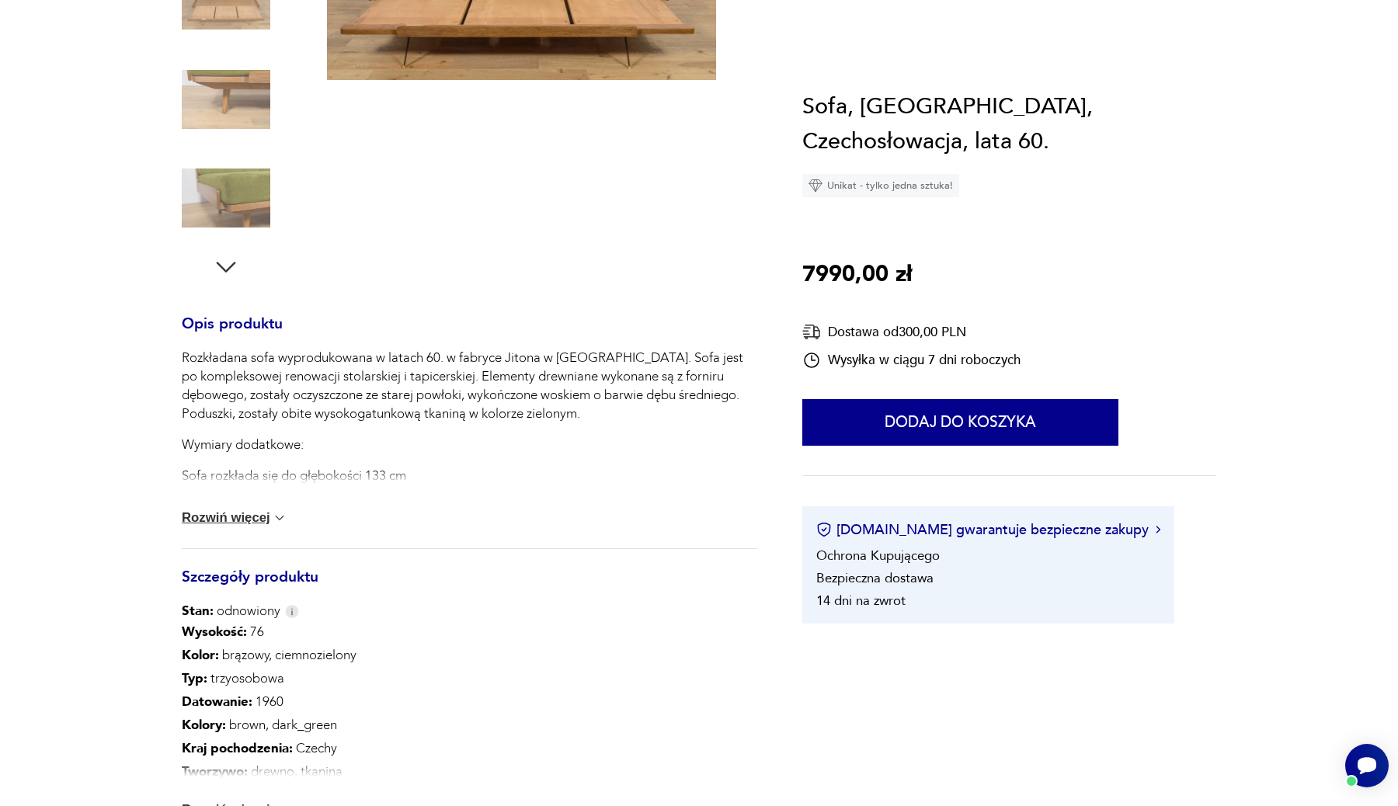
scroll to position [587, 0]
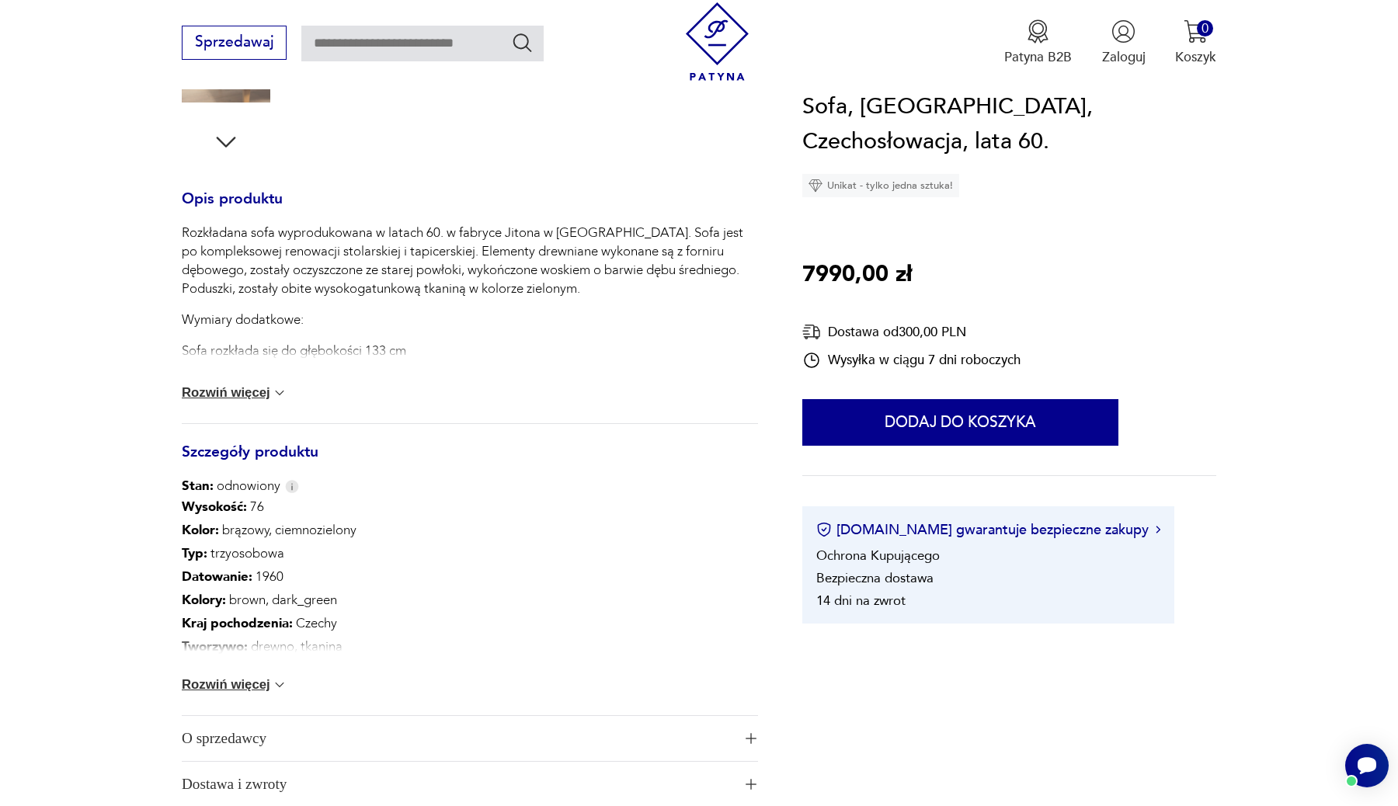
click at [293, 391] on div "Rozkładana sofa wyprodukowana w latach 60. w fabryce Jitona w [GEOGRAPHIC_DATA]…" at bounding box center [470, 324] width 576 height 200
click at [279, 391] on img at bounding box center [280, 393] width 16 height 16
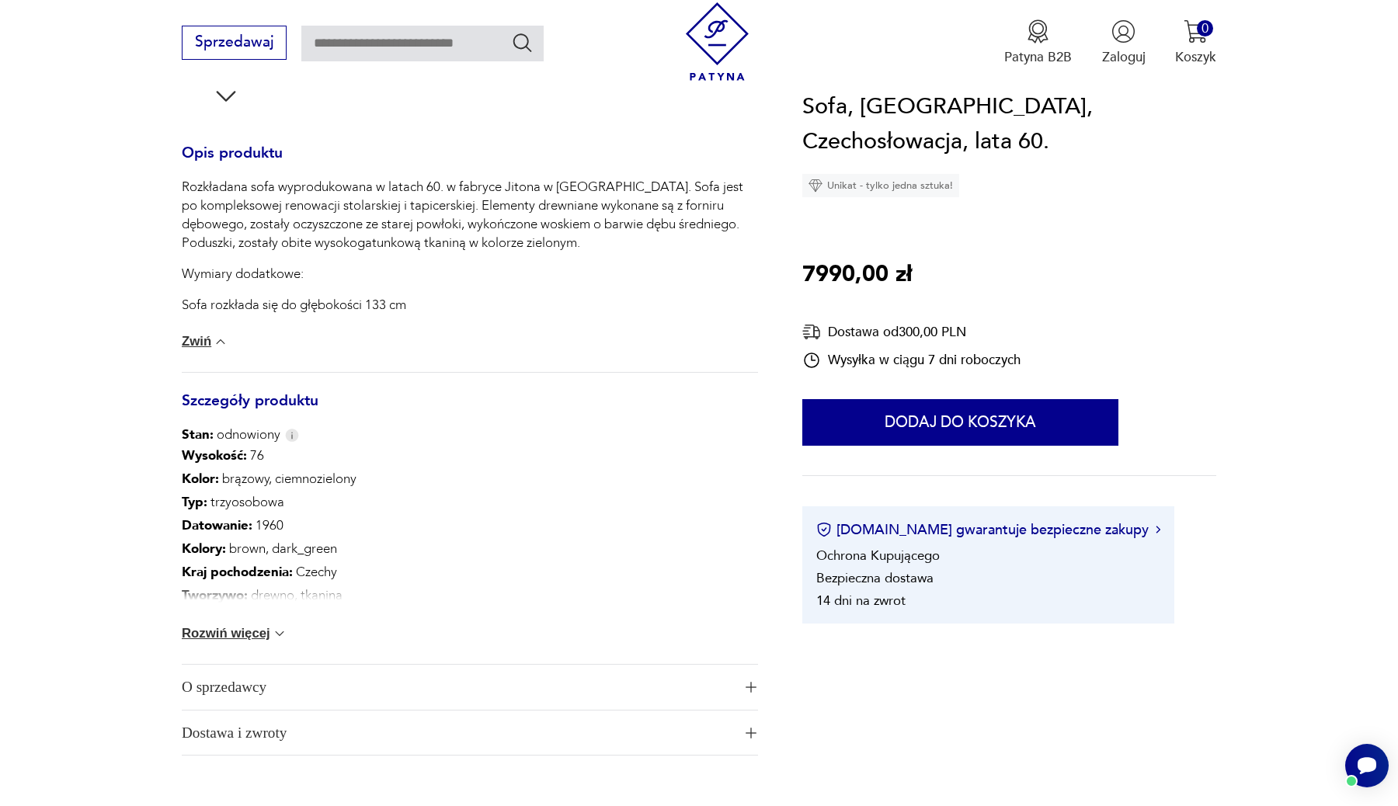
scroll to position [634, 0]
click at [279, 634] on img at bounding box center [280, 633] width 16 height 16
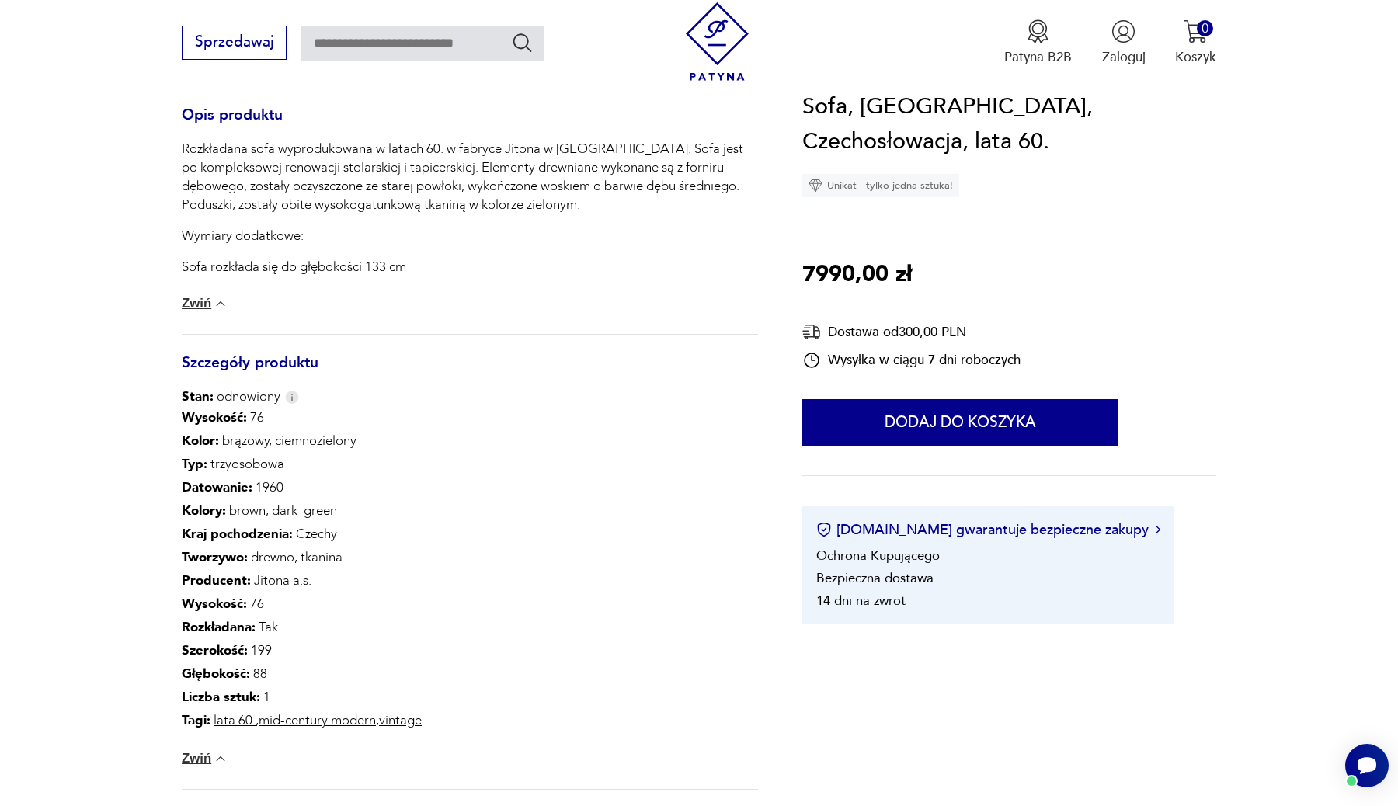
scroll to position [677, 0]
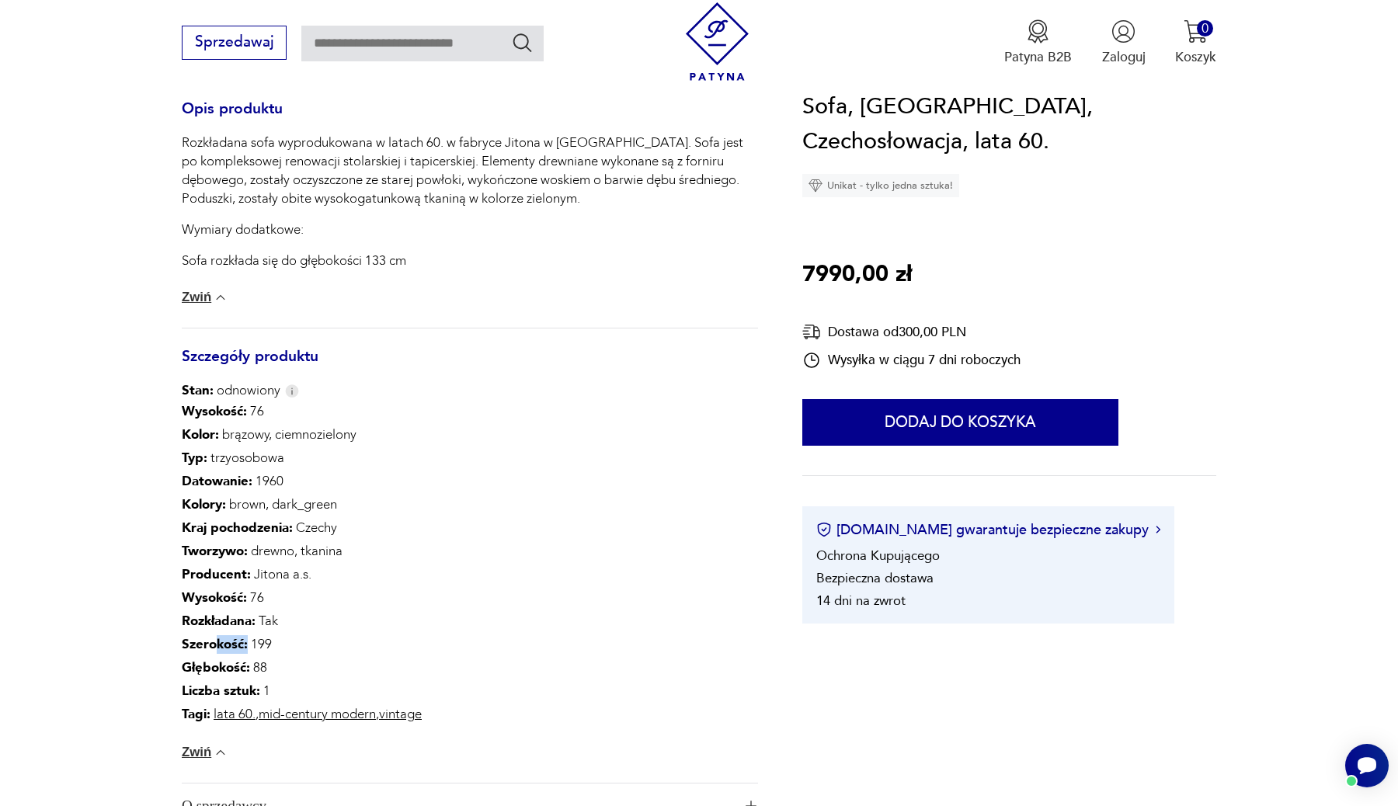
drag, startPoint x: 244, startPoint y: 648, endPoint x: 210, endPoint y: 648, distance: 34.2
click at [210, 648] on p "Szerokość : 199" at bounding box center [302, 644] width 240 height 23
click at [209, 648] on b "Szerokość :" at bounding box center [215, 644] width 66 height 18
drag, startPoint x: 238, startPoint y: 664, endPoint x: 213, endPoint y: 664, distance: 24.9
click at [213, 664] on b "Głębokość :" at bounding box center [216, 668] width 68 height 18
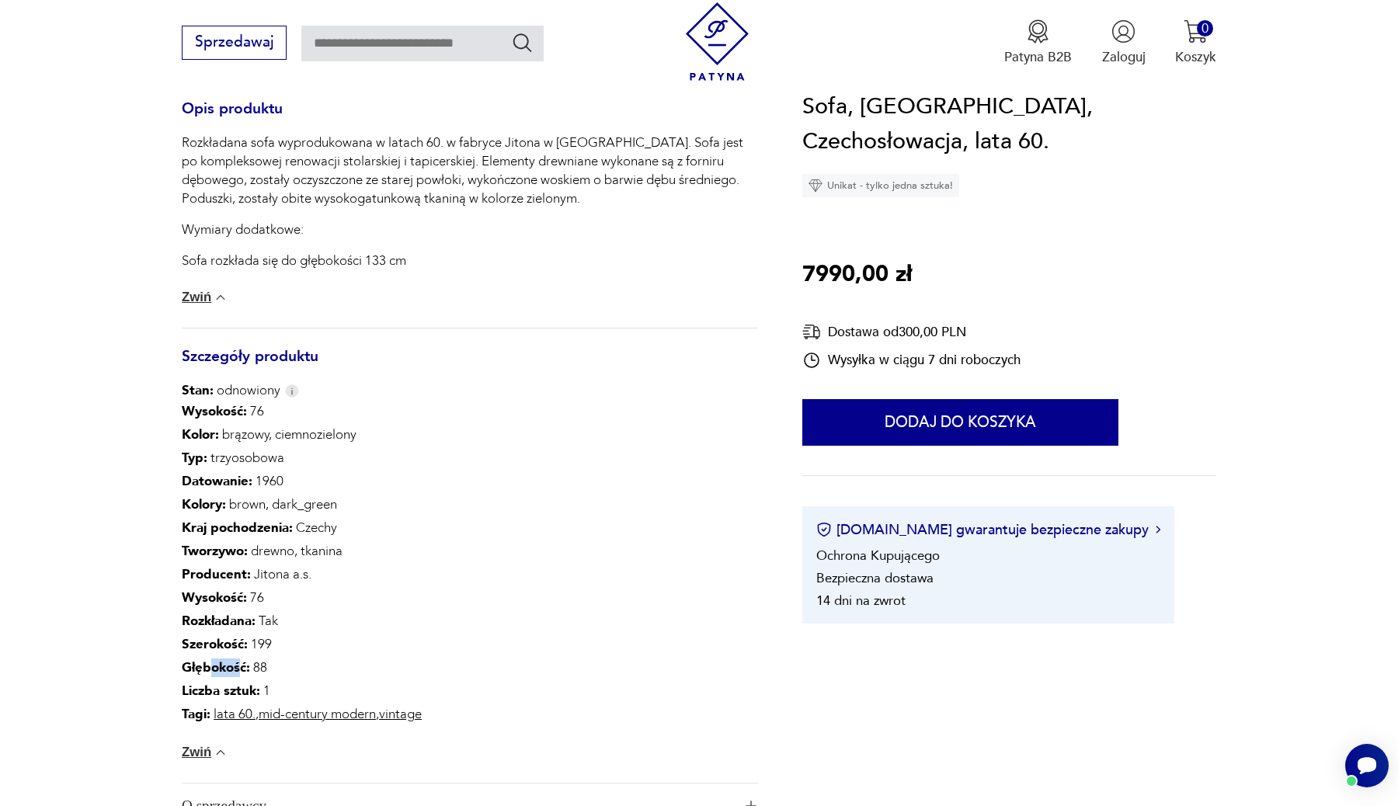
click at [213, 664] on b "Głębokość :" at bounding box center [216, 668] width 68 height 18
drag, startPoint x: 235, startPoint y: 669, endPoint x: 203, endPoint y: 649, distance: 37.3
click at [203, 649] on div "Wysokość : 76 Kolor: brązowy, ciemnozielony Typ : trzyosobowa Datowanie : 1960 …" at bounding box center [302, 563] width 240 height 326
click at [239, 680] on p "Liczba sztuk: 1" at bounding box center [302, 691] width 240 height 23
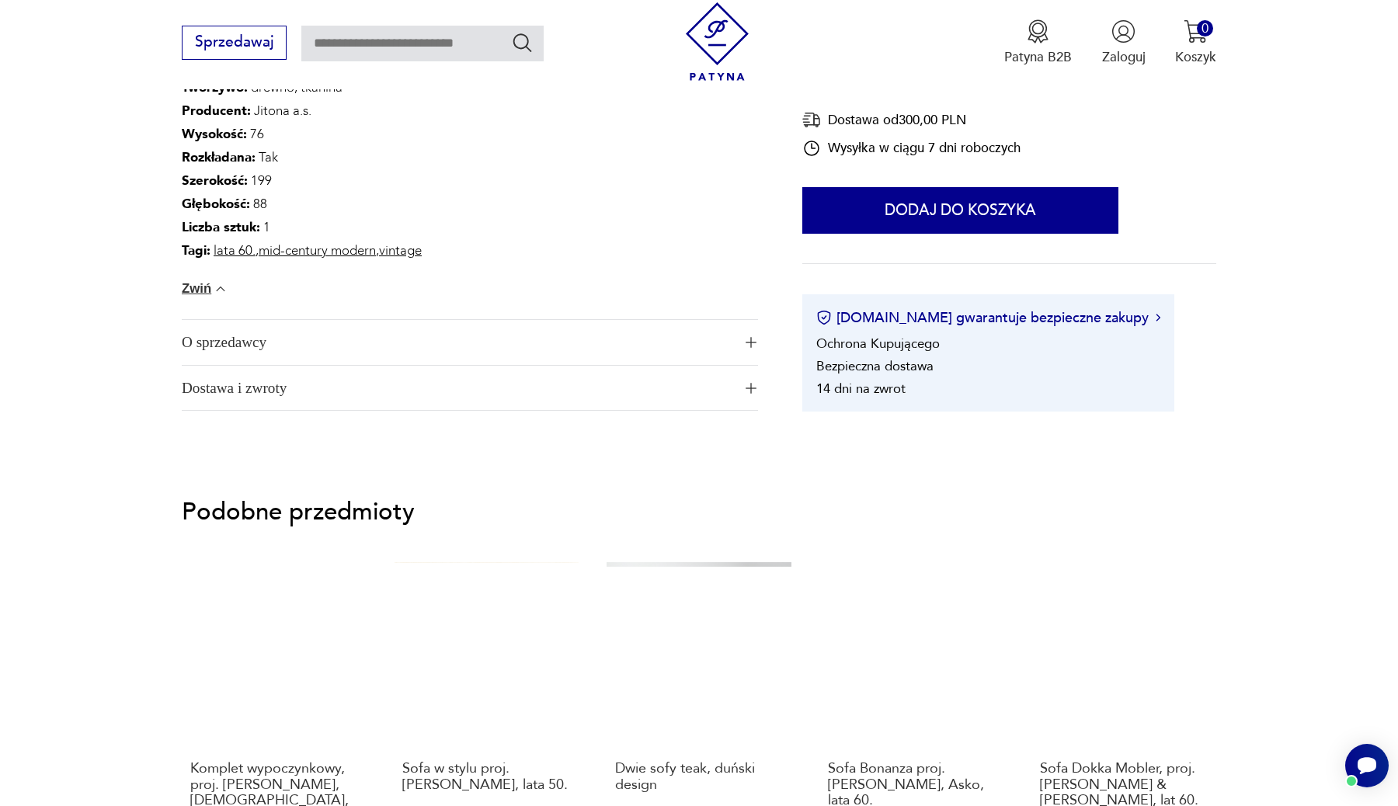
scroll to position [1358, 0]
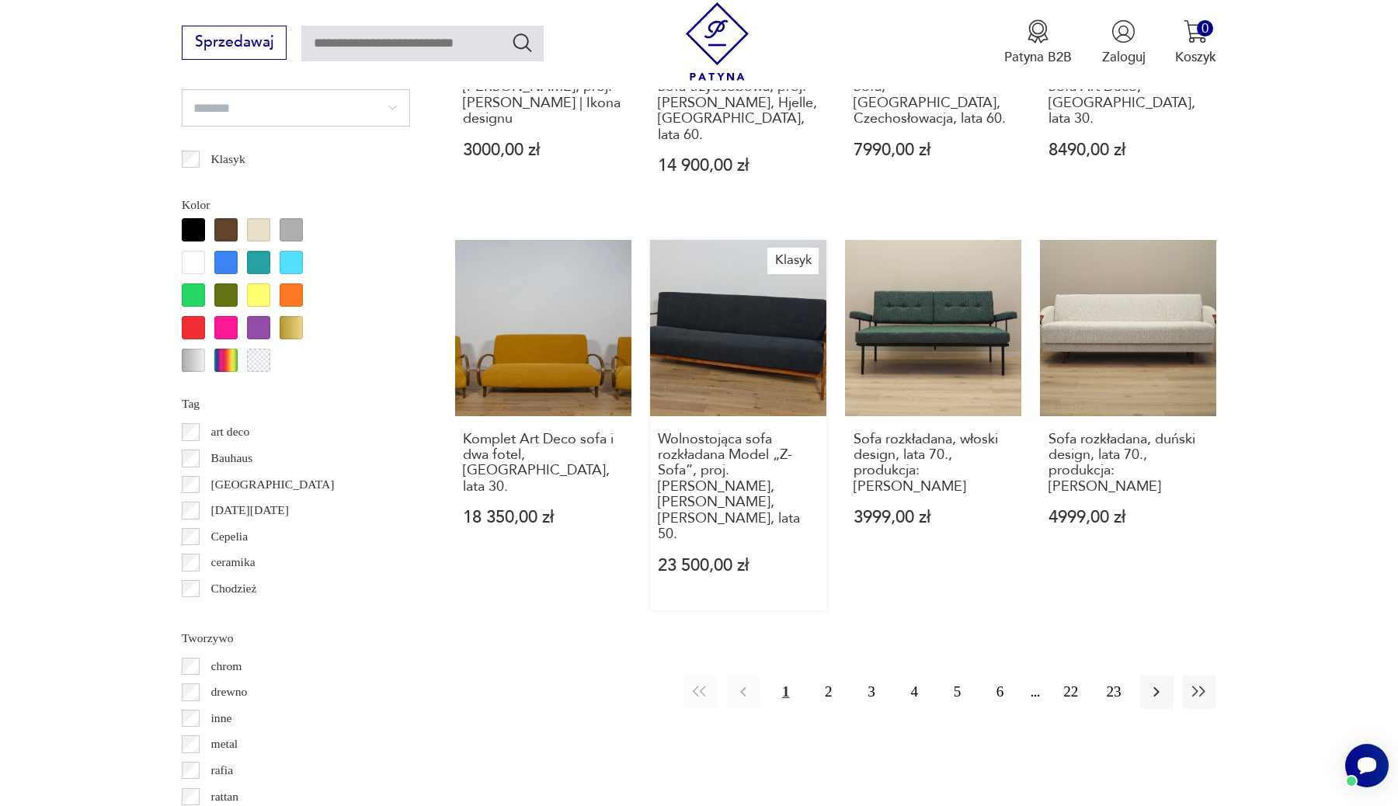
scroll to position [1559, 0]
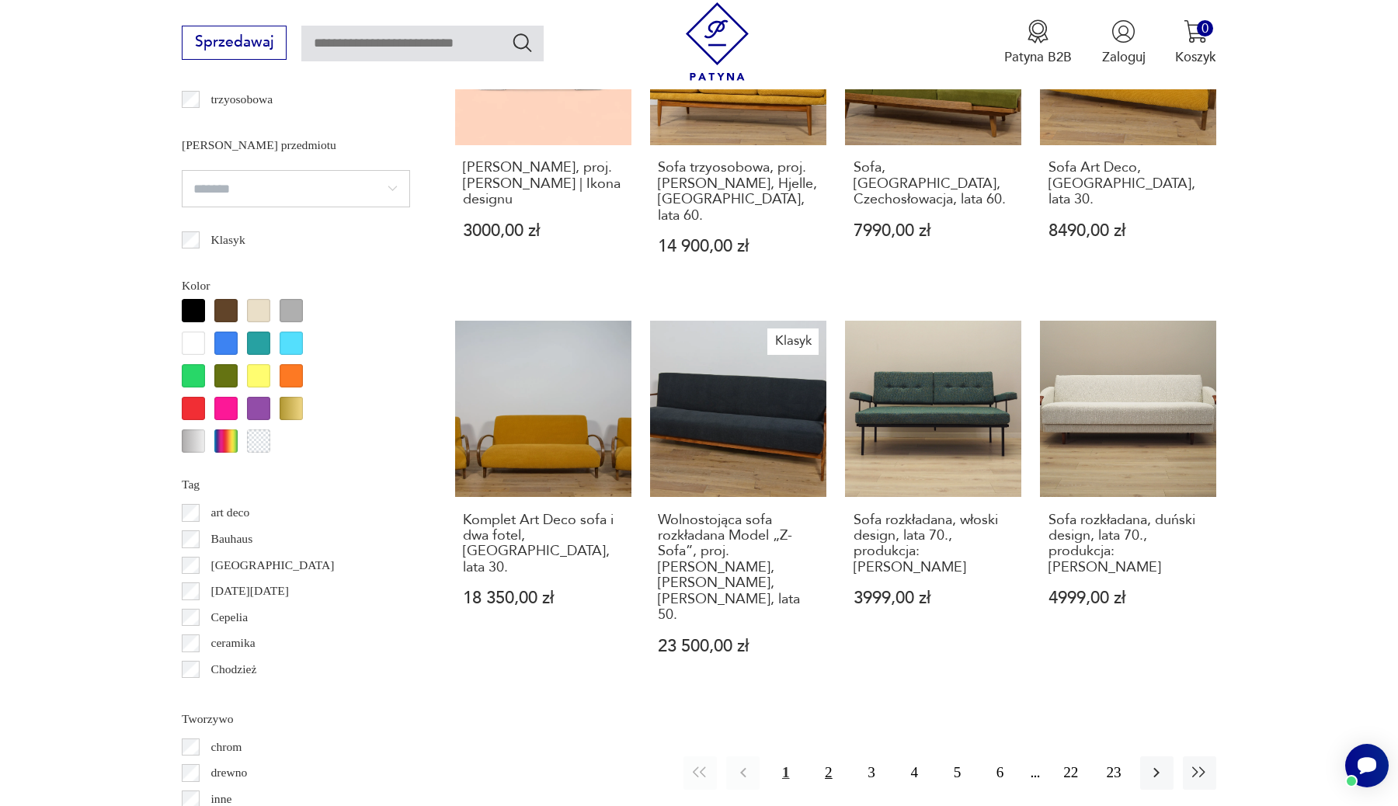
click at [830, 756] on button "2" at bounding box center [828, 772] width 33 height 33
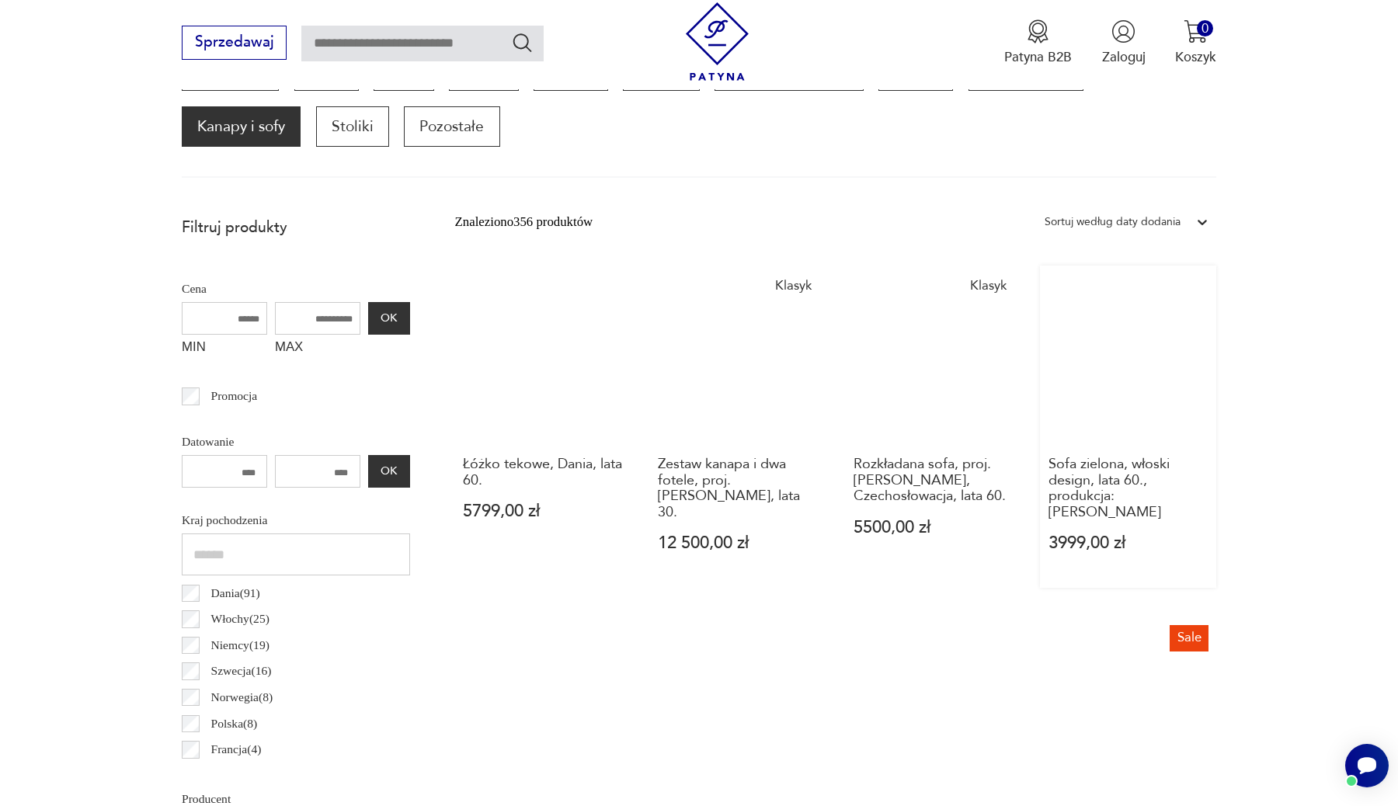
scroll to position [544, 0]
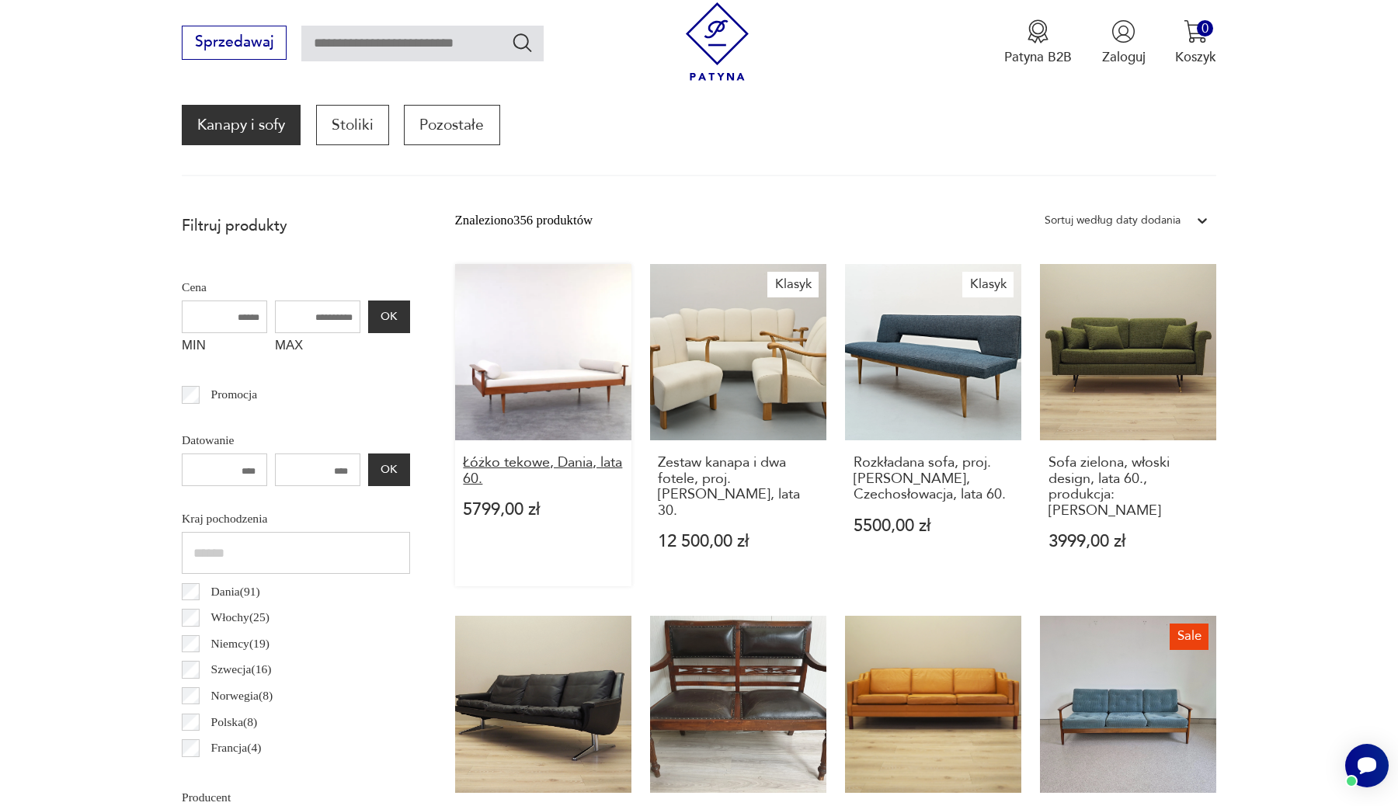
click at [493, 464] on h3 "Łóżko tekowe, Dania, lata 60." at bounding box center [543, 471] width 160 height 32
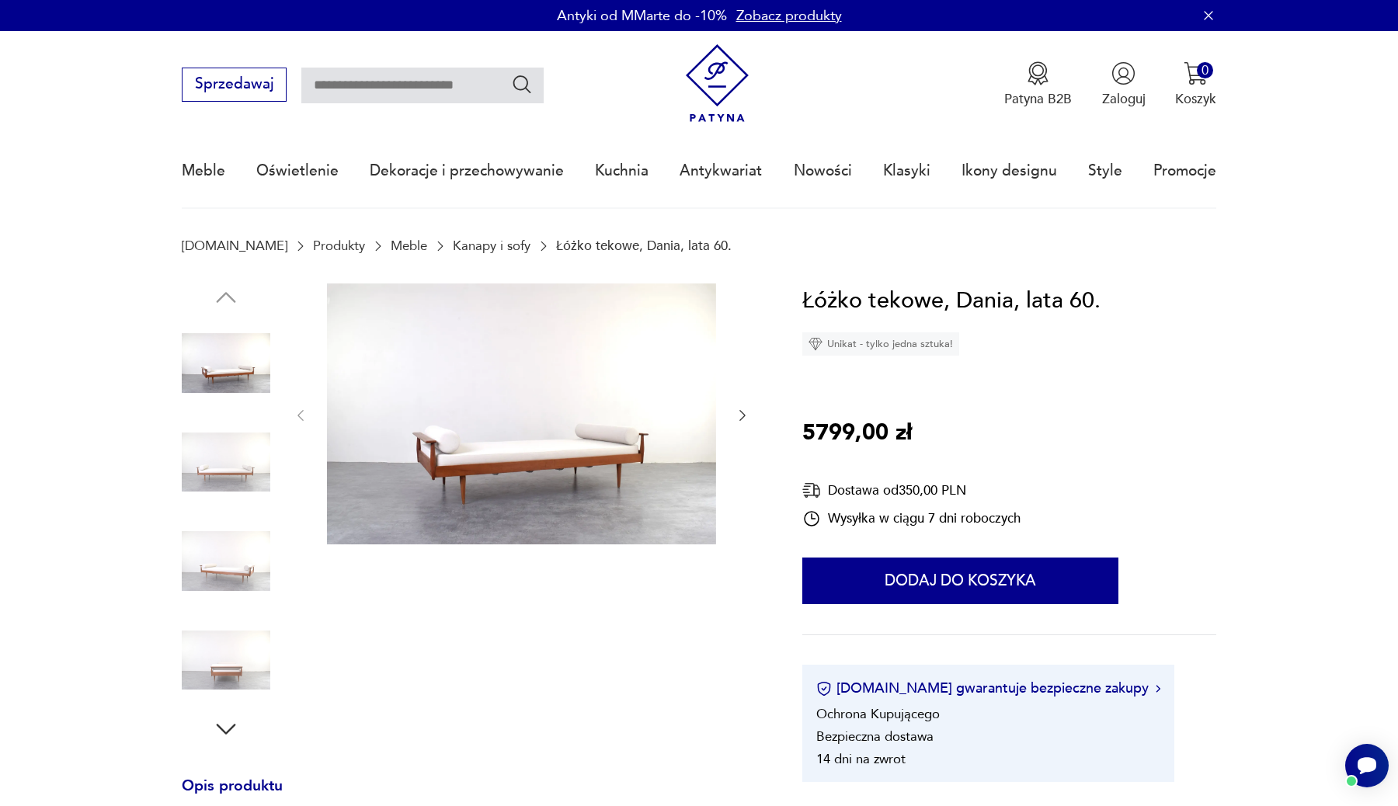
click at [239, 472] on img at bounding box center [226, 462] width 89 height 89
click at [228, 484] on img at bounding box center [226, 462] width 89 height 89
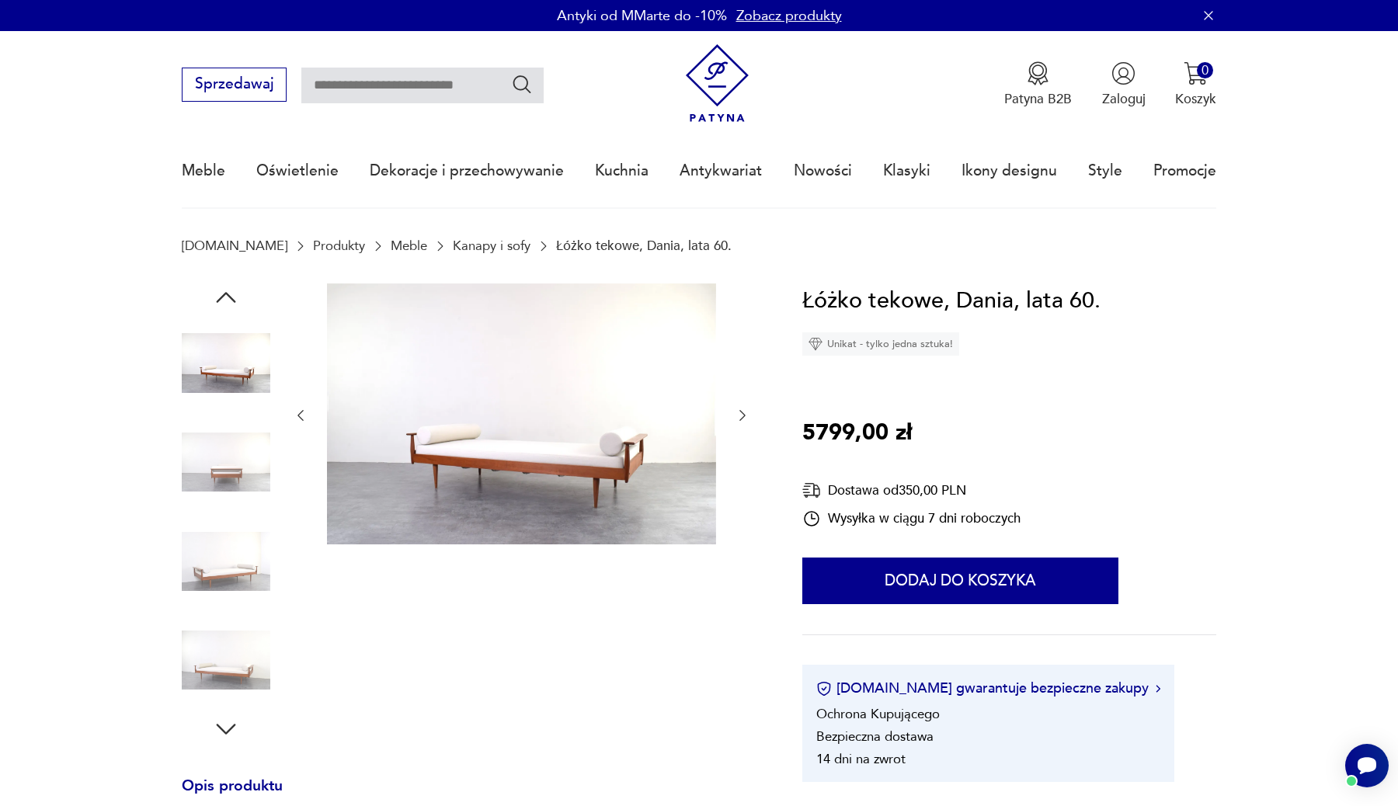
click at [223, 520] on img at bounding box center [226, 561] width 89 height 89
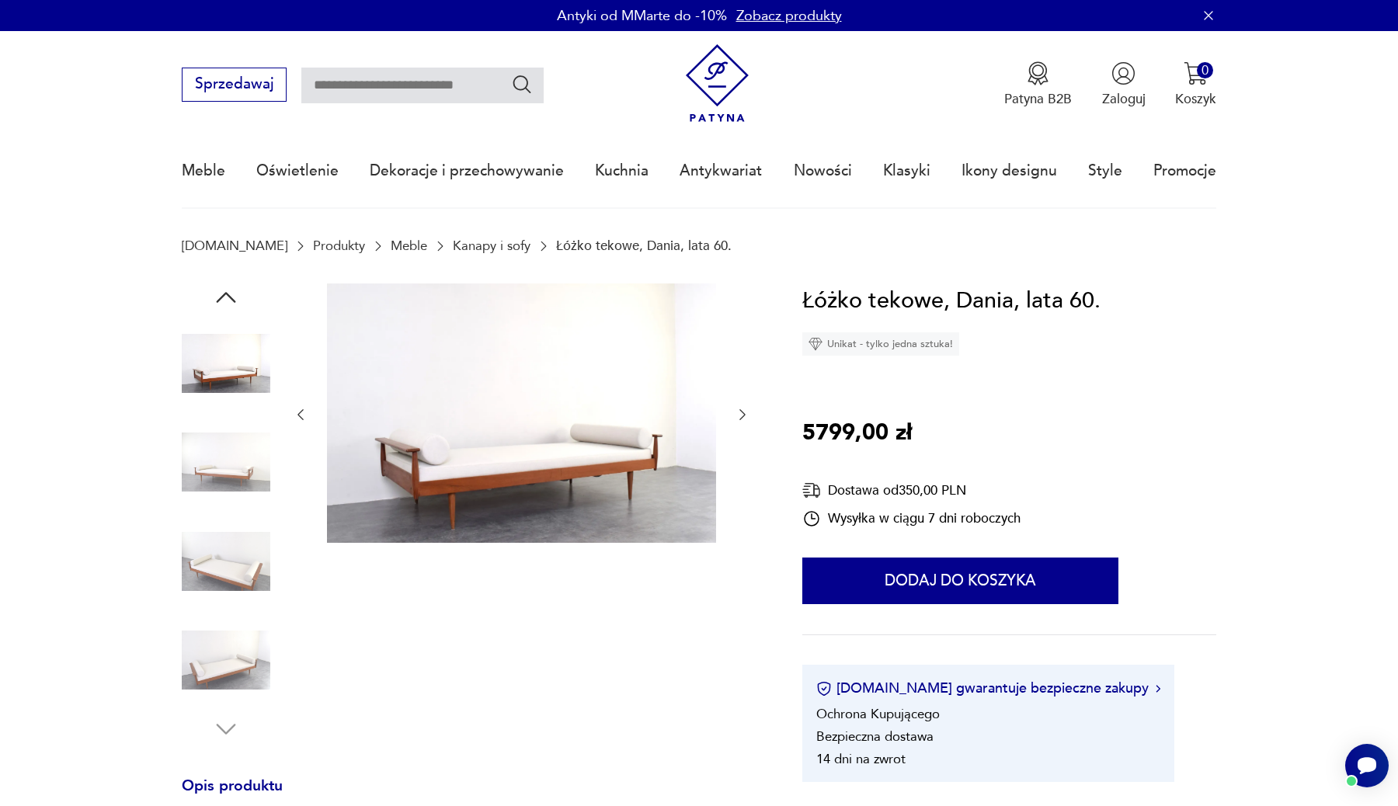
click at [223, 548] on img at bounding box center [226, 561] width 89 height 89
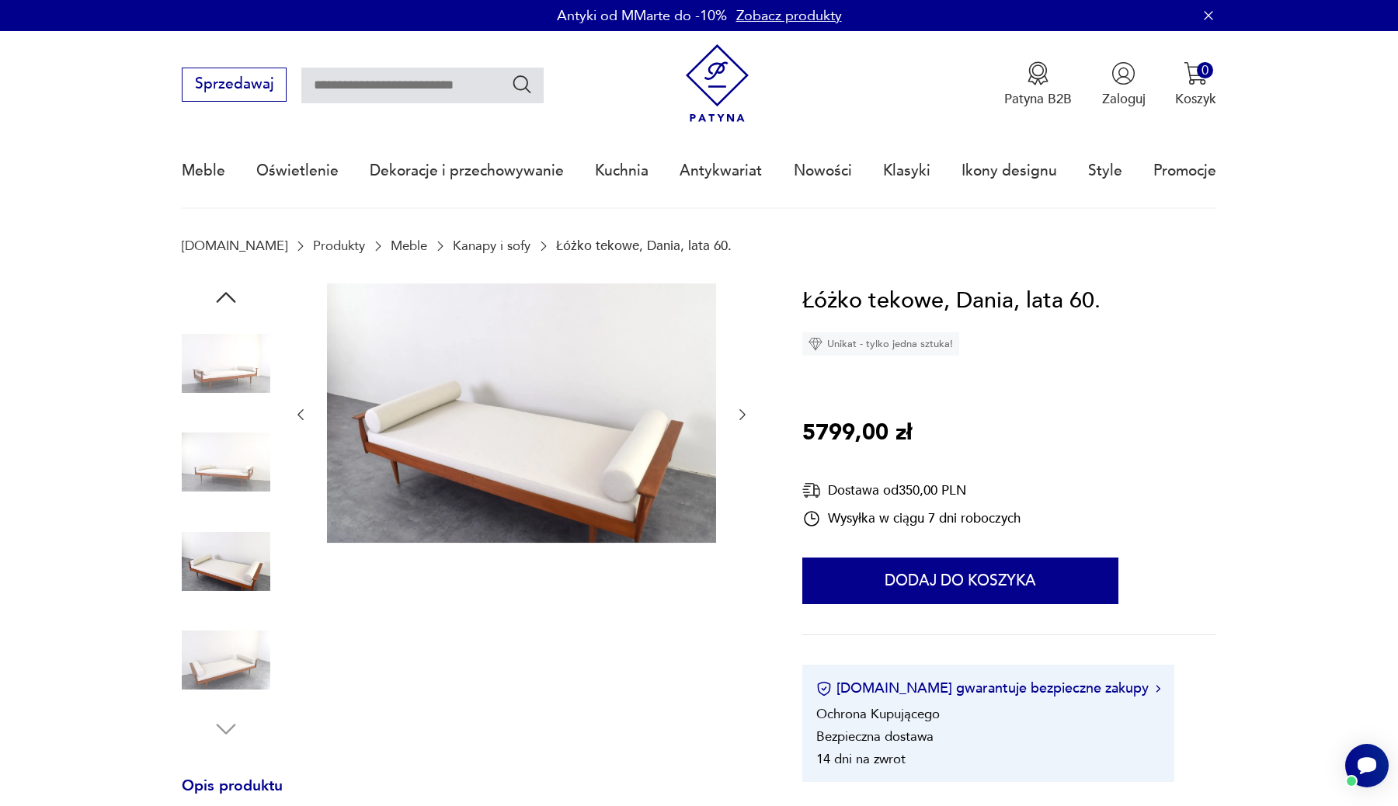
click at [236, 579] on img at bounding box center [226, 561] width 89 height 89
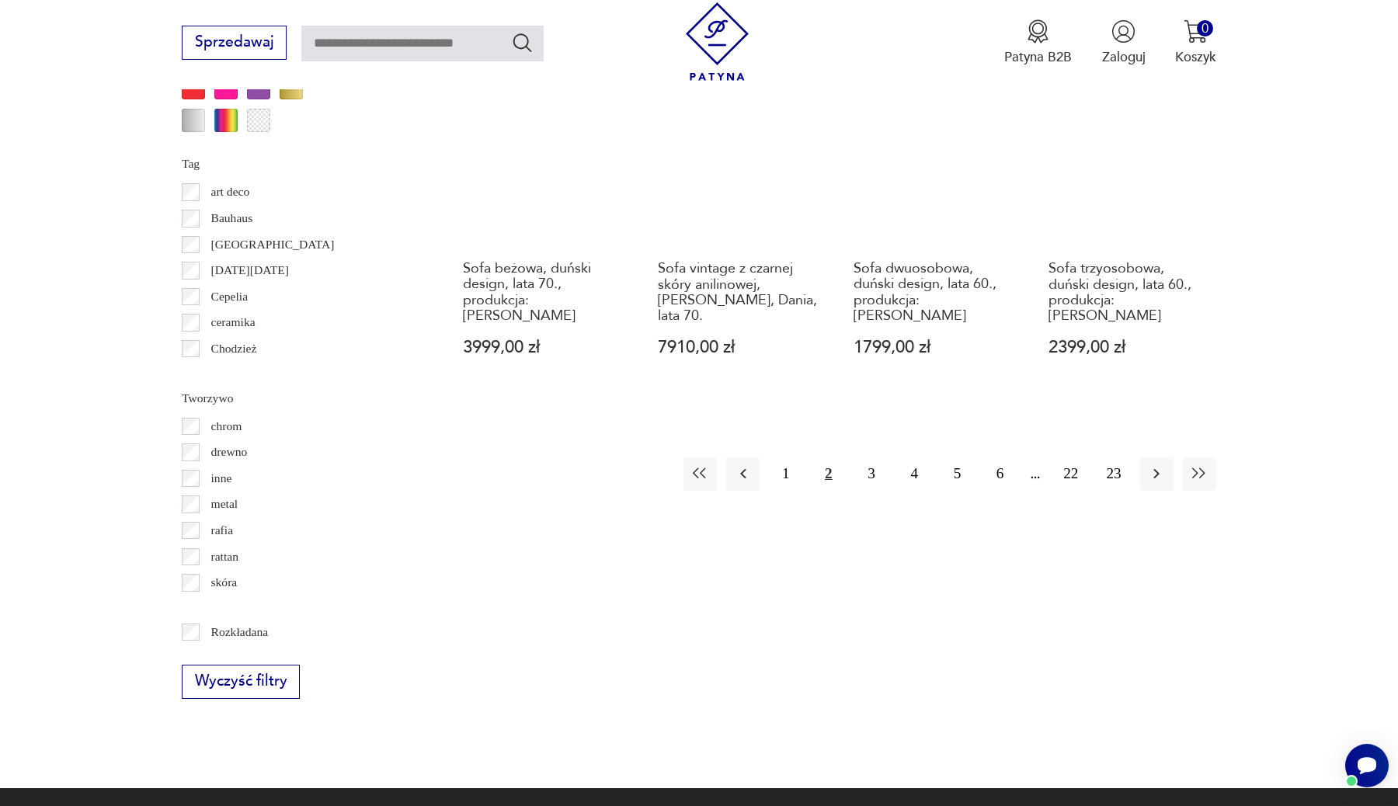
scroll to position [1891, 0]
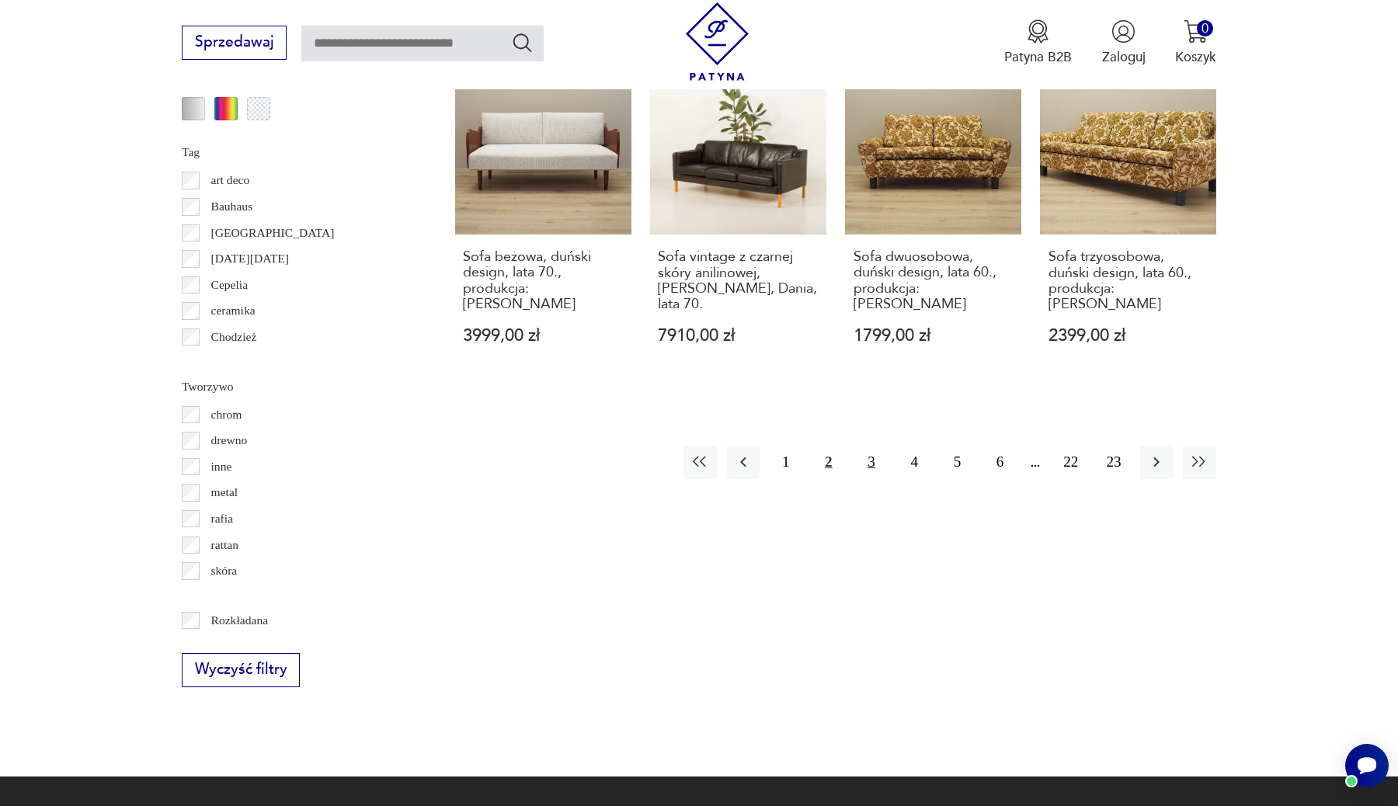
click at [870, 446] on button "3" at bounding box center [871, 462] width 33 height 33
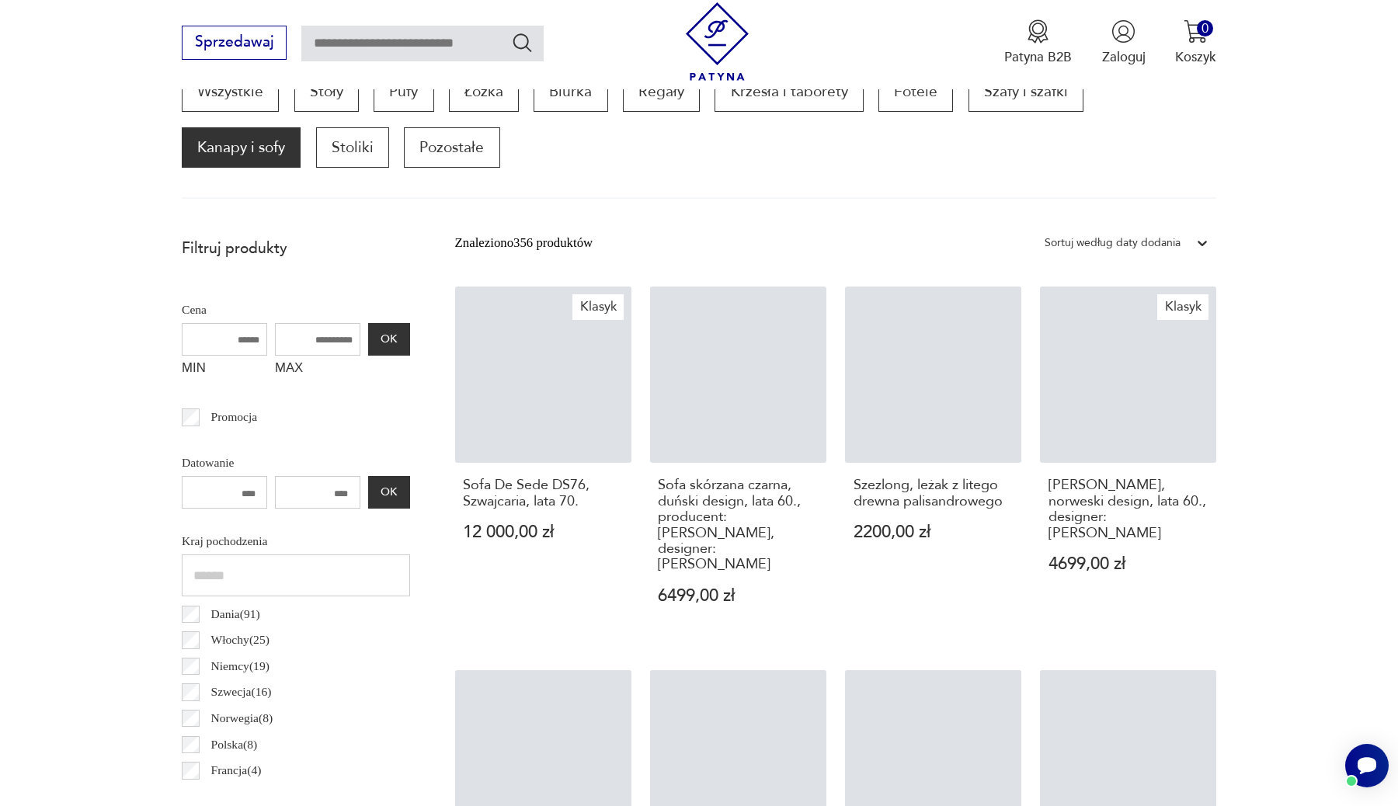
scroll to position [517, 0]
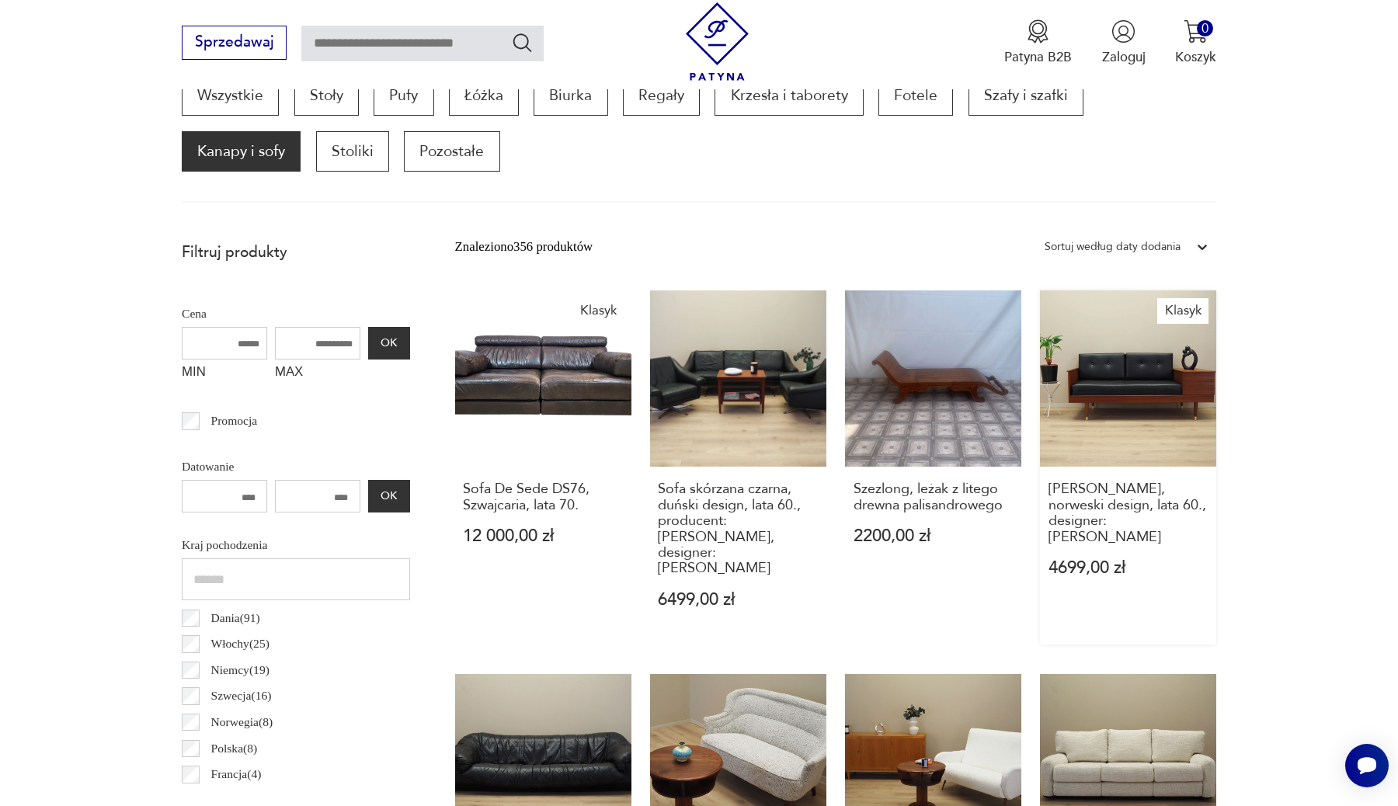
click at [1176, 413] on link "Klasyk [PERSON_NAME], norweski design, lata 60., designer: [PERSON_NAME] 4699,0…" at bounding box center [1128, 467] width 176 height 354
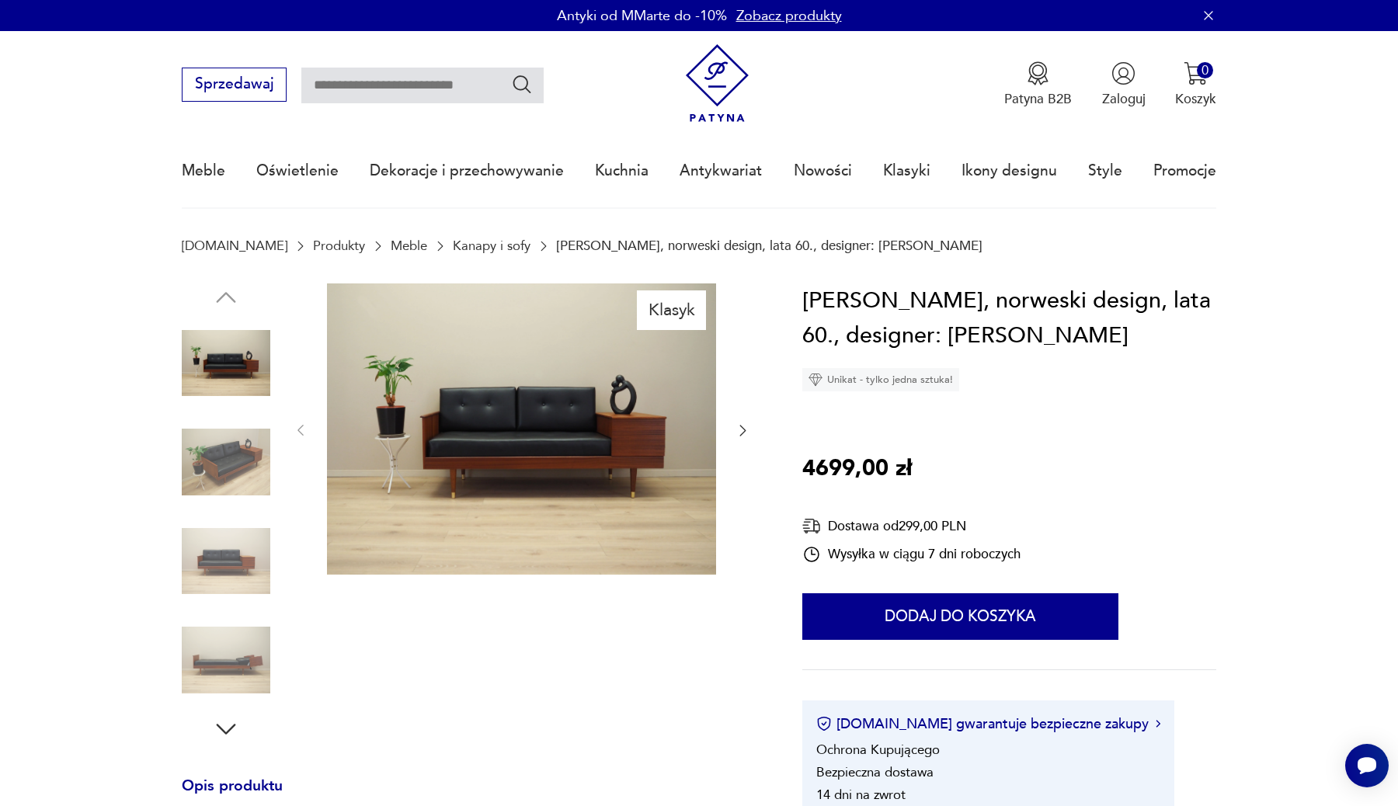
click at [232, 469] on img at bounding box center [226, 462] width 89 height 89
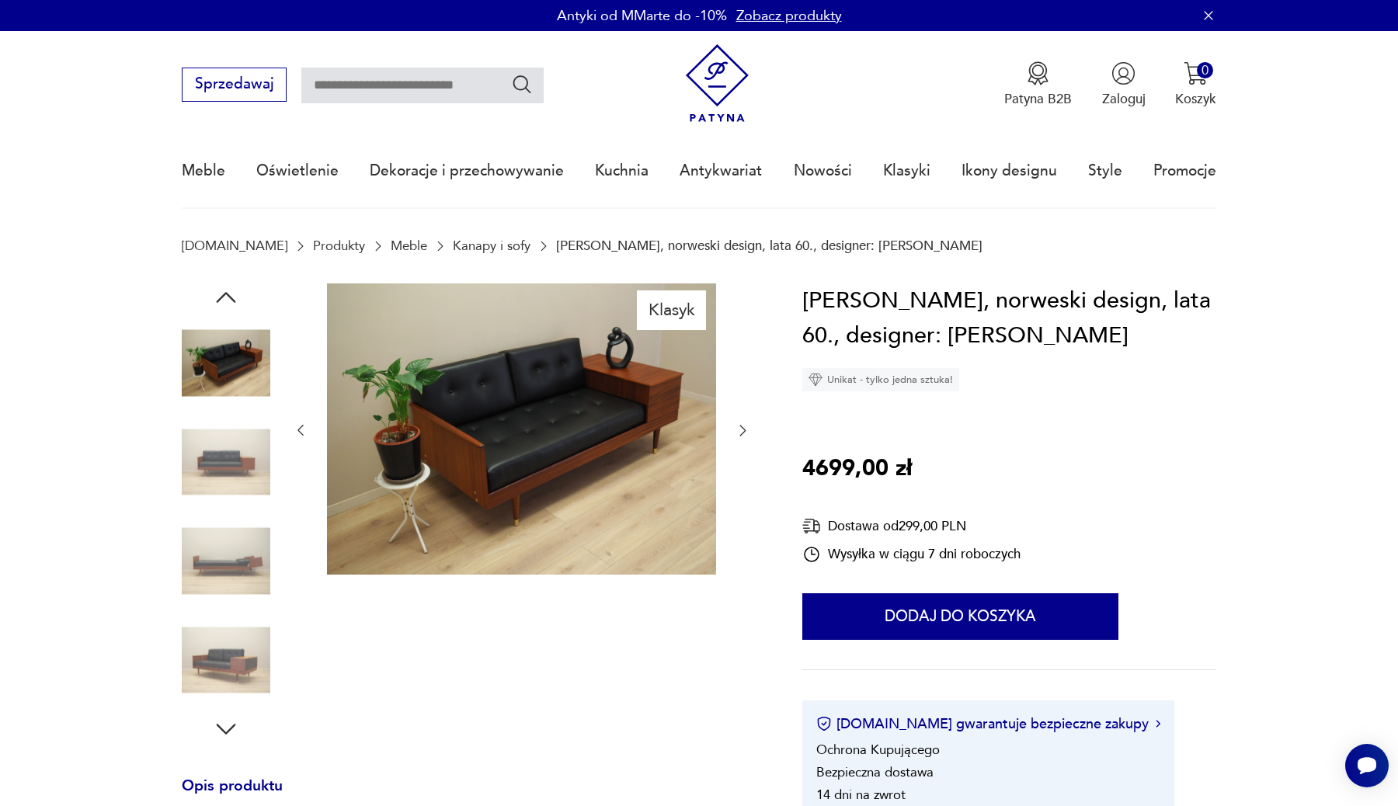
click at [259, 486] on img at bounding box center [226, 462] width 89 height 89
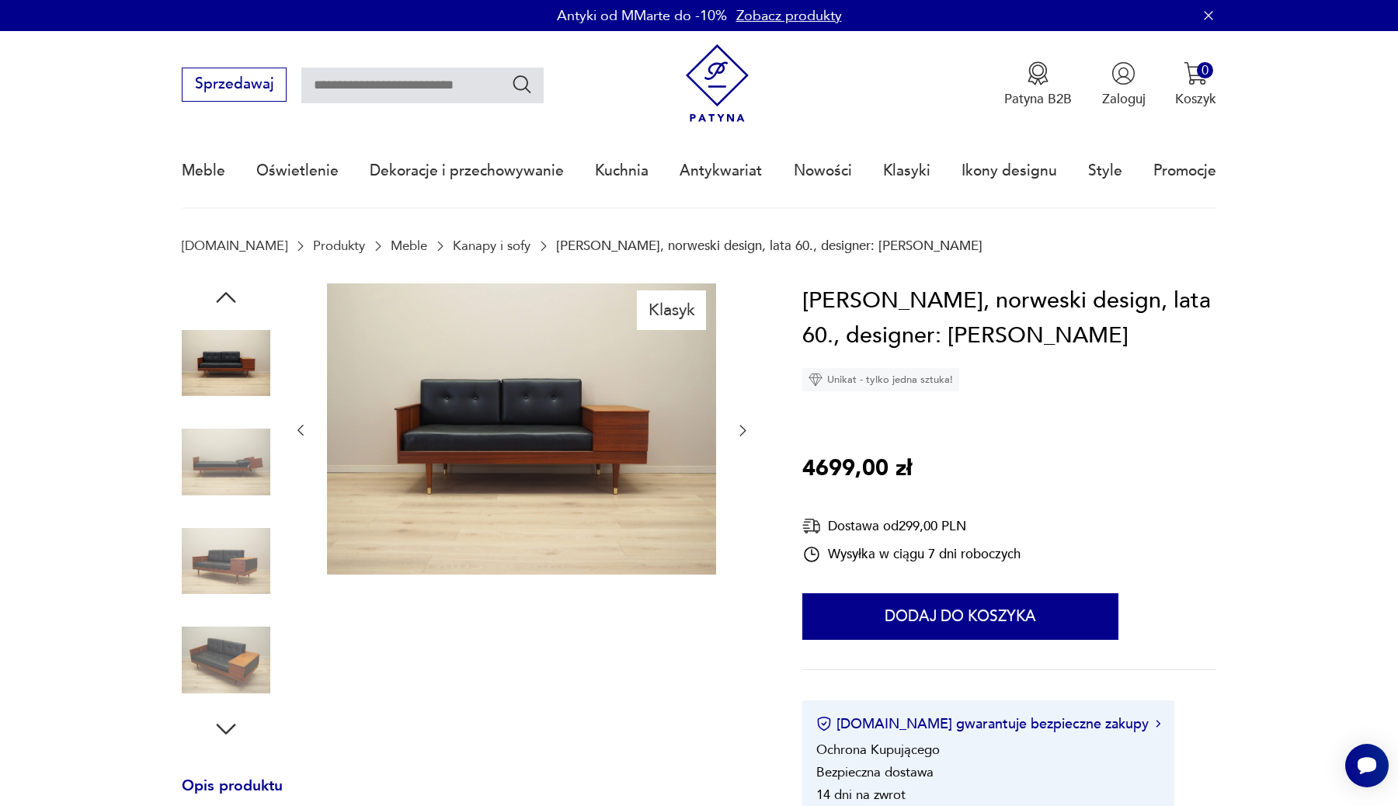
click at [244, 551] on img at bounding box center [226, 561] width 89 height 89
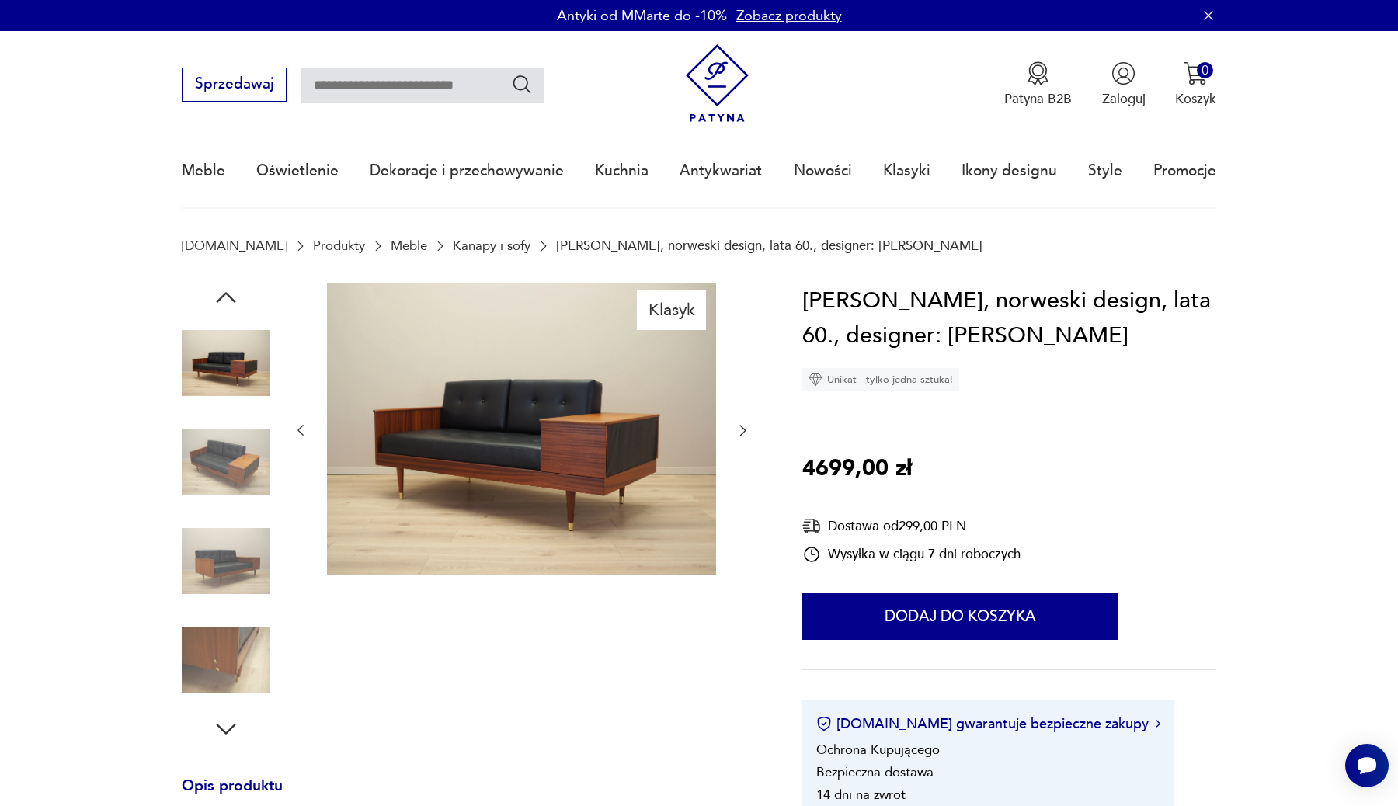
click at [247, 604] on img at bounding box center [226, 561] width 89 height 89
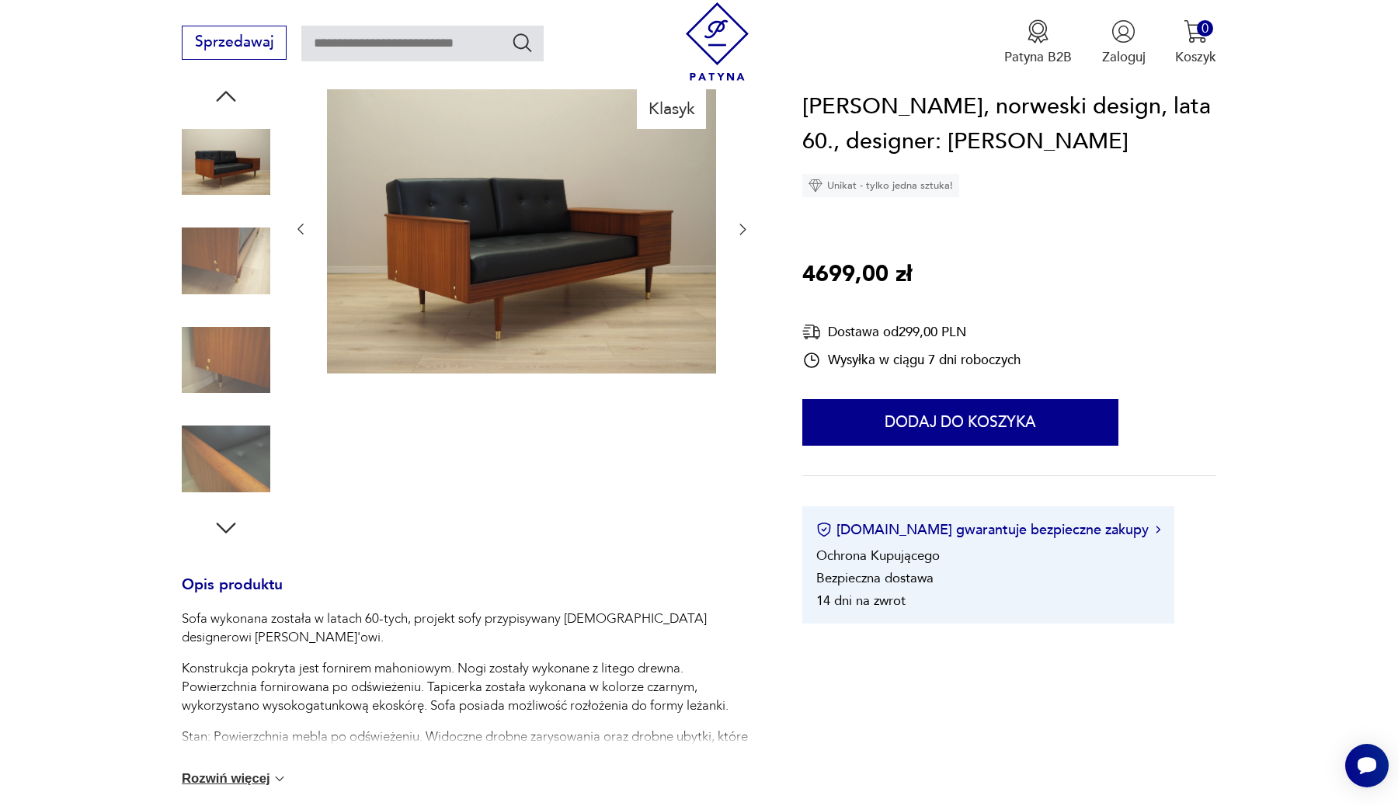
scroll to position [276, 0]
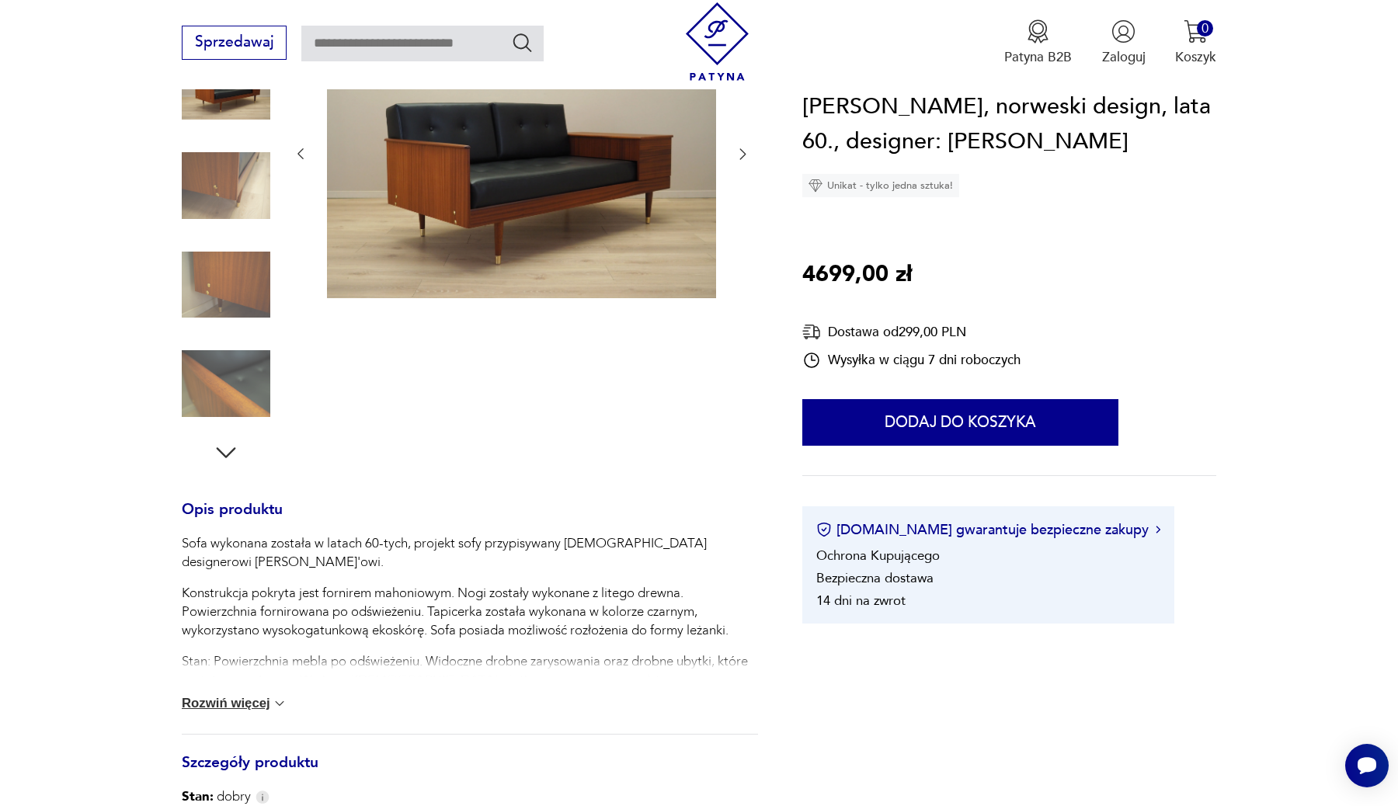
click at [224, 429] on div at bounding box center [226, 385] width 89 height 92
click at [227, 454] on icon "button" at bounding box center [226, 453] width 28 height 28
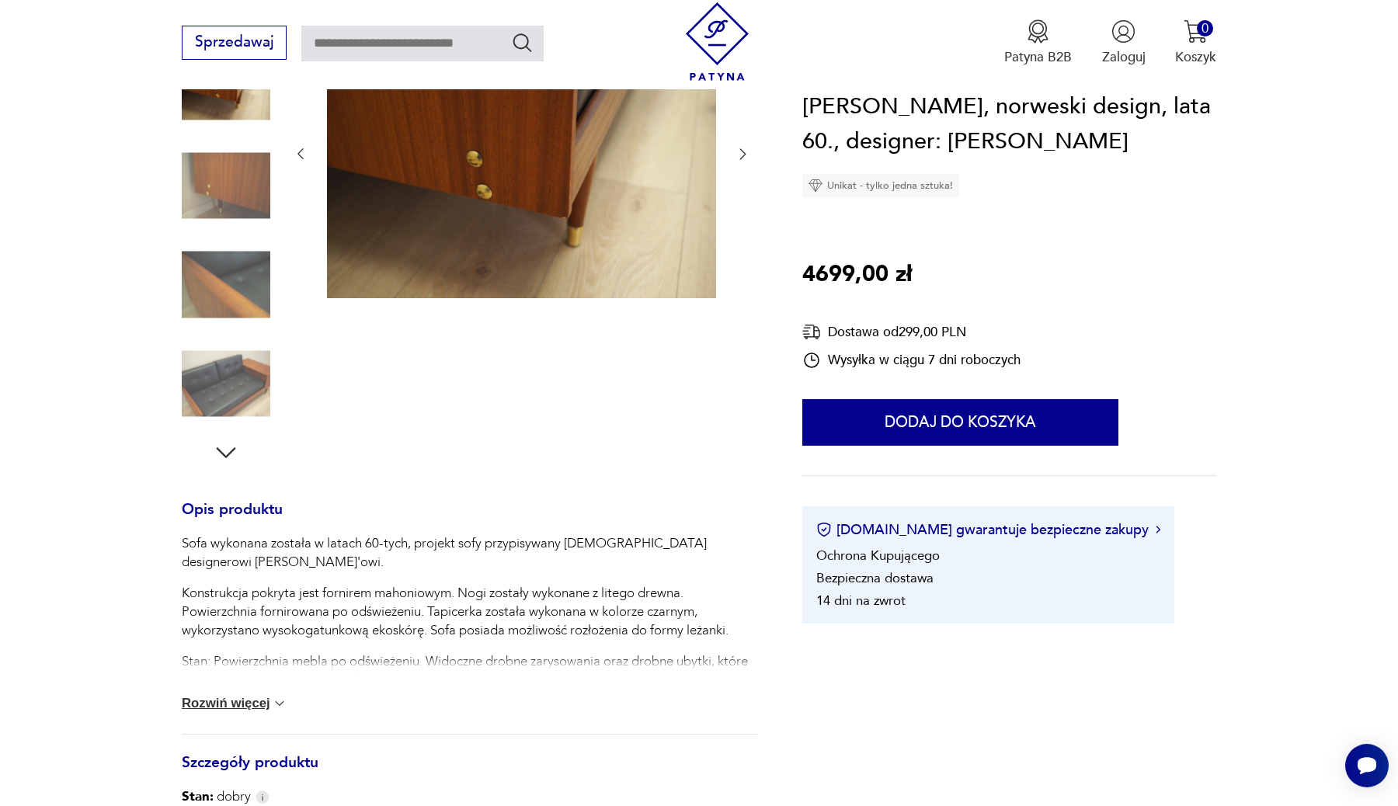
click at [227, 454] on icon "button" at bounding box center [226, 453] width 28 height 28
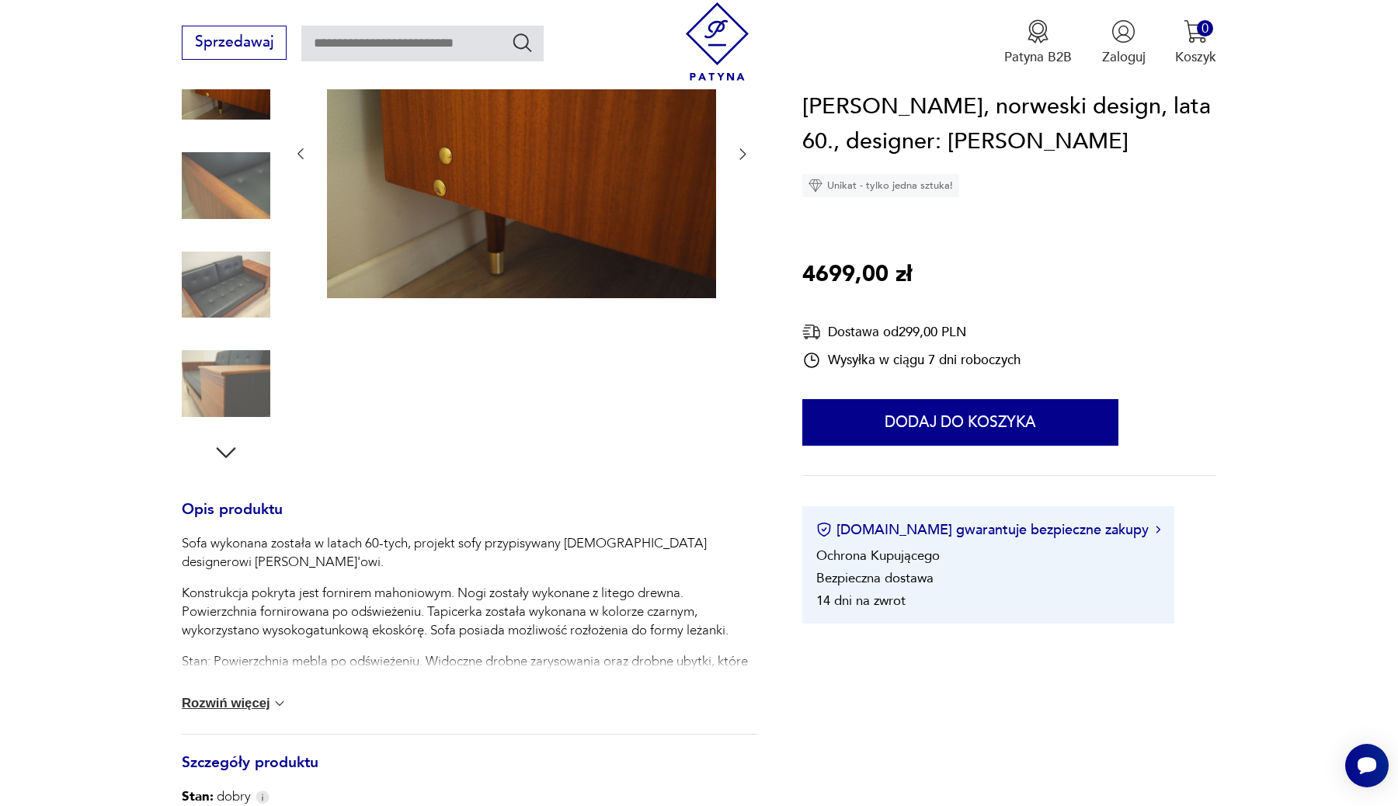
click at [227, 454] on icon "button" at bounding box center [226, 453] width 28 height 28
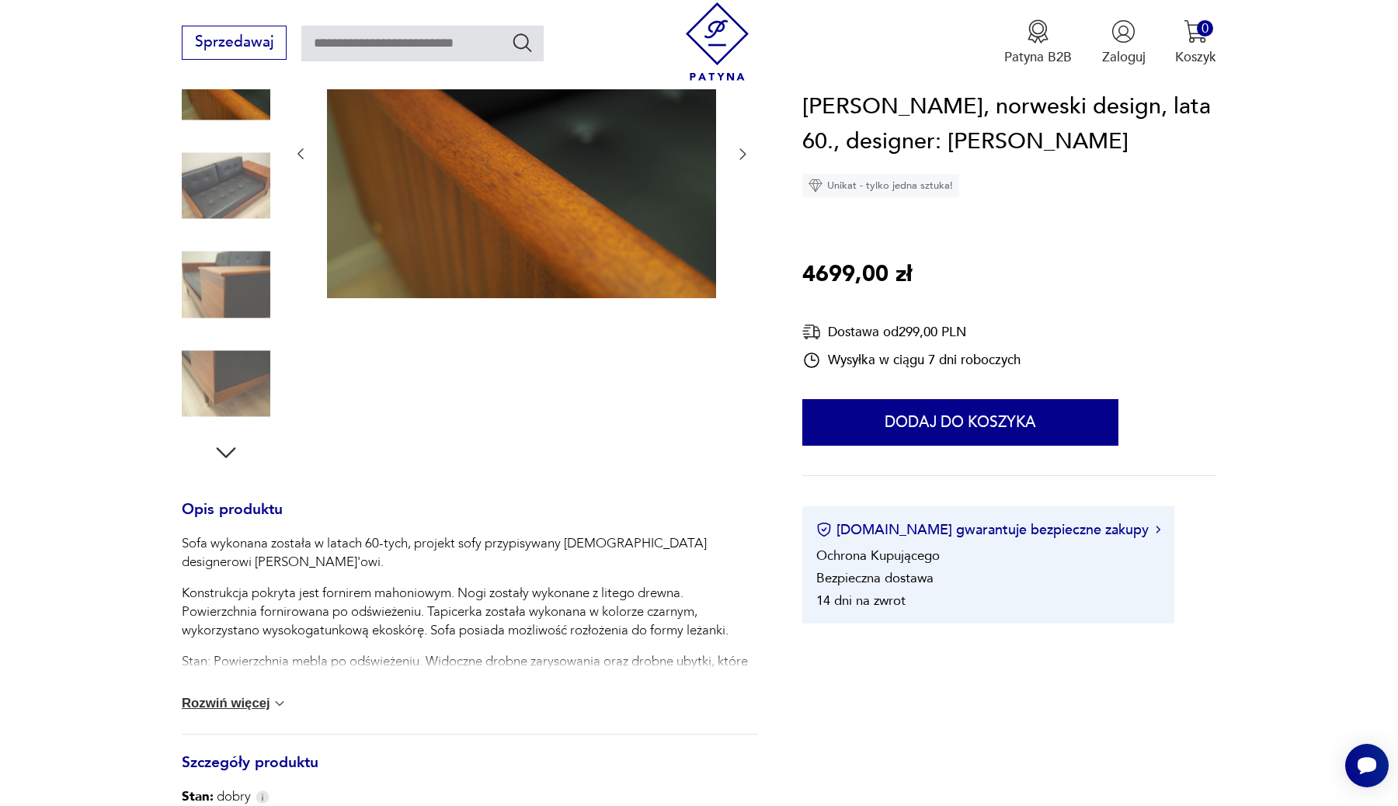
click at [227, 454] on icon "button" at bounding box center [226, 453] width 28 height 28
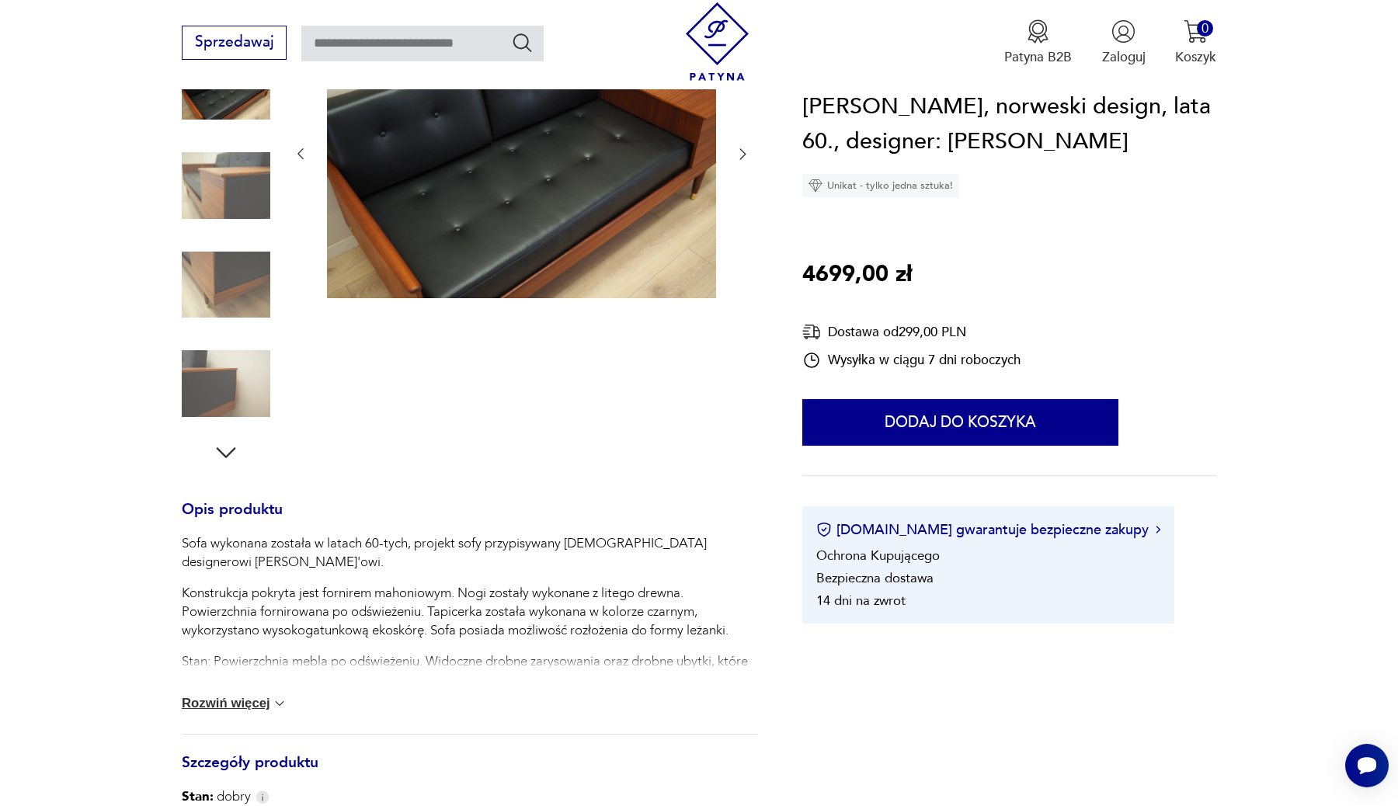
click at [227, 454] on icon "button" at bounding box center [226, 453] width 28 height 28
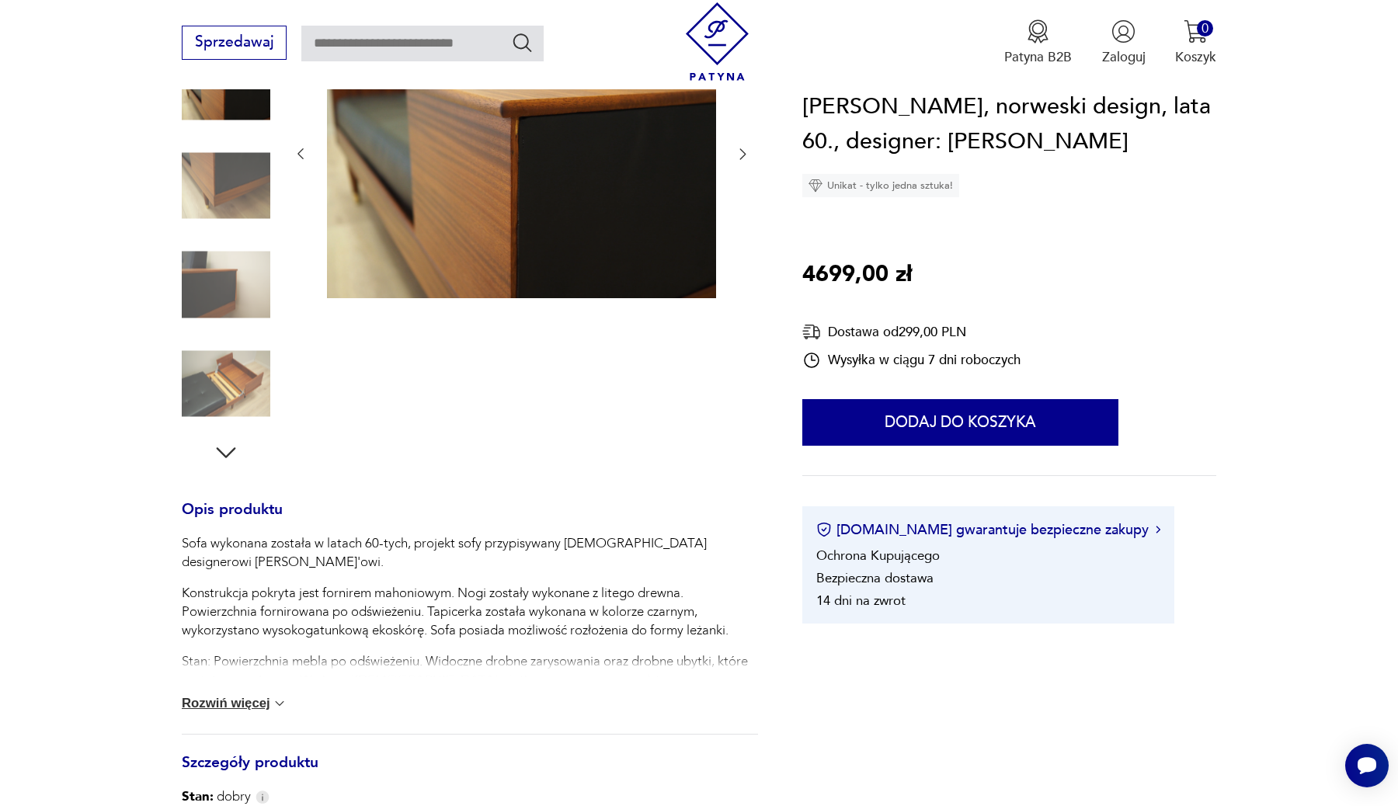
click at [227, 454] on icon "button" at bounding box center [226, 453] width 28 height 28
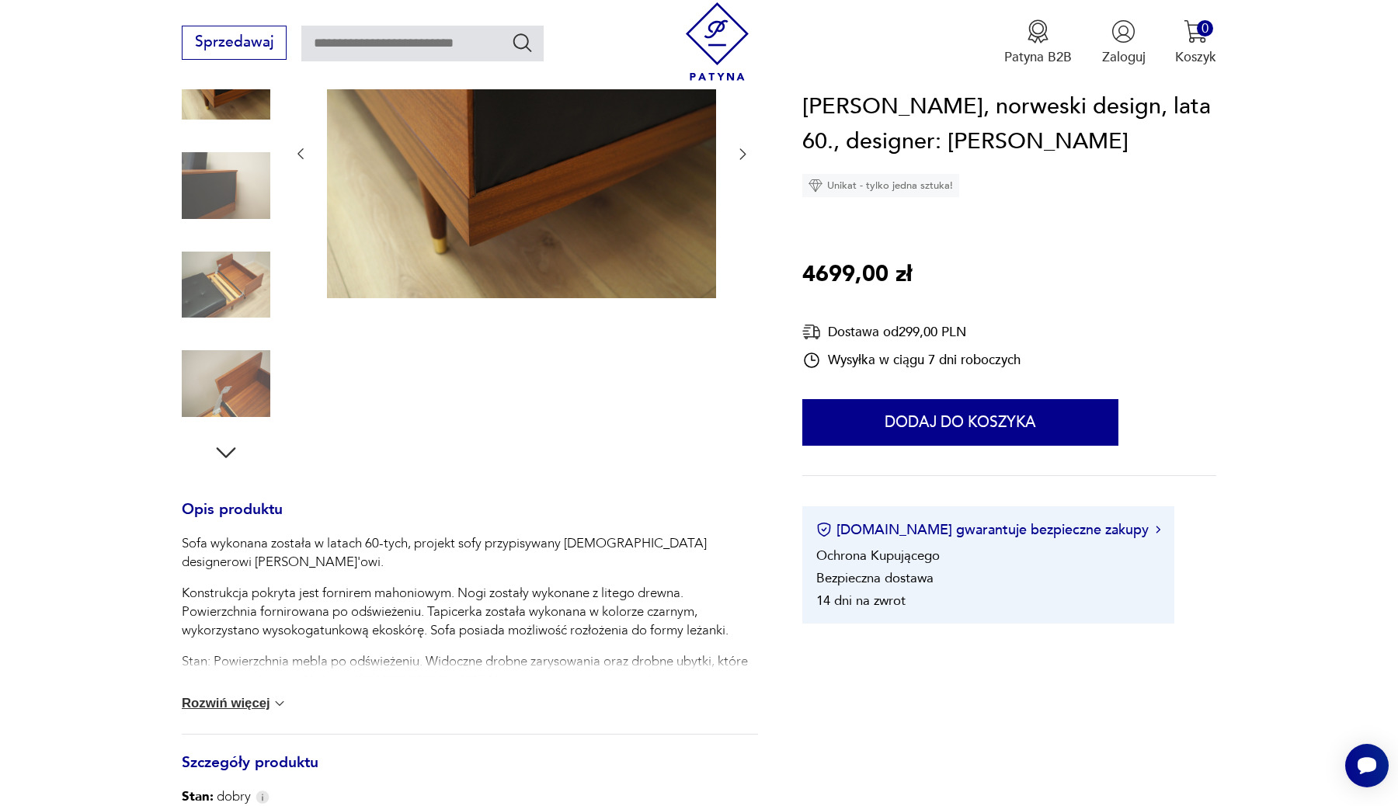
click at [227, 454] on icon "button" at bounding box center [226, 453] width 28 height 28
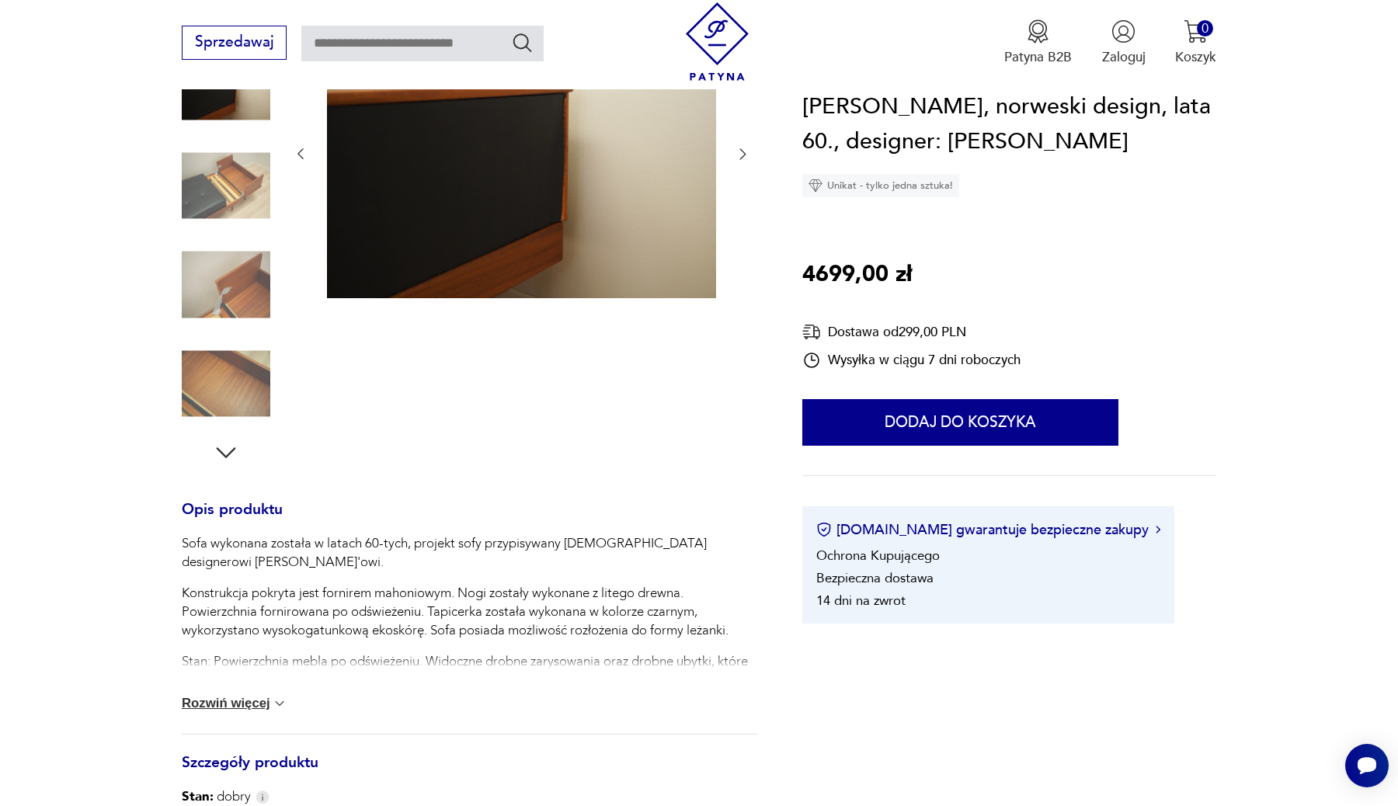
click at [229, 196] on img at bounding box center [226, 185] width 89 height 89
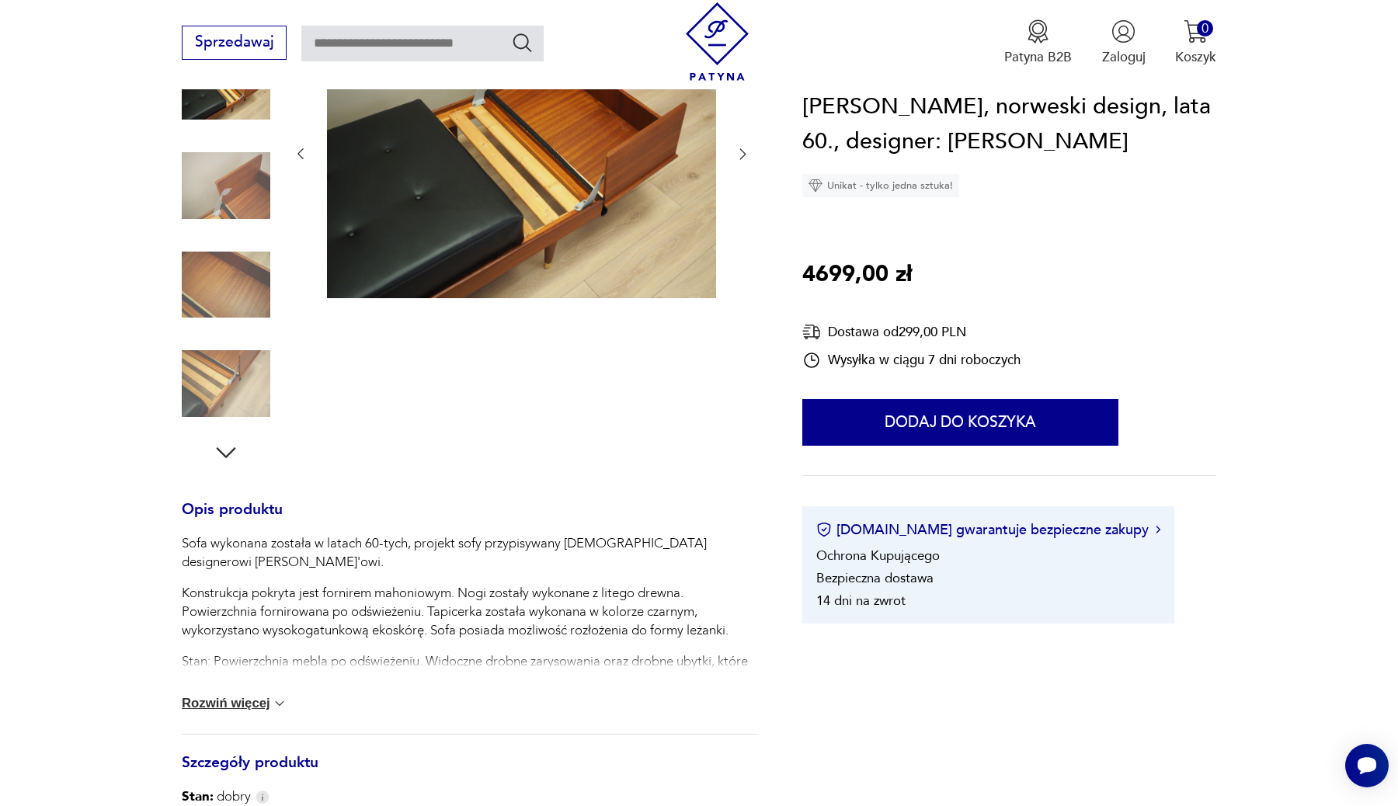
click at [231, 207] on img at bounding box center [226, 185] width 89 height 89
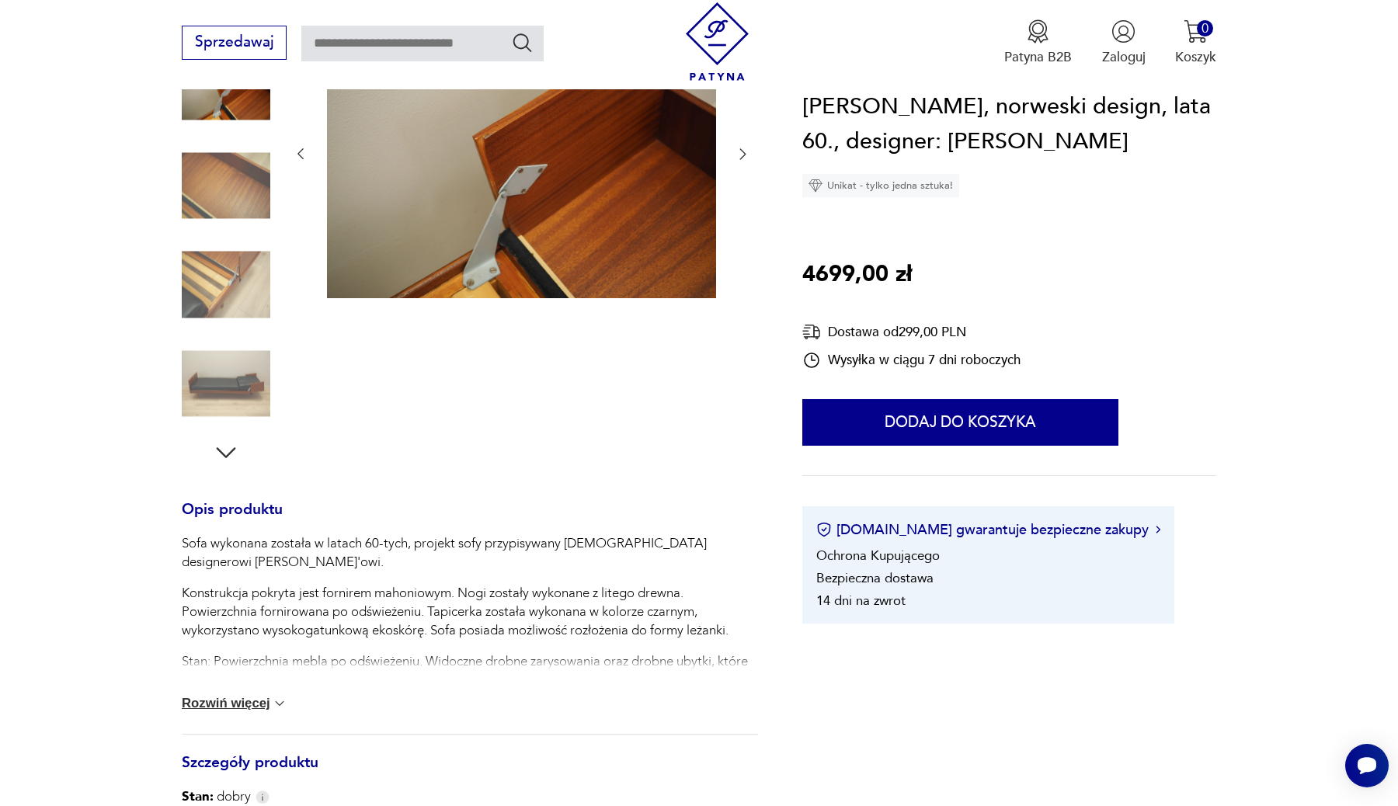
click at [228, 242] on img at bounding box center [226, 285] width 89 height 89
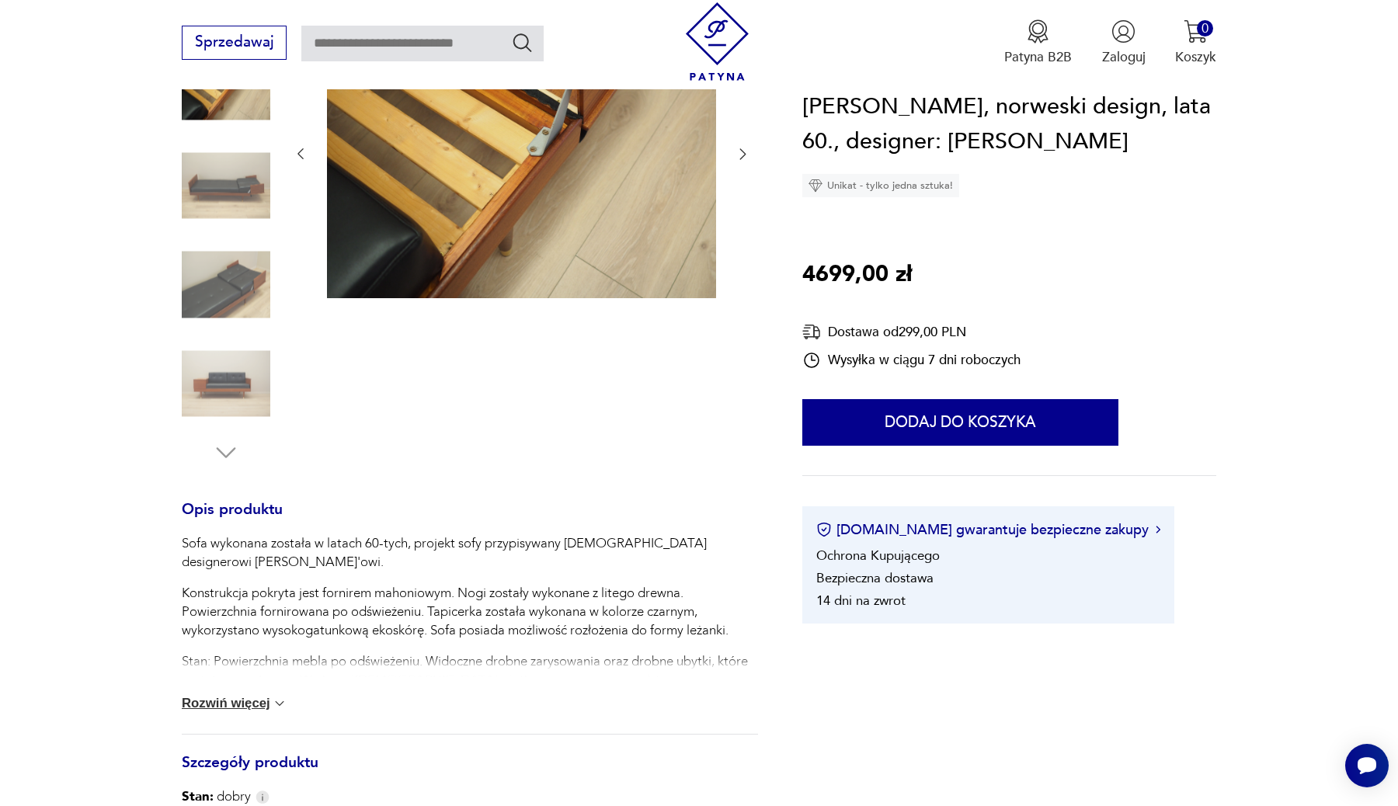
scroll to position [0, 0]
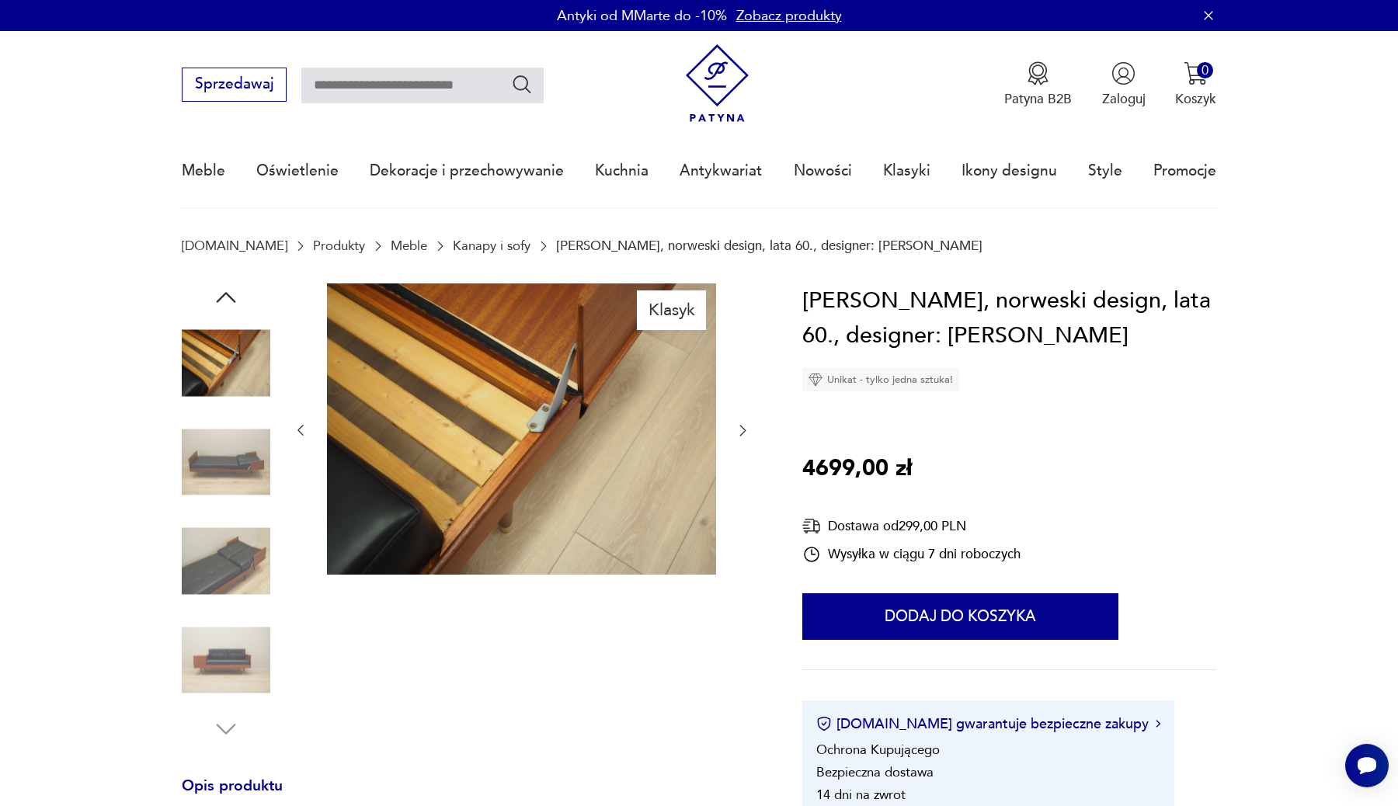
click at [204, 468] on img at bounding box center [226, 462] width 89 height 89
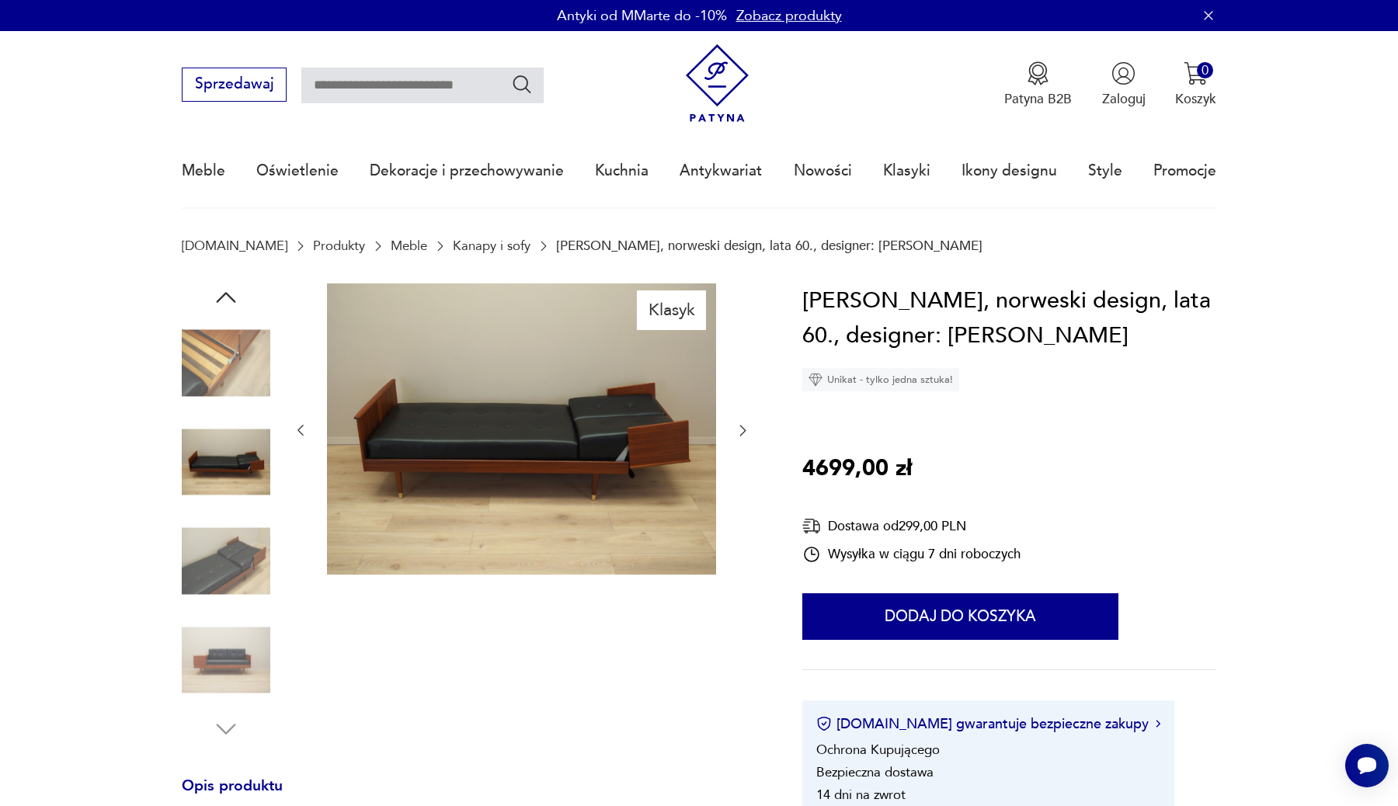
click at [208, 559] on img at bounding box center [226, 561] width 89 height 89
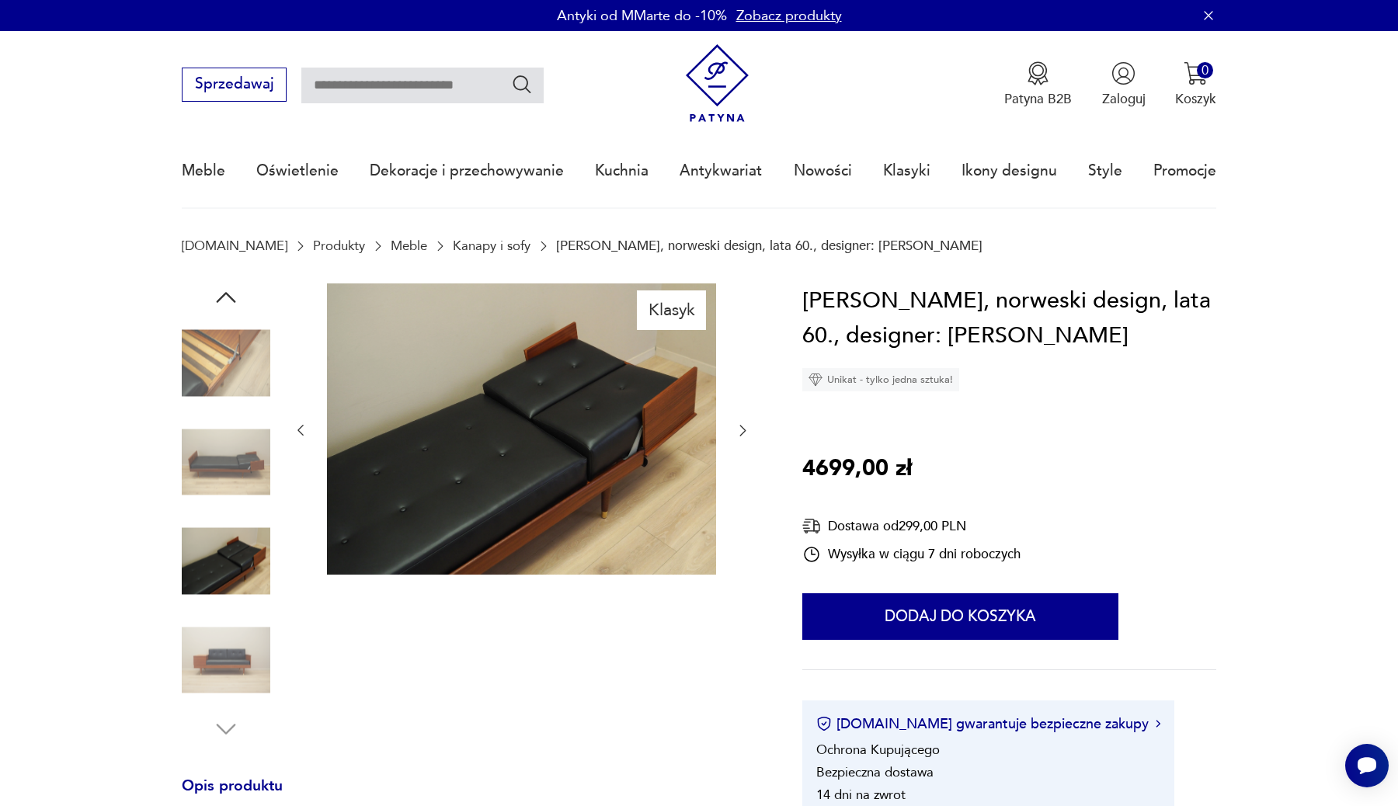
click at [221, 669] on img at bounding box center [226, 660] width 89 height 89
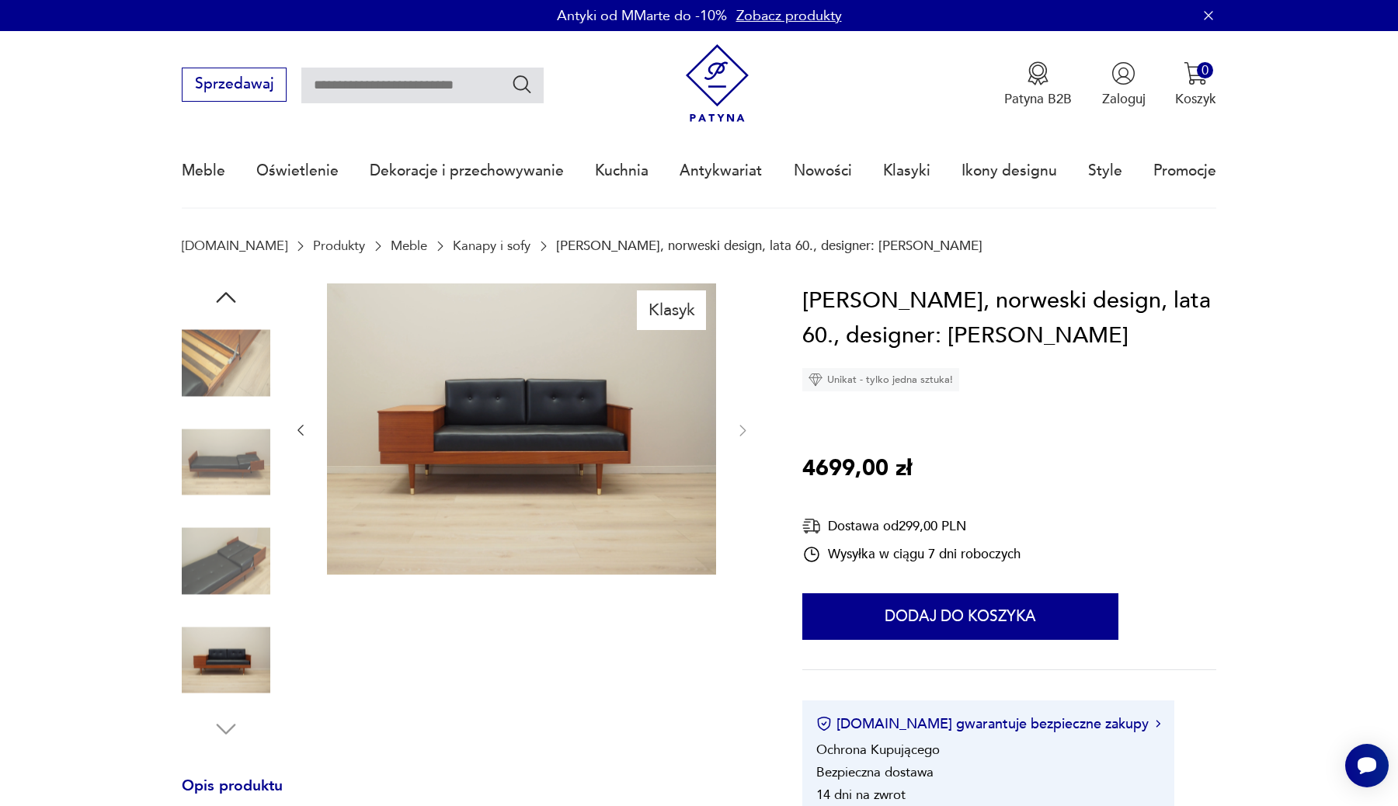
drag, startPoint x: 1098, startPoint y: 338, endPoint x: 944, endPoint y: 335, distance: 153.8
click at [944, 335] on h1 "[PERSON_NAME], norweski design, lata 60., designer: [PERSON_NAME]" at bounding box center [1009, 318] width 414 height 71
copy h1 "[PERSON_NAME]"
